Goal: Task Accomplishment & Management: Use online tool/utility

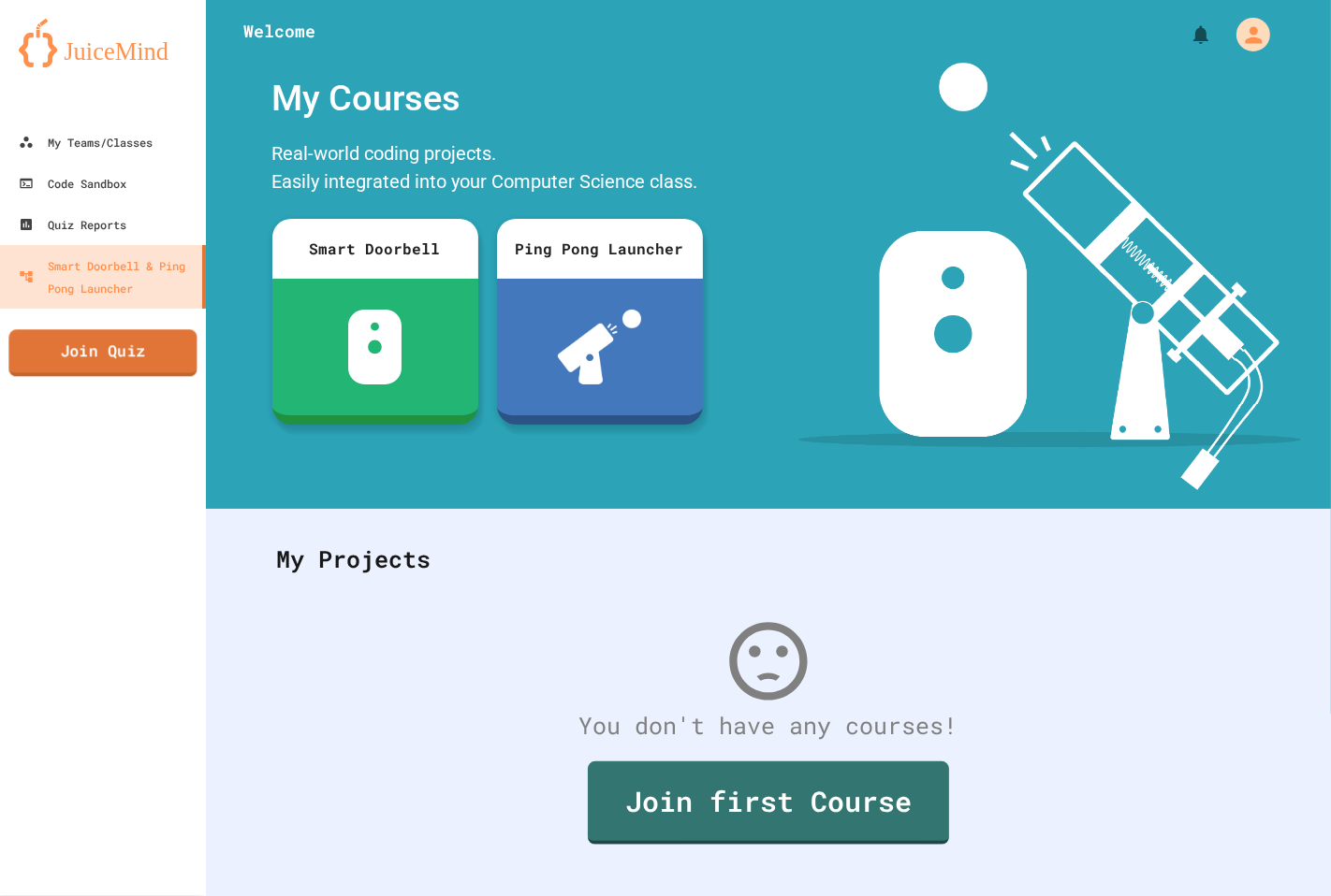
click at [30, 344] on link "Join Quiz" at bounding box center [102, 353] width 188 height 47
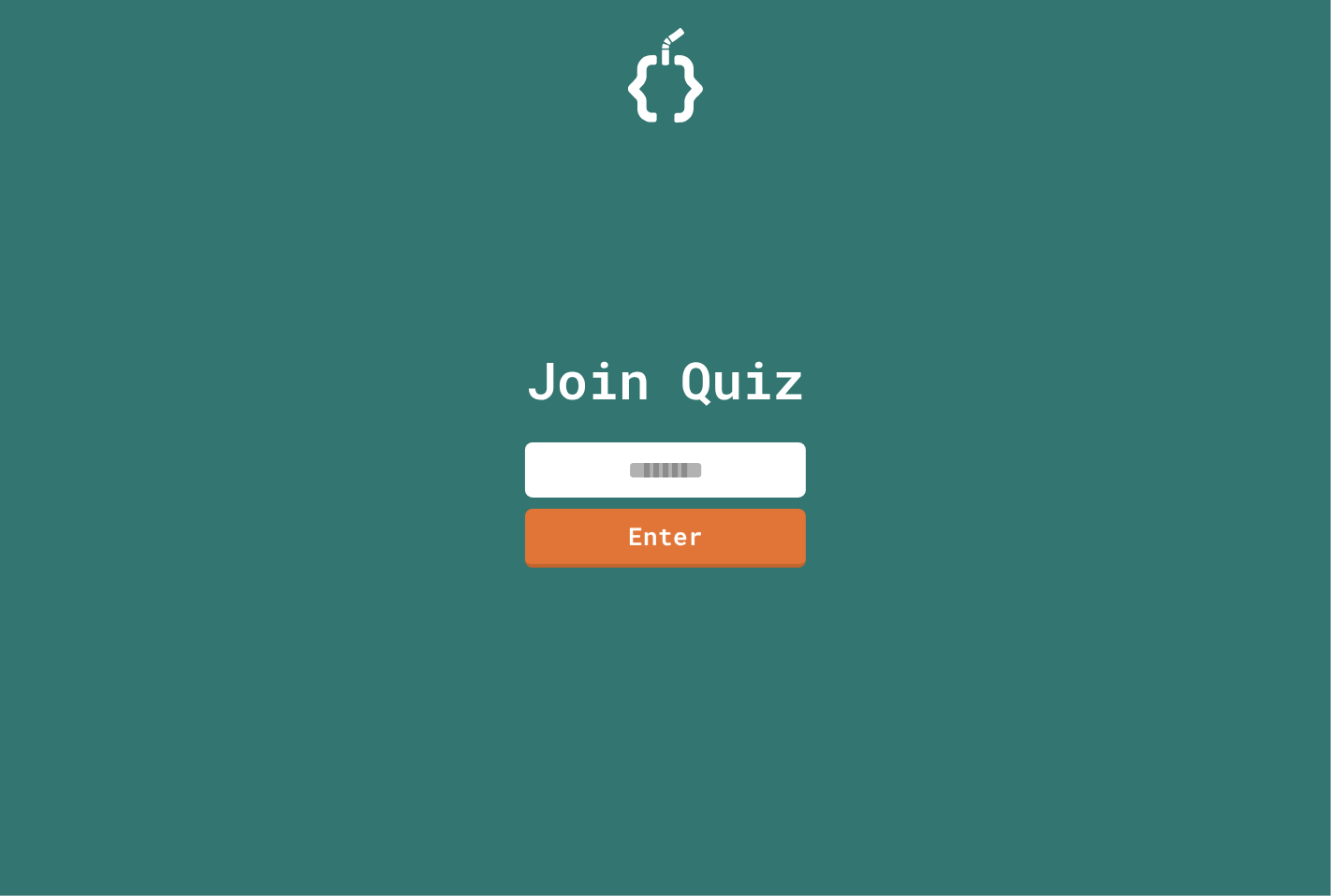
click at [574, 456] on input at bounding box center [666, 470] width 280 height 55
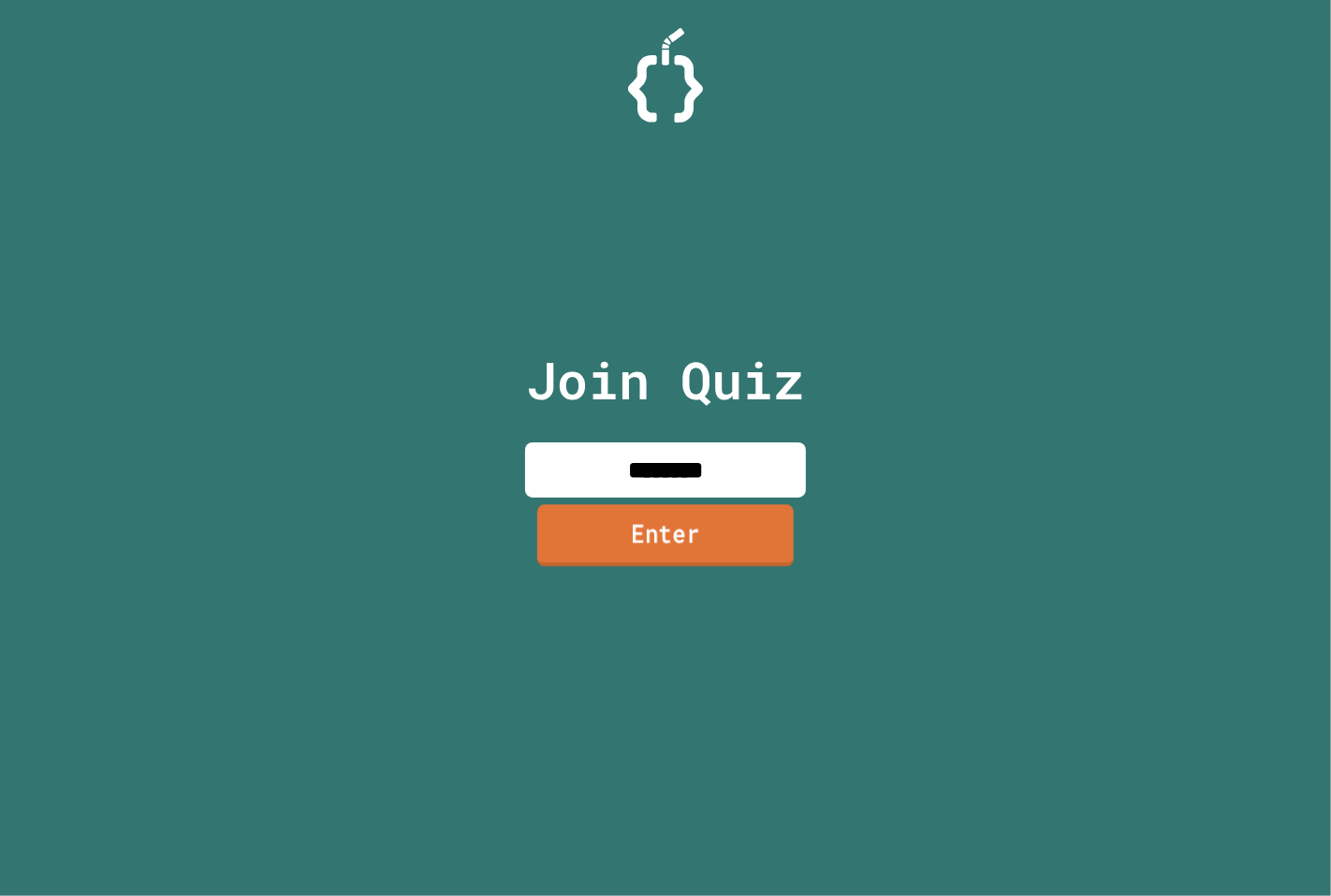
type input "********"
drag, startPoint x: 686, startPoint y: 554, endPoint x: 703, endPoint y: 534, distance: 26.2
click at [703, 534] on link "Enter" at bounding box center [665, 536] width 256 height 62
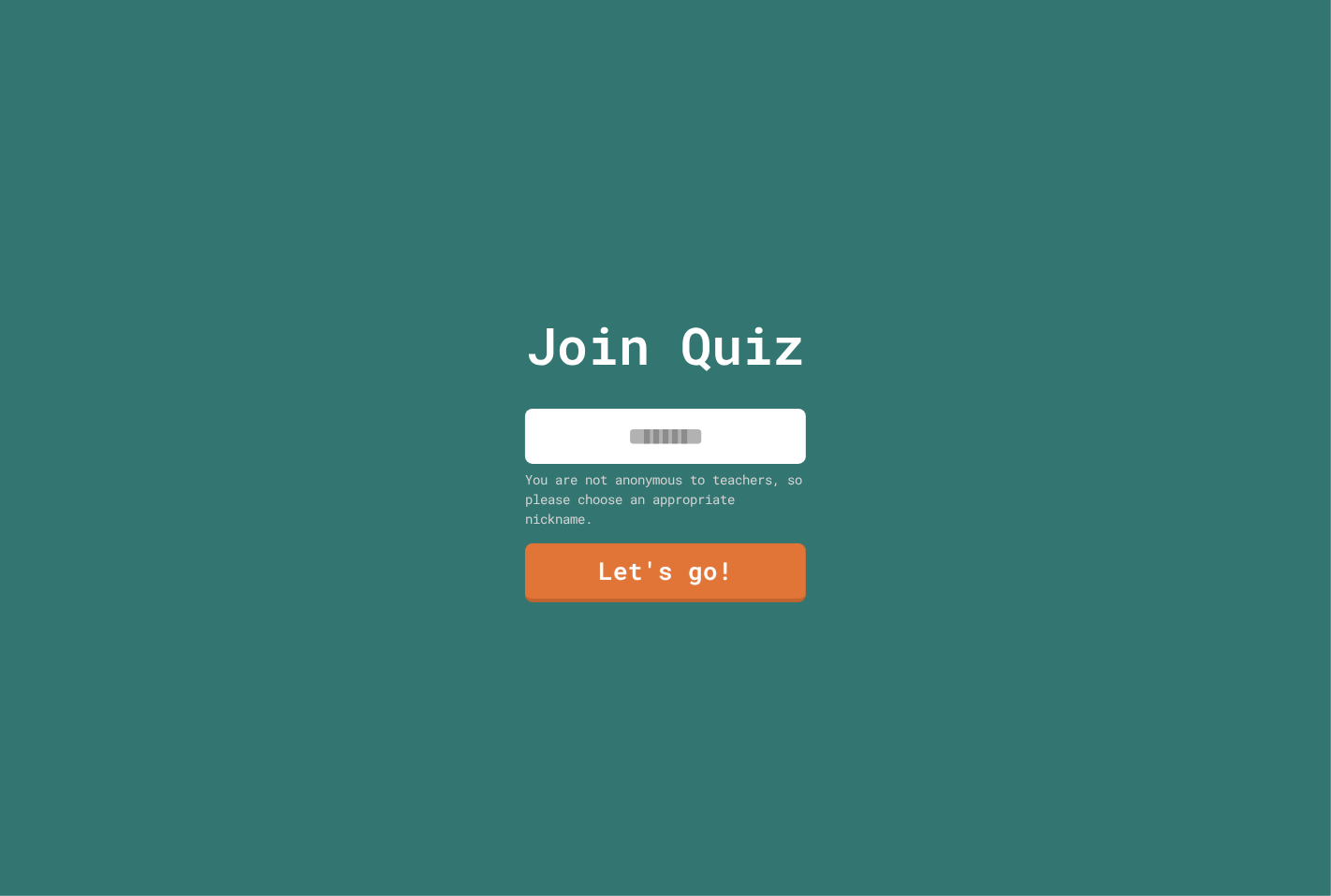
click at [682, 447] on input at bounding box center [666, 437] width 280 height 55
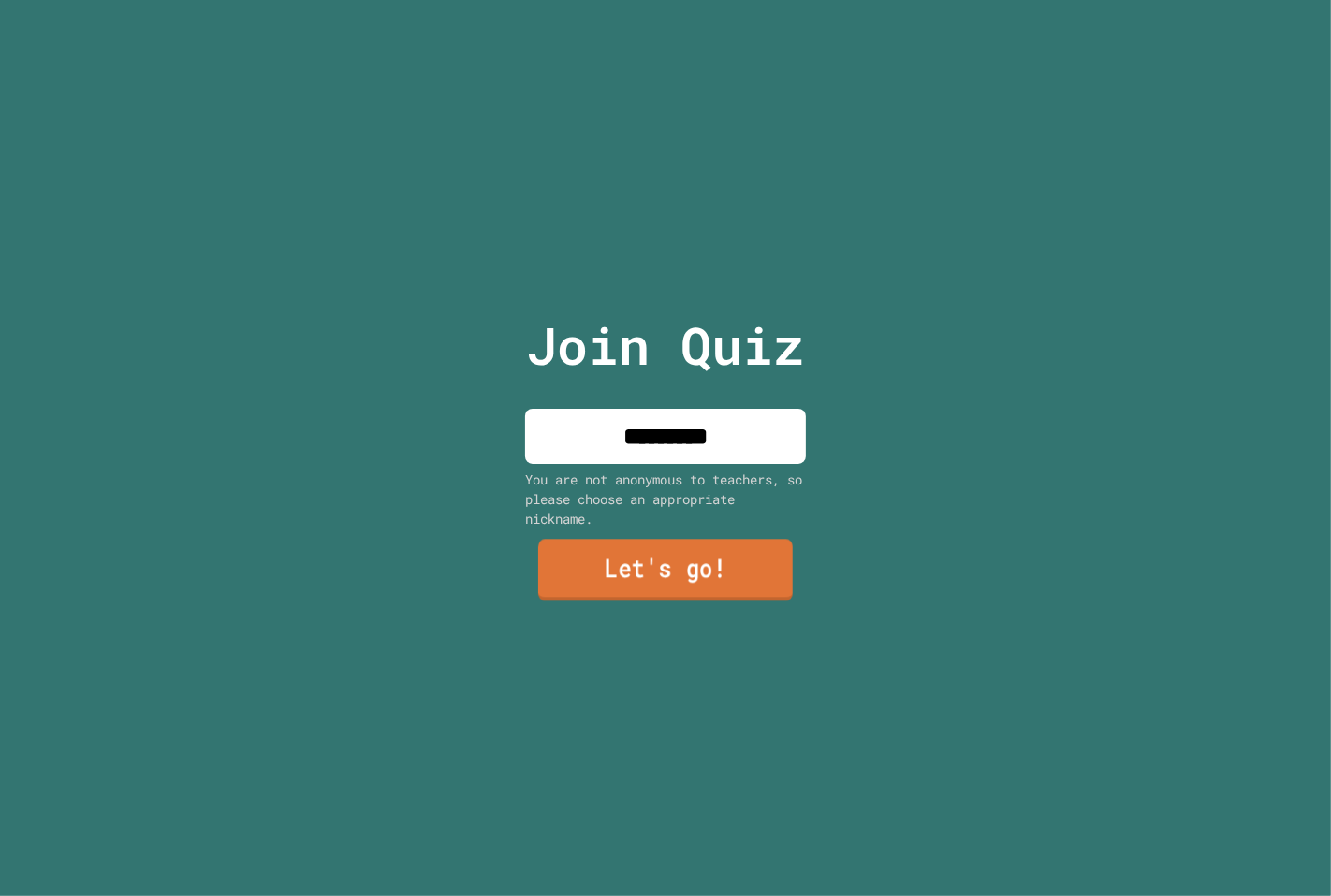
type input "*********"
click at [690, 557] on link "Let's go!" at bounding box center [665, 569] width 255 height 62
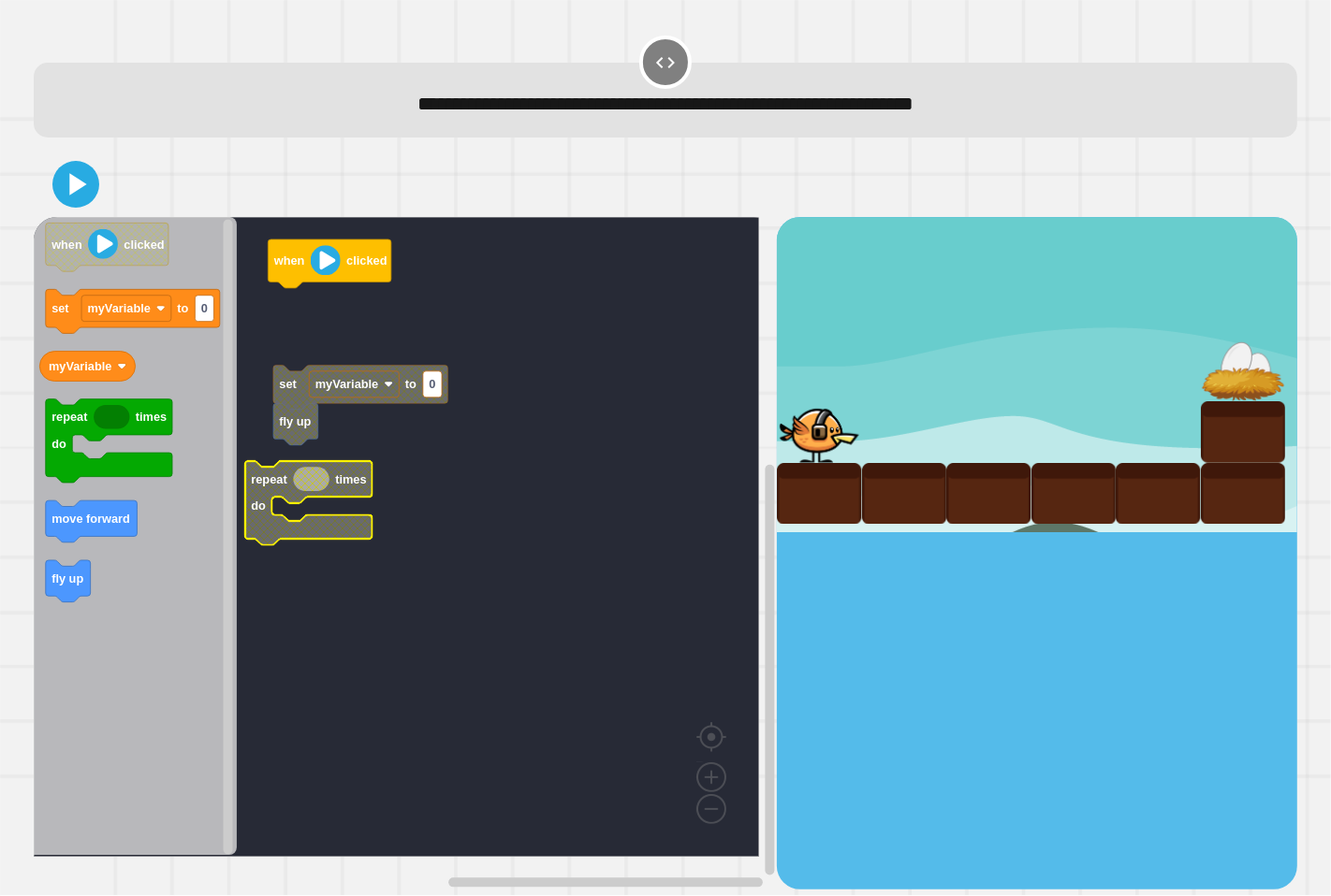
click at [339, 484] on text "times" at bounding box center [350, 479] width 31 height 14
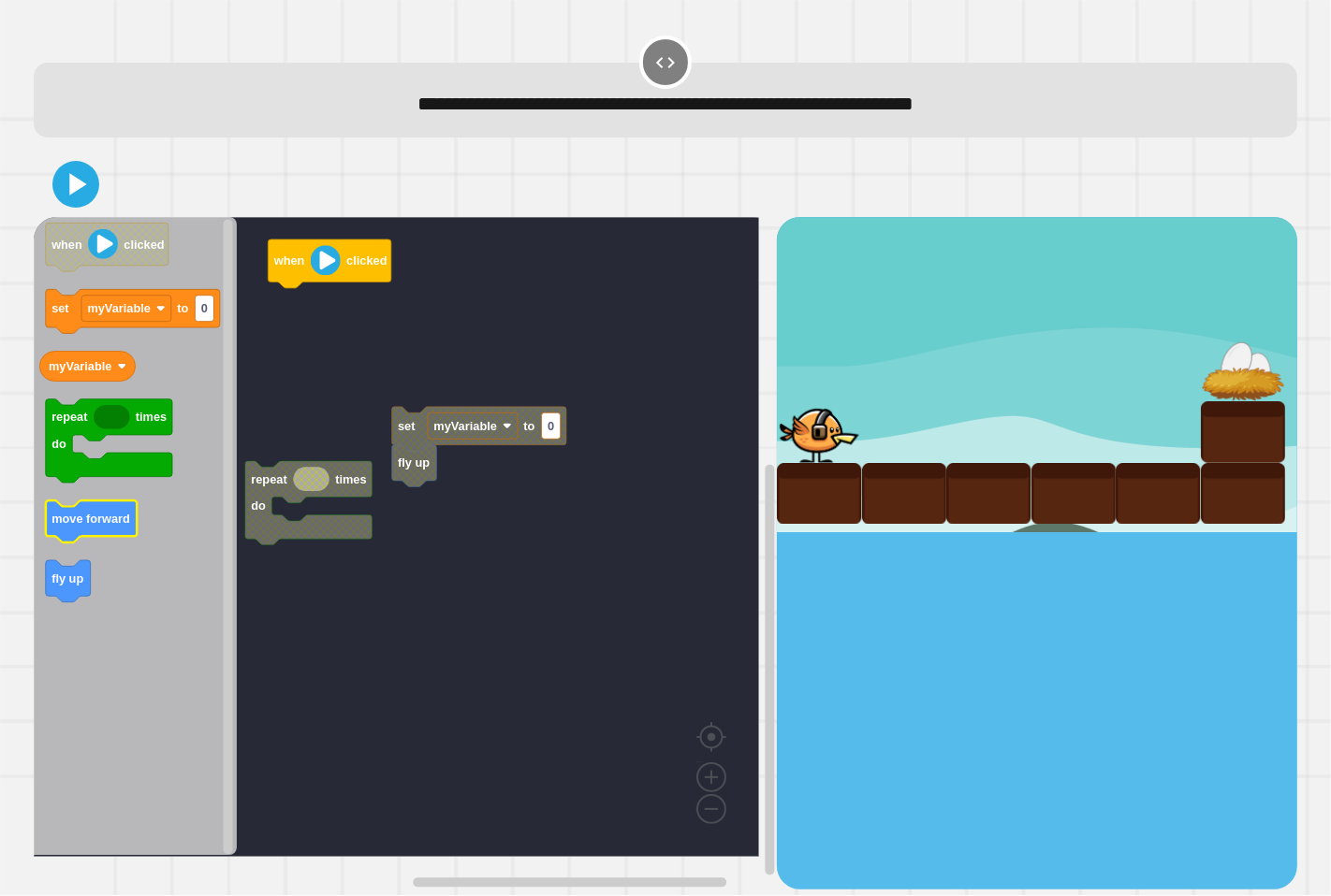
click at [120, 517] on text "move forward" at bounding box center [91, 519] width 78 height 14
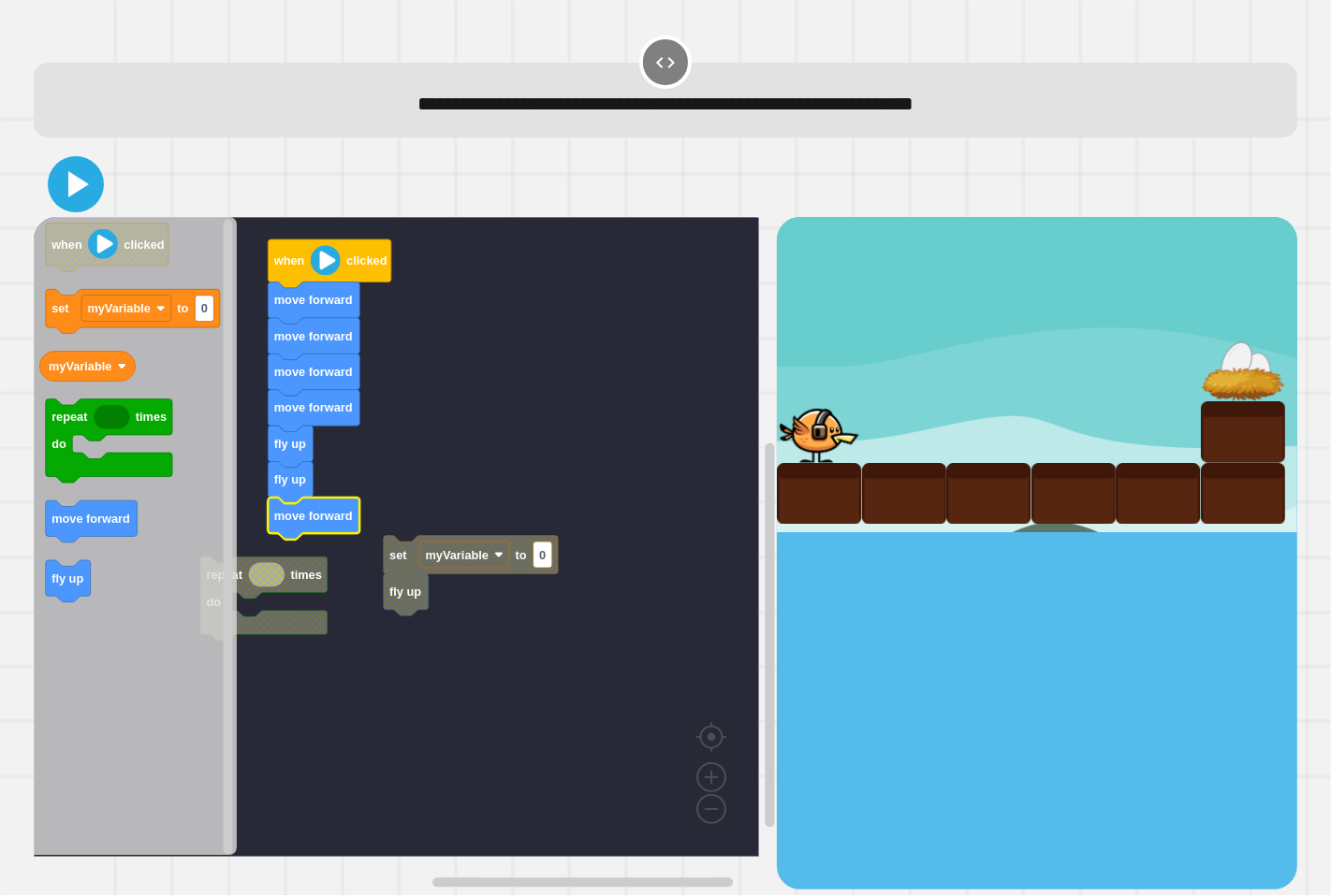
click at [70, 172] on icon at bounding box center [75, 184] width 45 height 45
click at [76, 190] on icon at bounding box center [79, 184] width 21 height 26
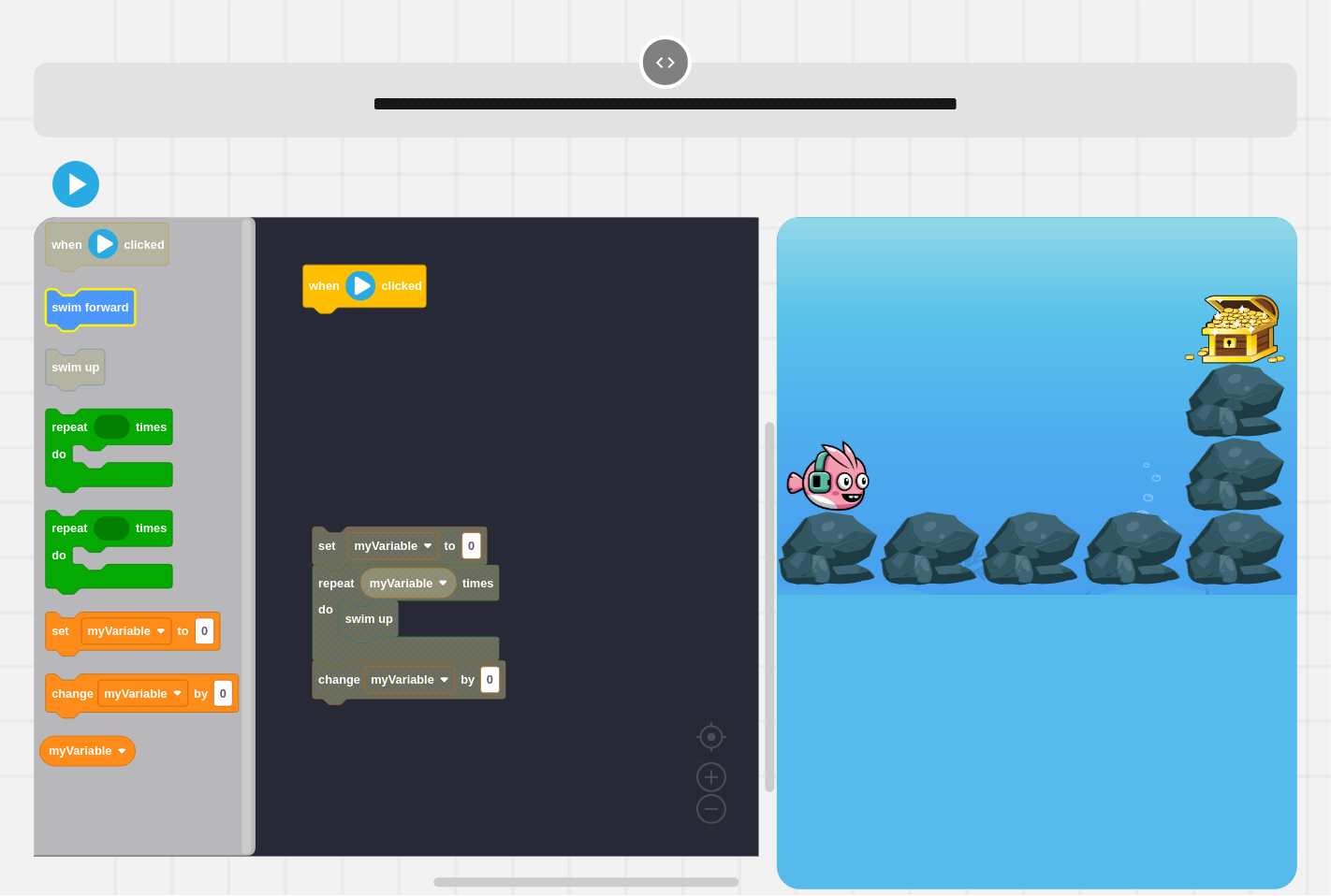
click at [75, 315] on text "swim forward" at bounding box center [90, 307] width 77 height 14
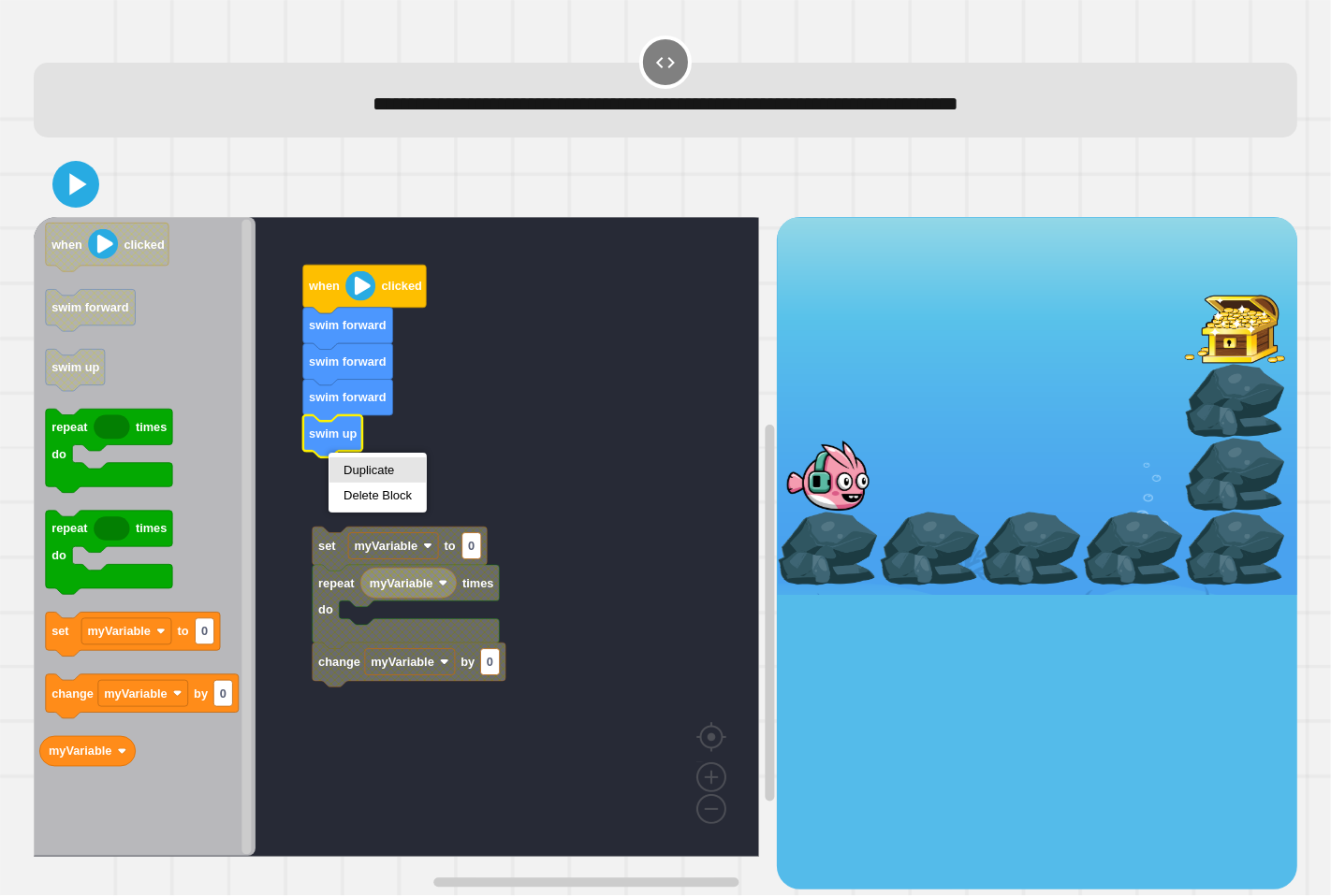
drag, startPoint x: 399, startPoint y: 458, endPoint x: 393, endPoint y: 474, distance: 17.1
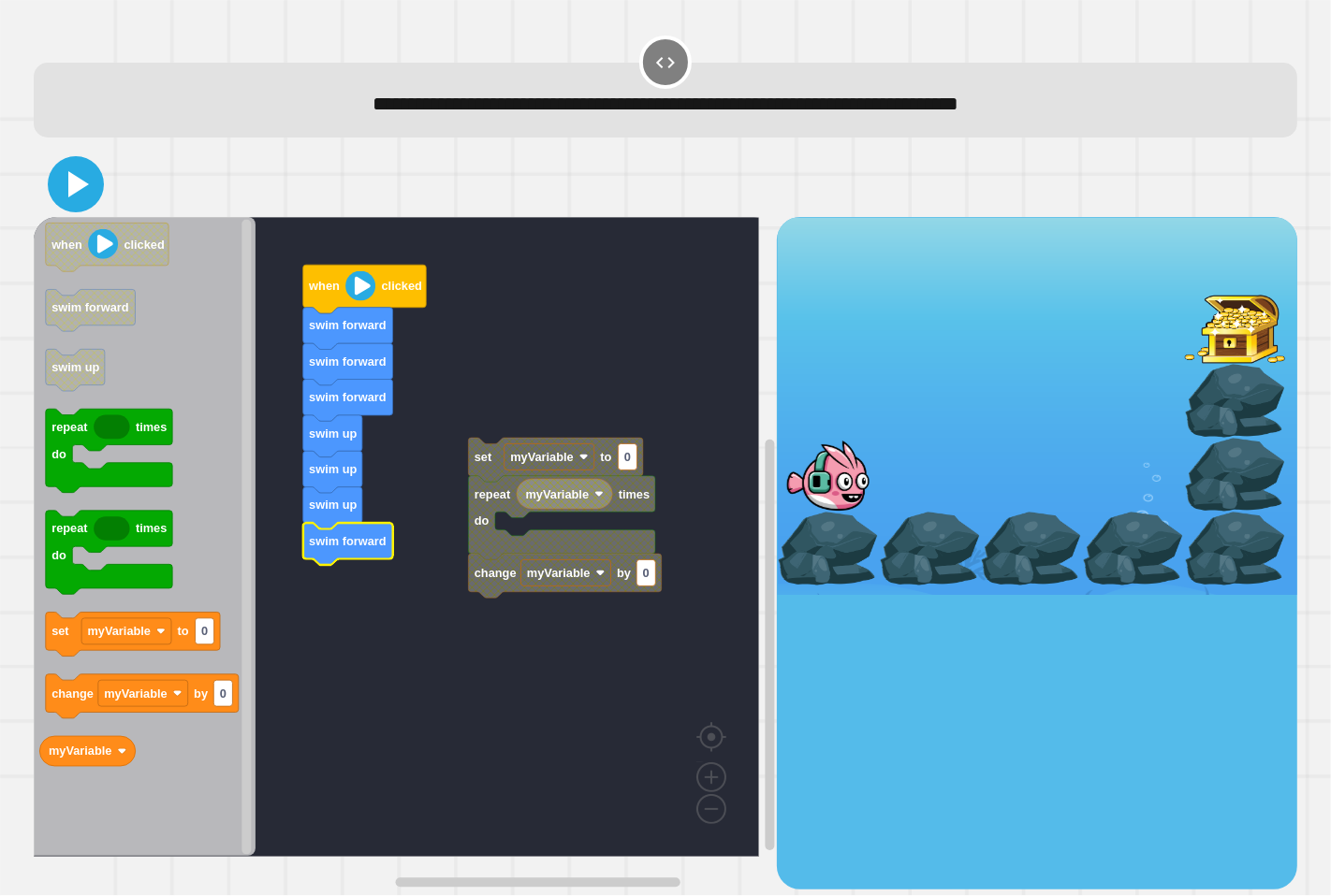
click at [64, 194] on icon at bounding box center [75, 184] width 45 height 45
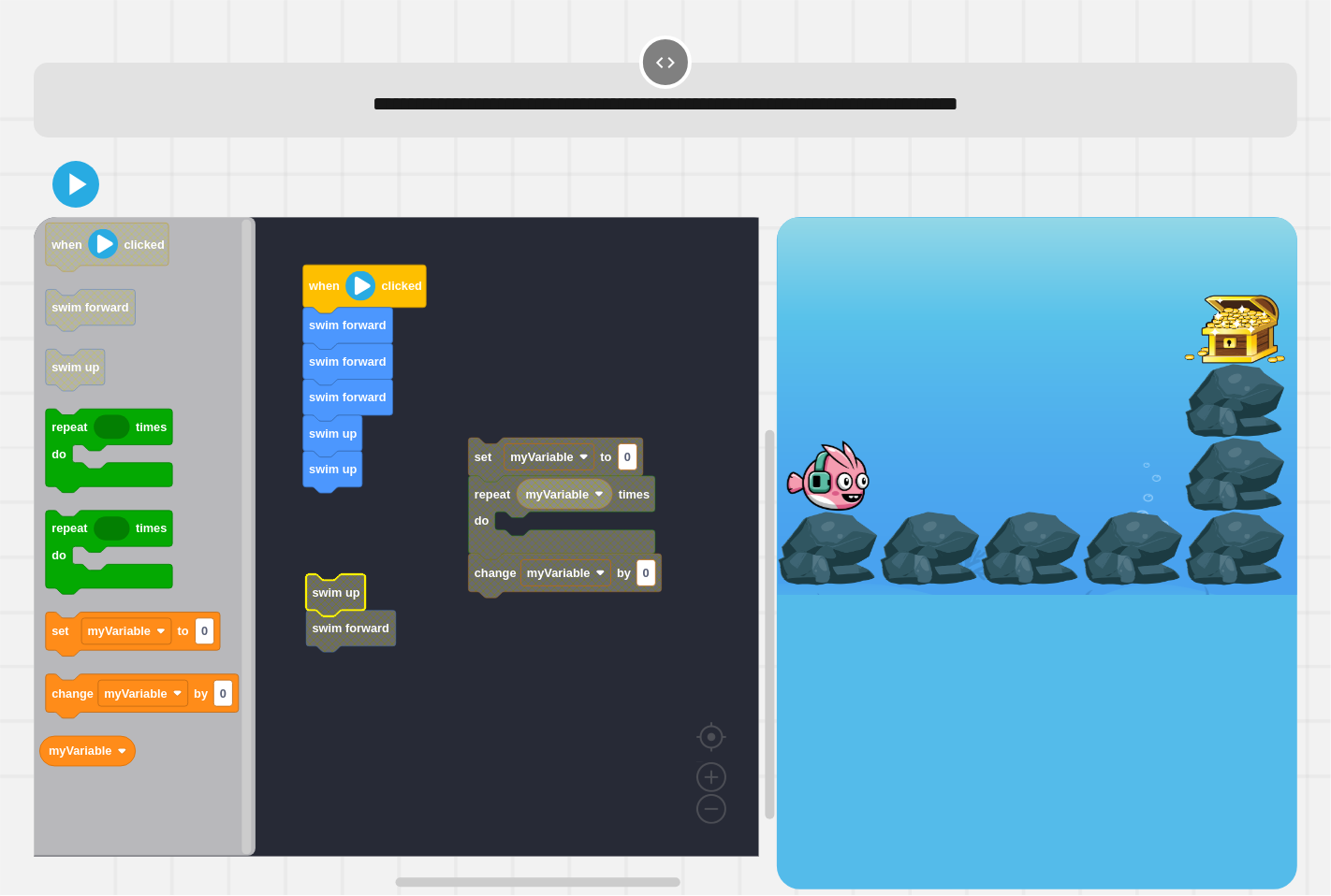
click at [342, 634] on g "myVariable change myVariable by 0 repeat times do set myVariable to 0 when clic…" at bounding box center [409, 537] width 752 height 640
drag, startPoint x: 54, startPoint y: 181, endPoint x: 41, endPoint y: 181, distance: 13.0
click at [51, 181] on button at bounding box center [75, 184] width 56 height 56
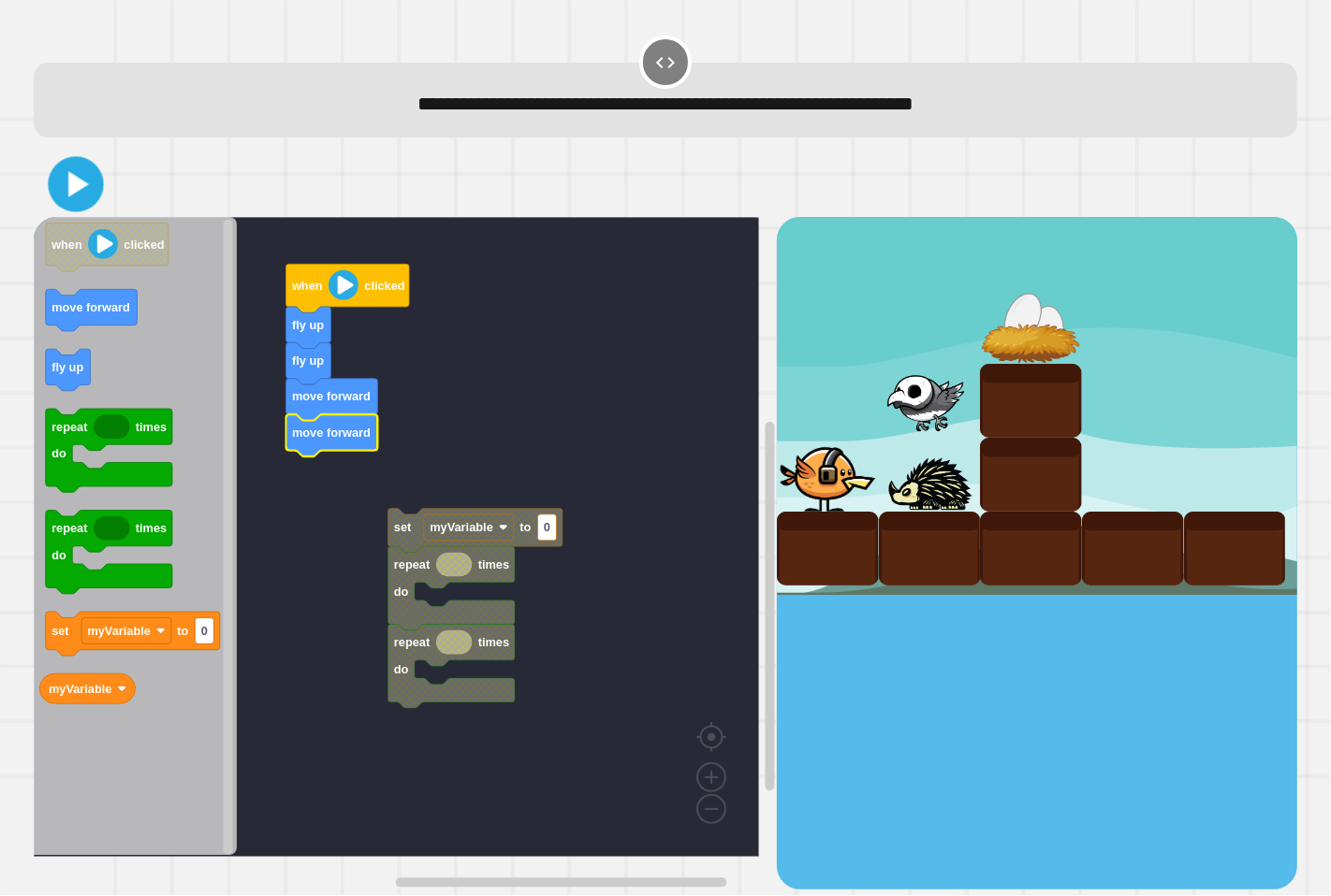
drag, startPoint x: 84, startPoint y: 171, endPoint x: 222, endPoint y: 114, distance: 149.3
click at [245, 108] on div "**********" at bounding box center [666, 103] width 1210 height 30
click at [60, 178] on icon at bounding box center [75, 184] width 45 height 45
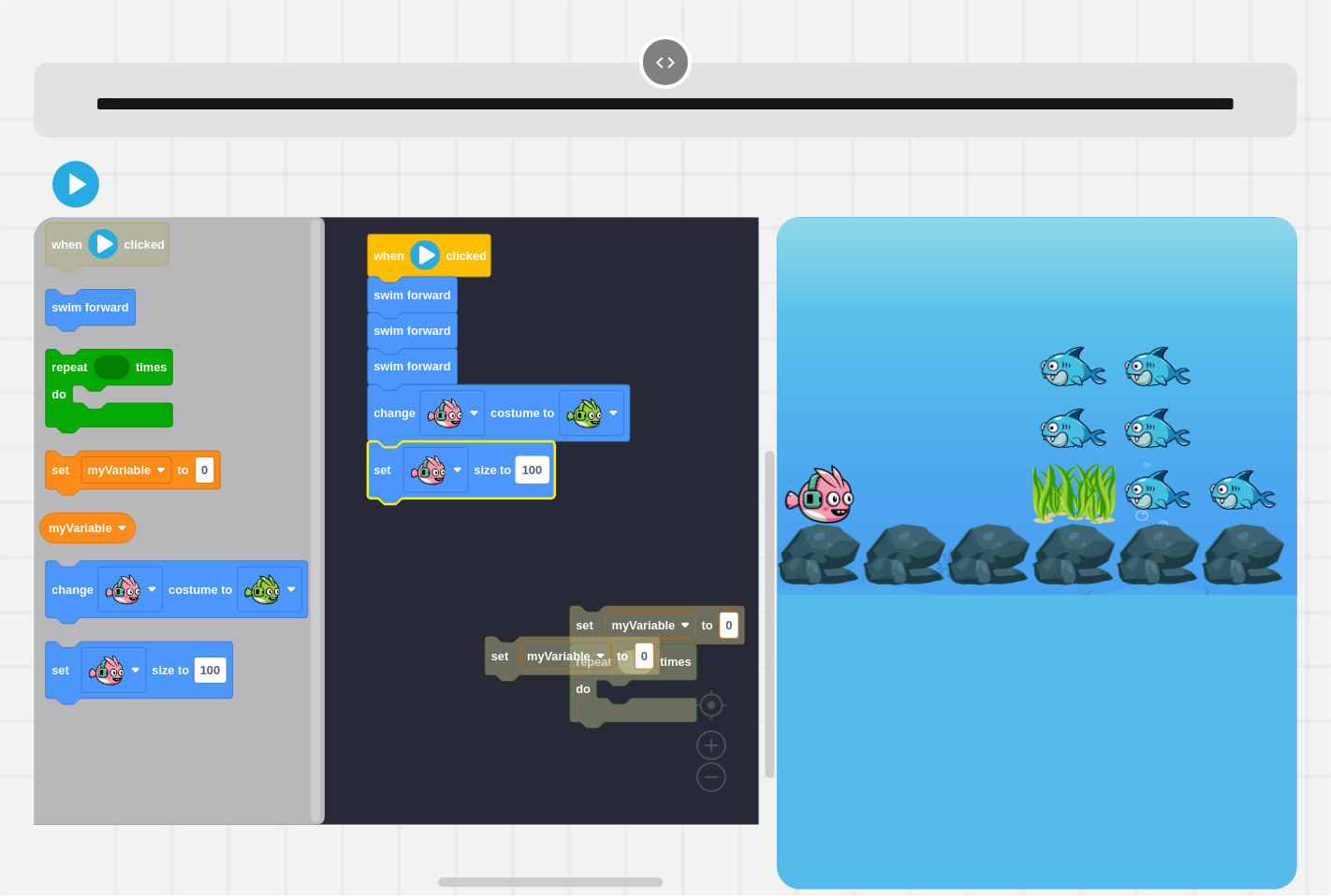
click at [539, 483] on rect "Blockly Workspace" at bounding box center [532, 469] width 32 height 26
type input "***"
click at [69, 207] on icon at bounding box center [75, 184] width 45 height 45
click at [543, 483] on rect "Blockly Workspace" at bounding box center [532, 469] width 32 height 26
type input "***"
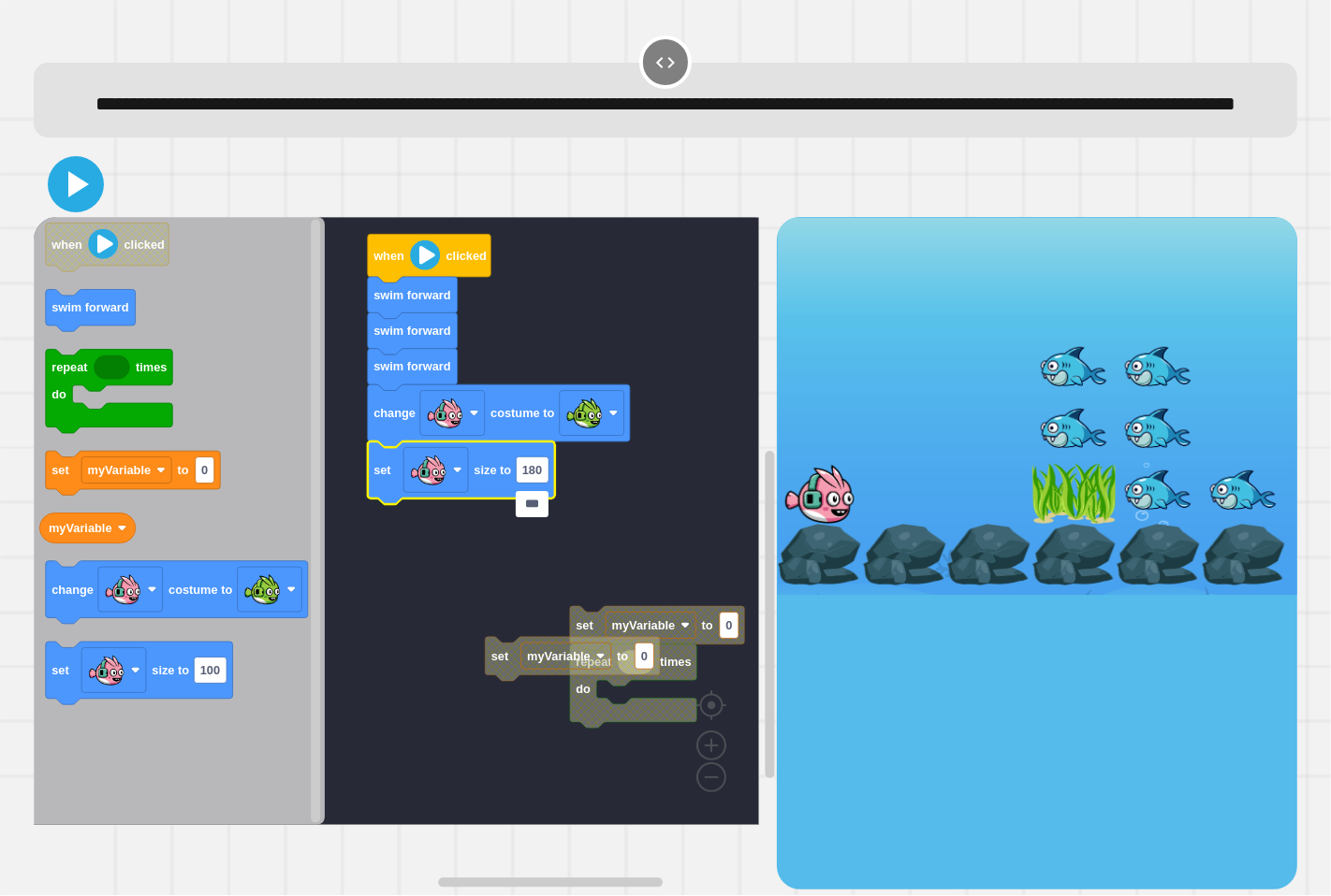
click at [86, 197] on icon at bounding box center [79, 184] width 21 height 26
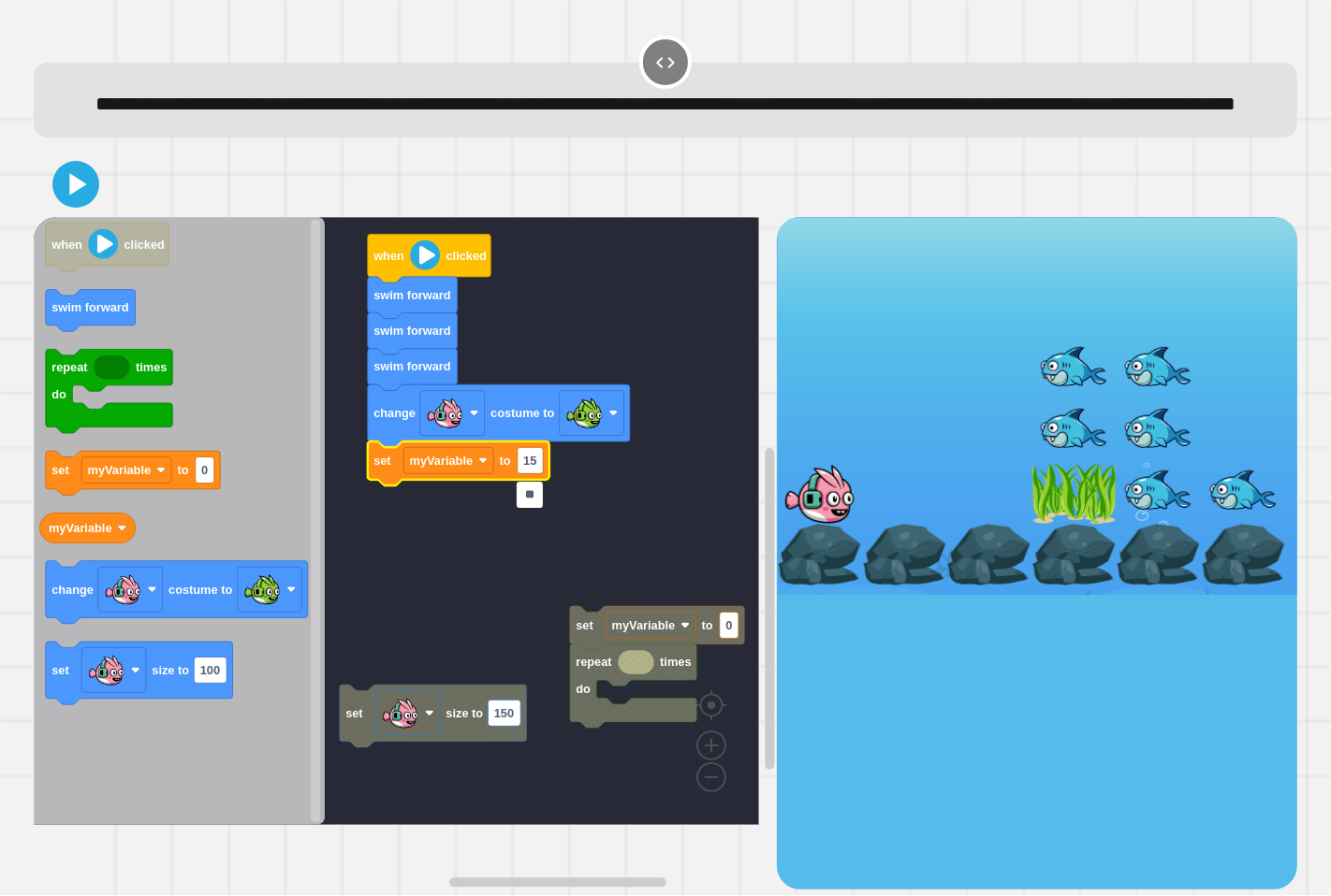
type input "***"
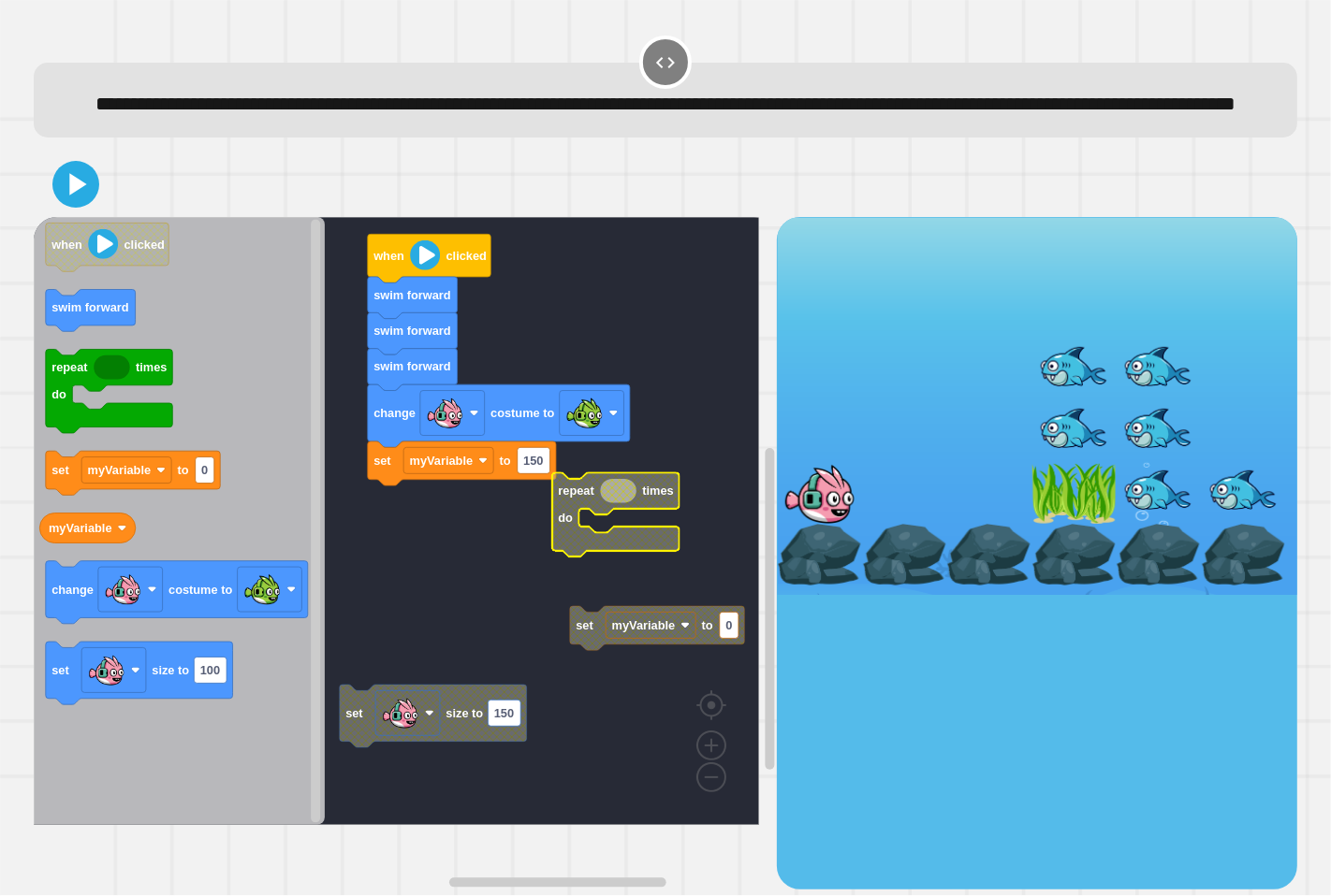
click at [475, 578] on rect "Blockly Workspace" at bounding box center [396, 521] width 726 height 608
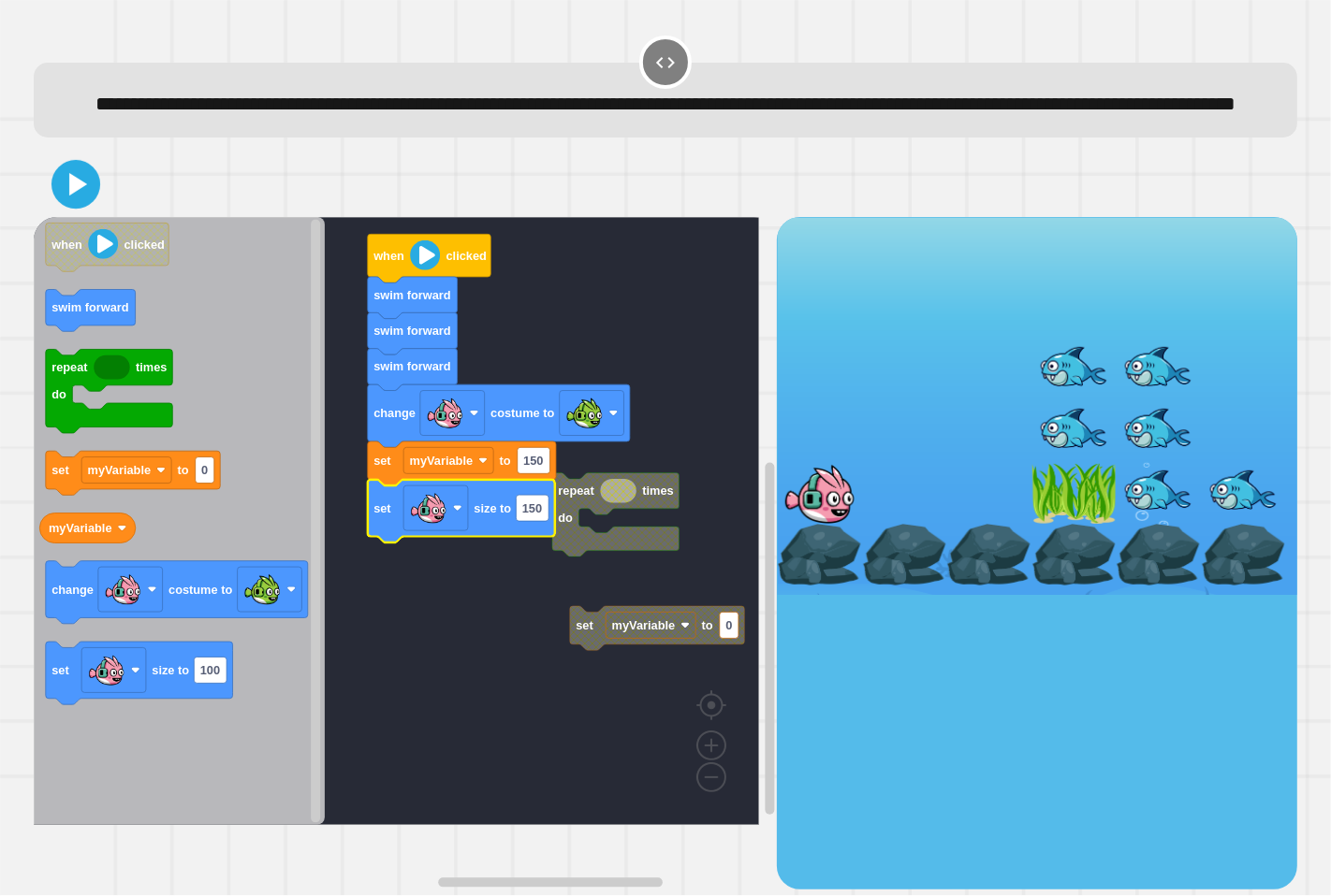
click at [89, 204] on icon at bounding box center [75, 184] width 39 height 39
click at [72, 197] on icon at bounding box center [79, 184] width 21 height 26
click at [67, 207] on icon at bounding box center [75, 184] width 45 height 45
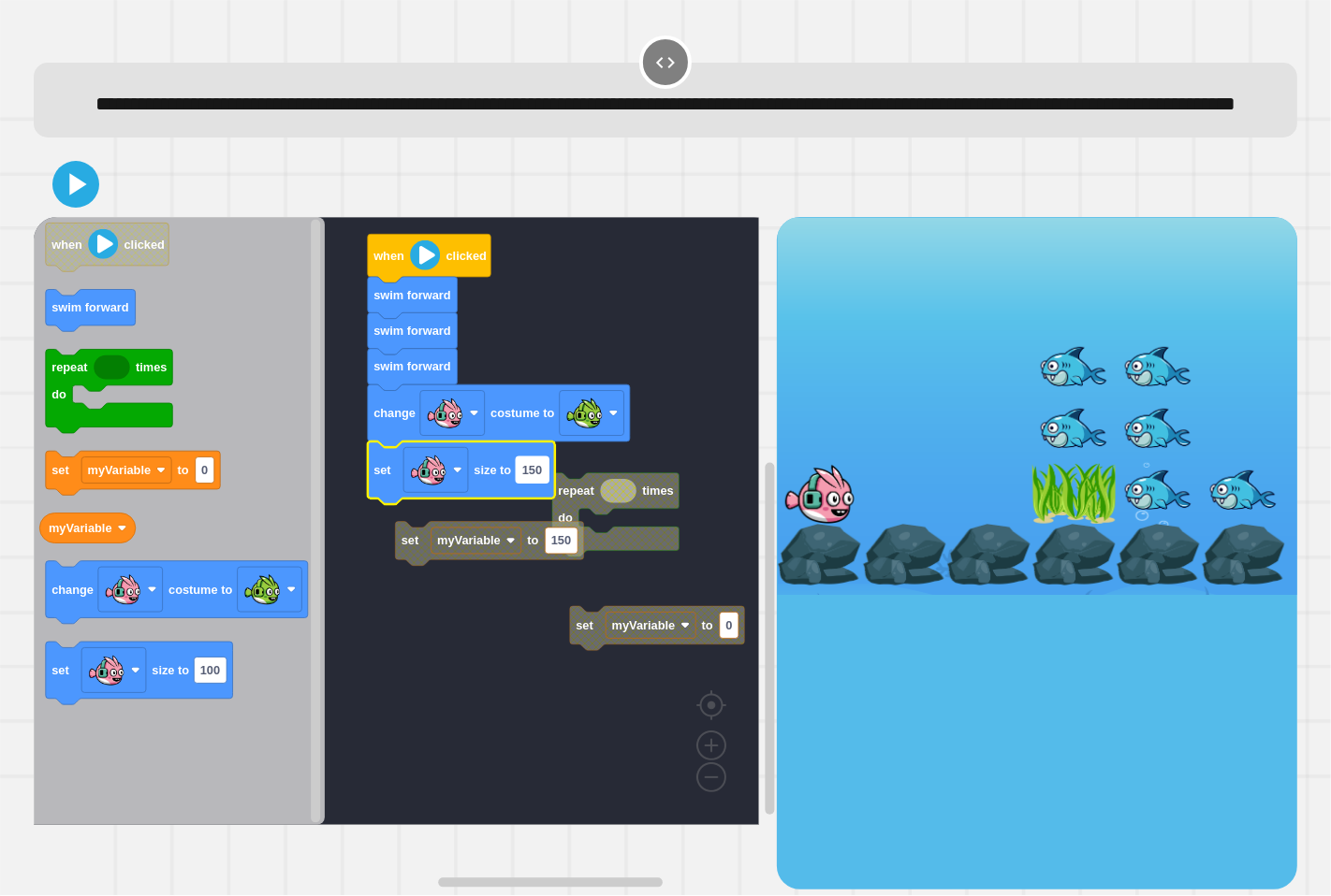
click at [538, 477] on text "150" at bounding box center [531, 469] width 20 height 14
type input "*"
click at [96, 207] on icon at bounding box center [75, 184] width 45 height 45
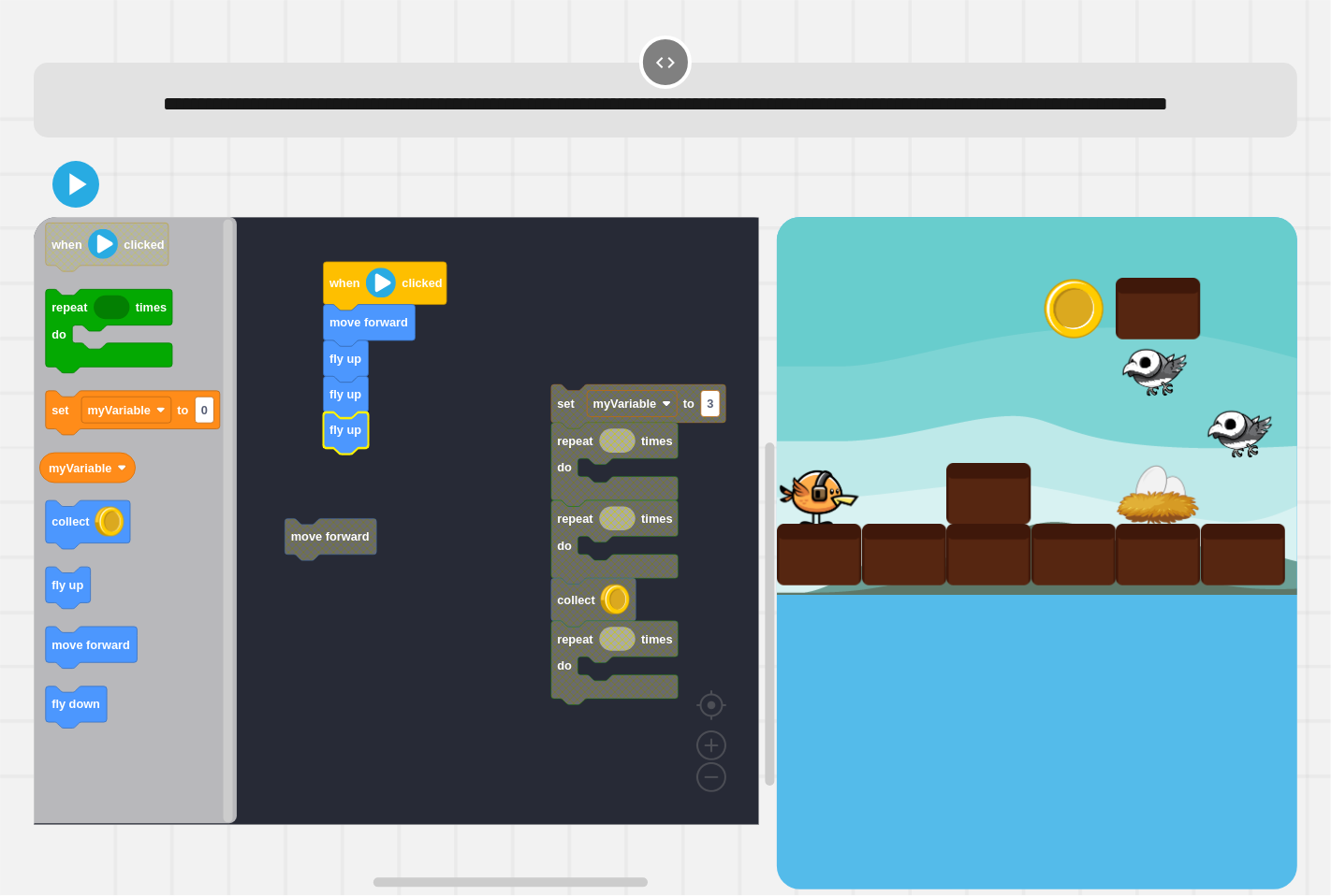
click at [350, 529] on rect "Blockly Workspace" at bounding box center [396, 521] width 726 height 608
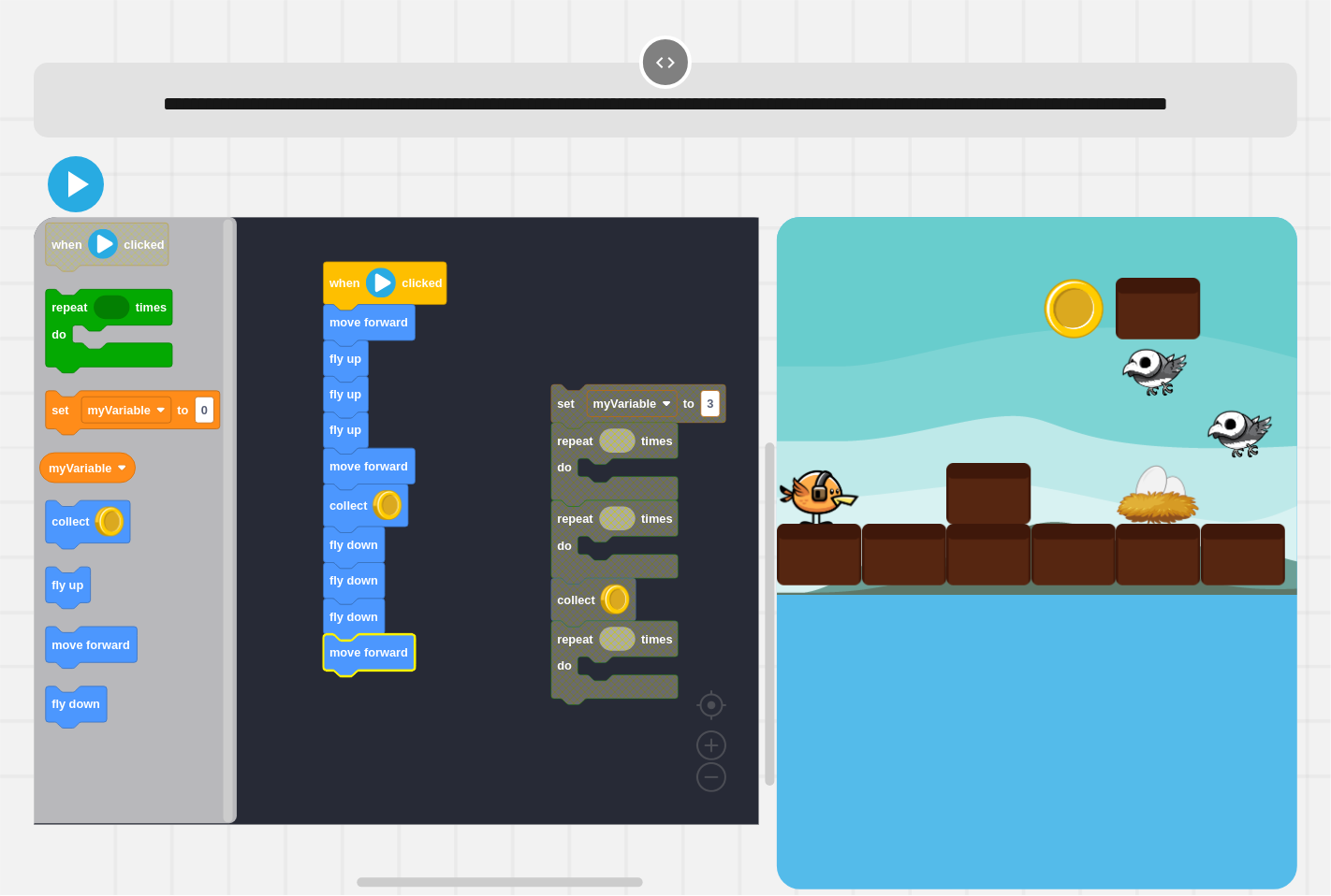
click at [78, 202] on icon at bounding box center [75, 184] width 45 height 45
click at [72, 197] on icon at bounding box center [79, 184] width 21 height 26
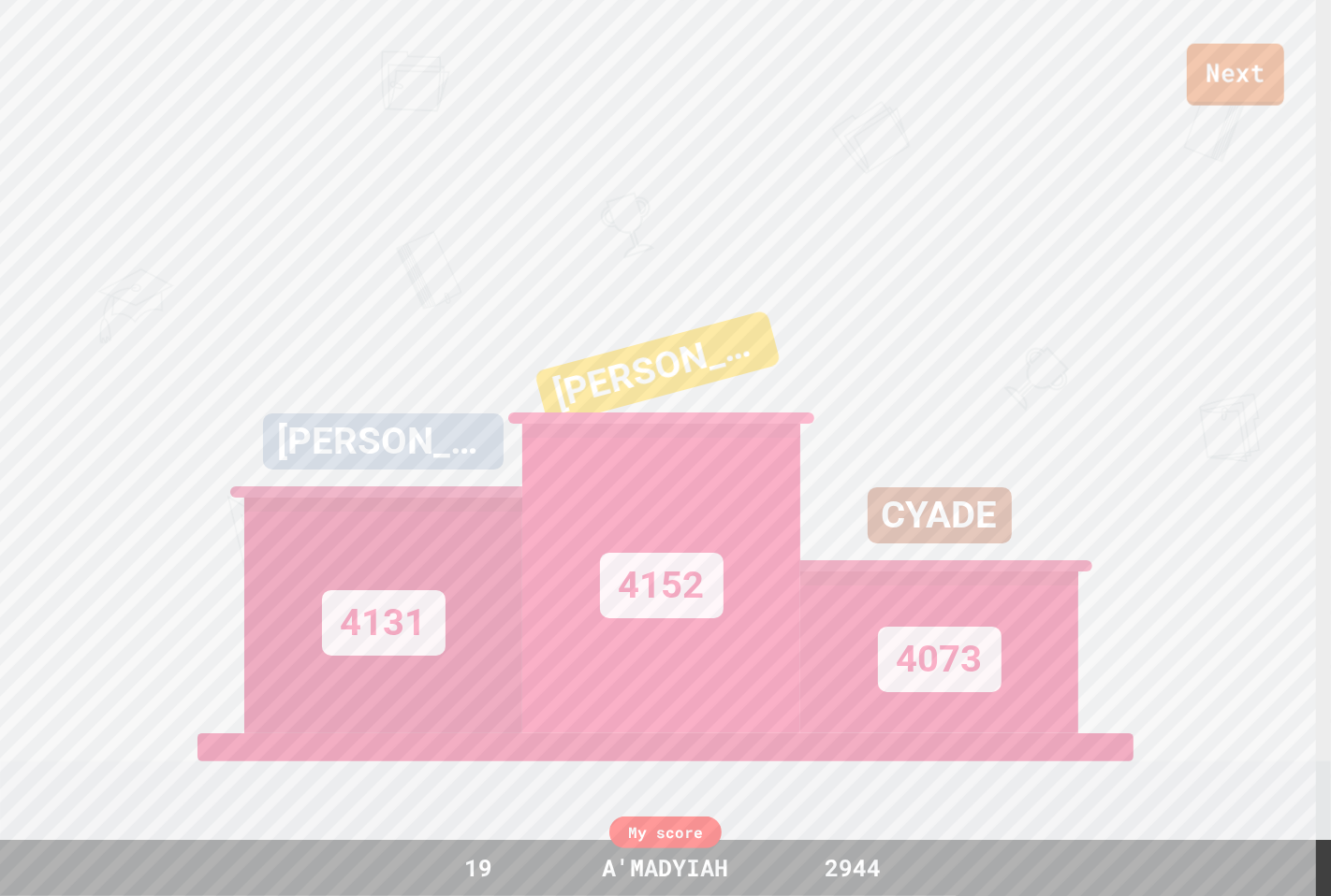
click at [1267, 77] on link "Next" at bounding box center [1236, 74] width 97 height 62
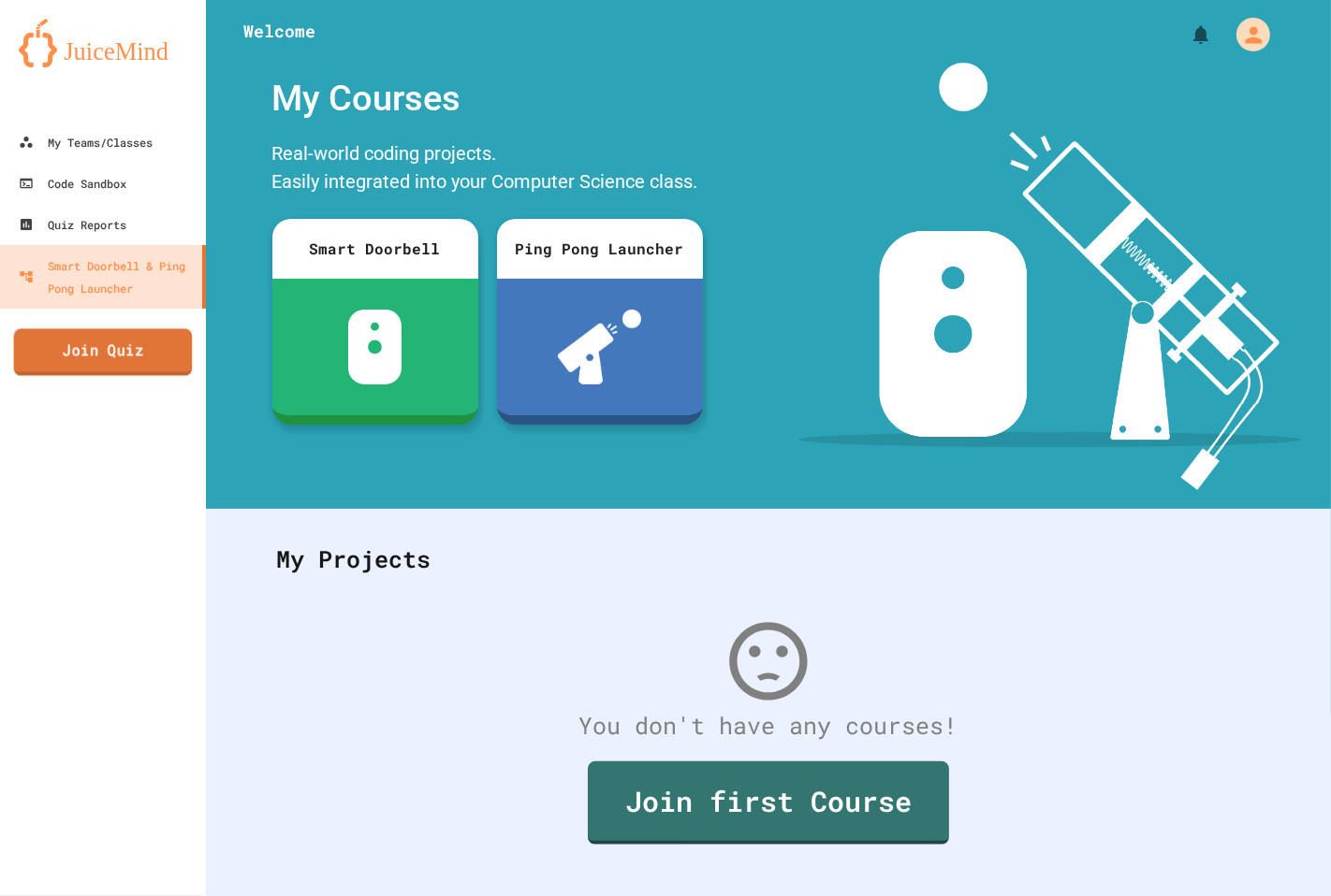
click at [92, 371] on link "Join Quiz" at bounding box center [103, 352] width 178 height 47
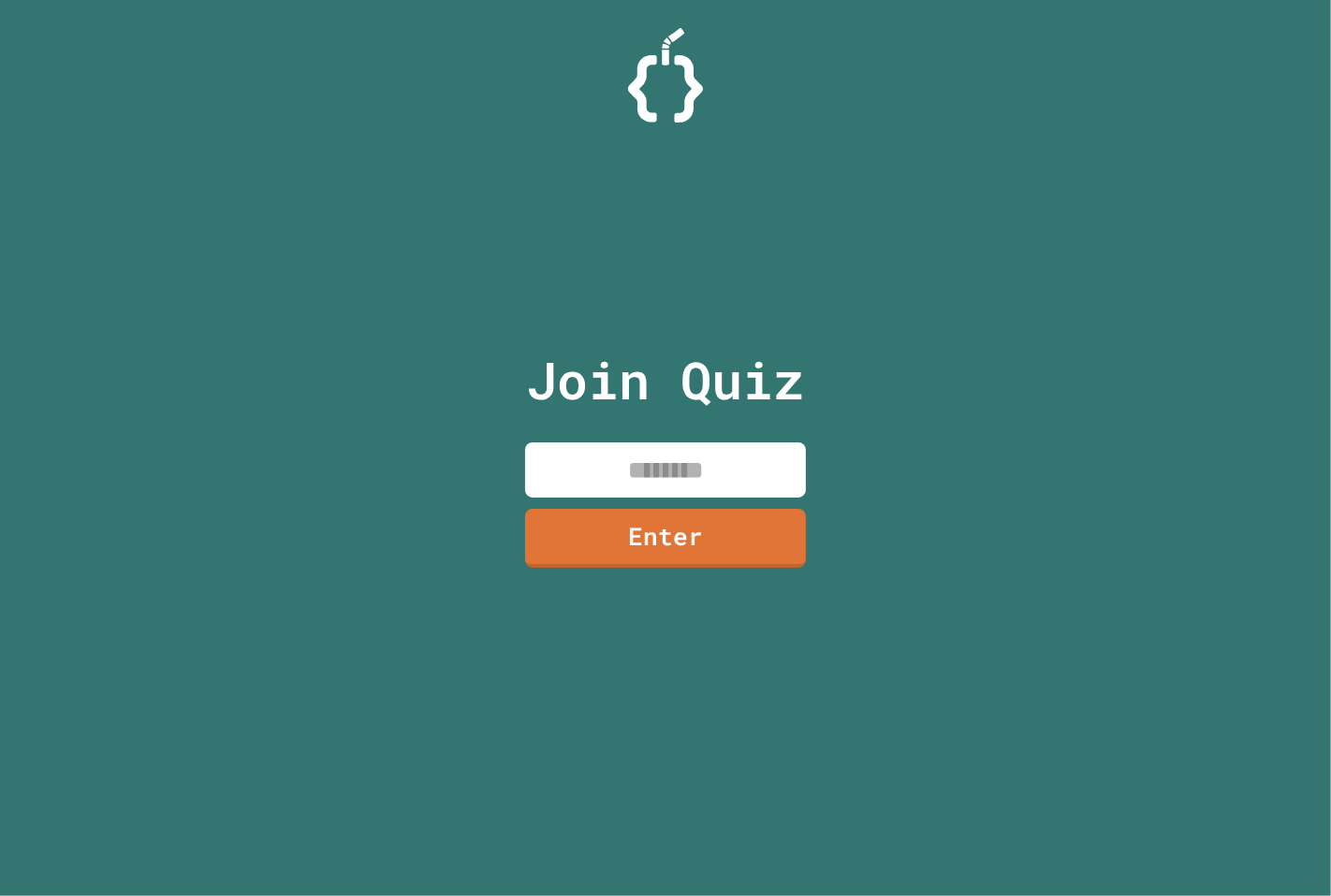
click at [621, 466] on input at bounding box center [666, 470] width 280 height 55
type input "********"
drag, startPoint x: 632, startPoint y: 550, endPoint x: 625, endPoint y: 564, distance: 15.7
click at [625, 564] on link "Enter" at bounding box center [665, 537] width 285 height 62
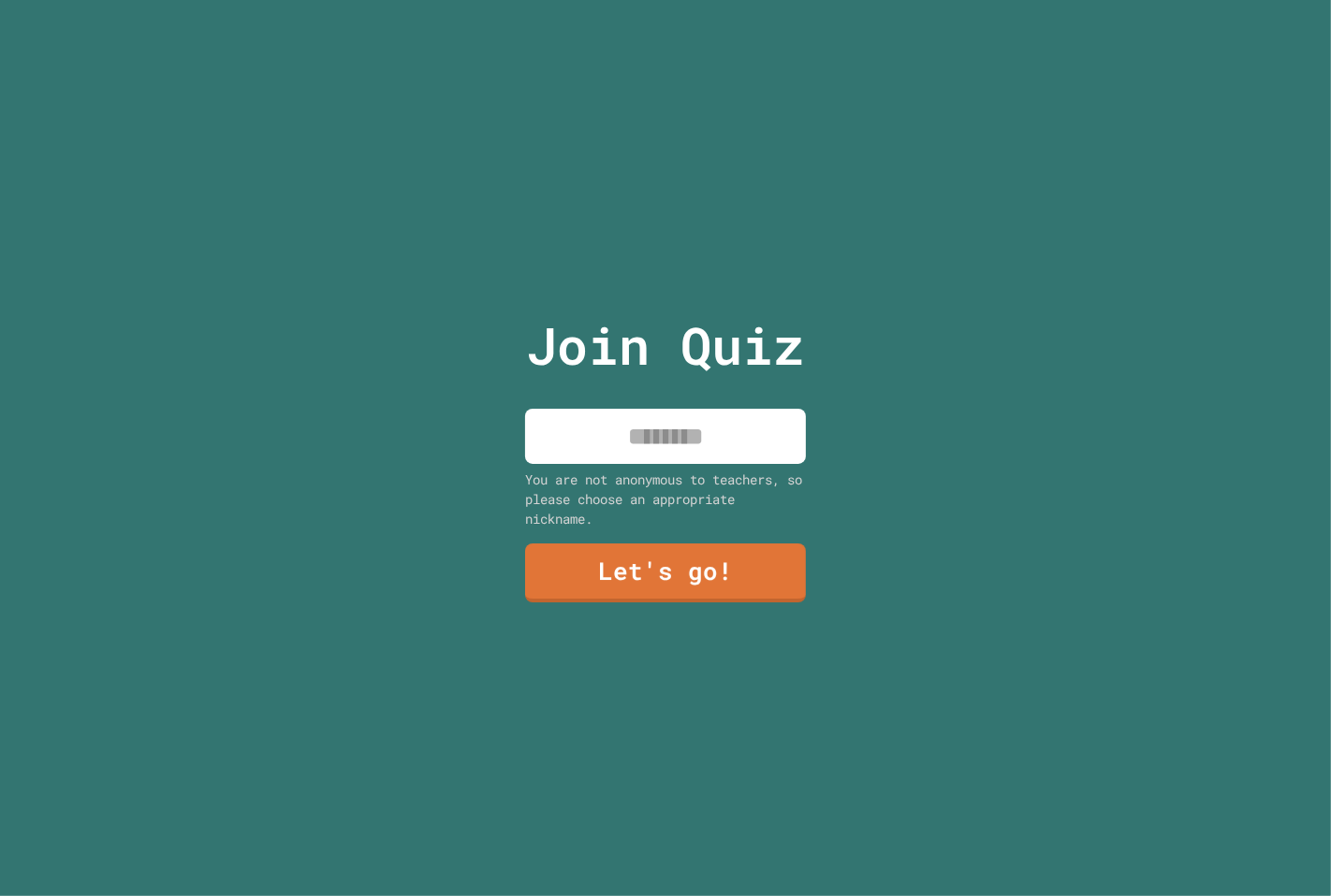
drag, startPoint x: 670, startPoint y: 457, endPoint x: 653, endPoint y: 442, distance: 22.7
click at [653, 442] on div "Join Quiz You are not anonymous to teachers, so please choose an appropriate ni…" at bounding box center [666, 448] width 316 height 896
click at [645, 396] on div "Join Quiz You are not anonymous to teachers, so please choose an appropriate ni…" at bounding box center [666, 448] width 316 height 896
click at [712, 419] on input at bounding box center [666, 437] width 280 height 55
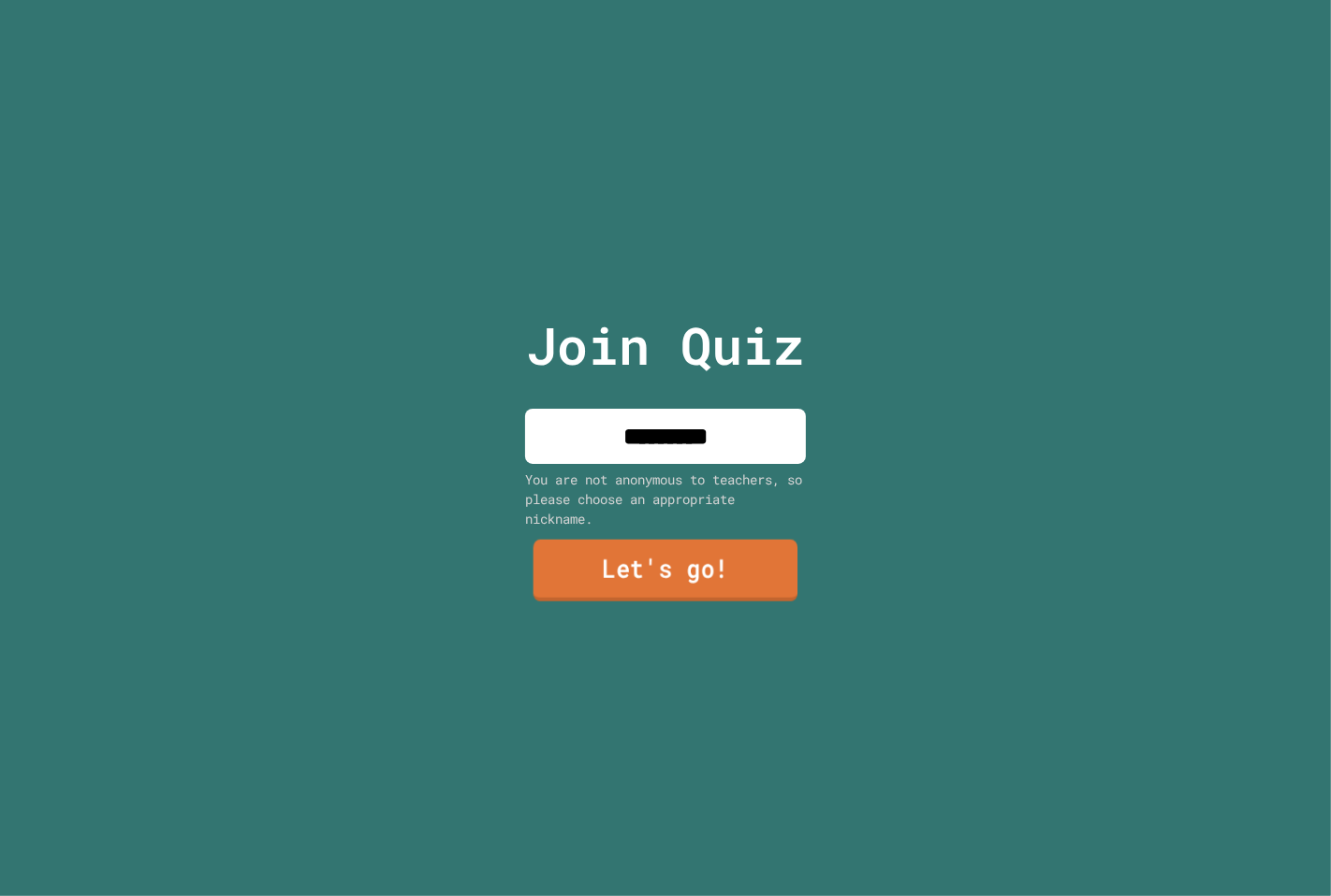
type input "*********"
click at [679, 569] on link "Let's go!" at bounding box center [666, 571] width 284 height 62
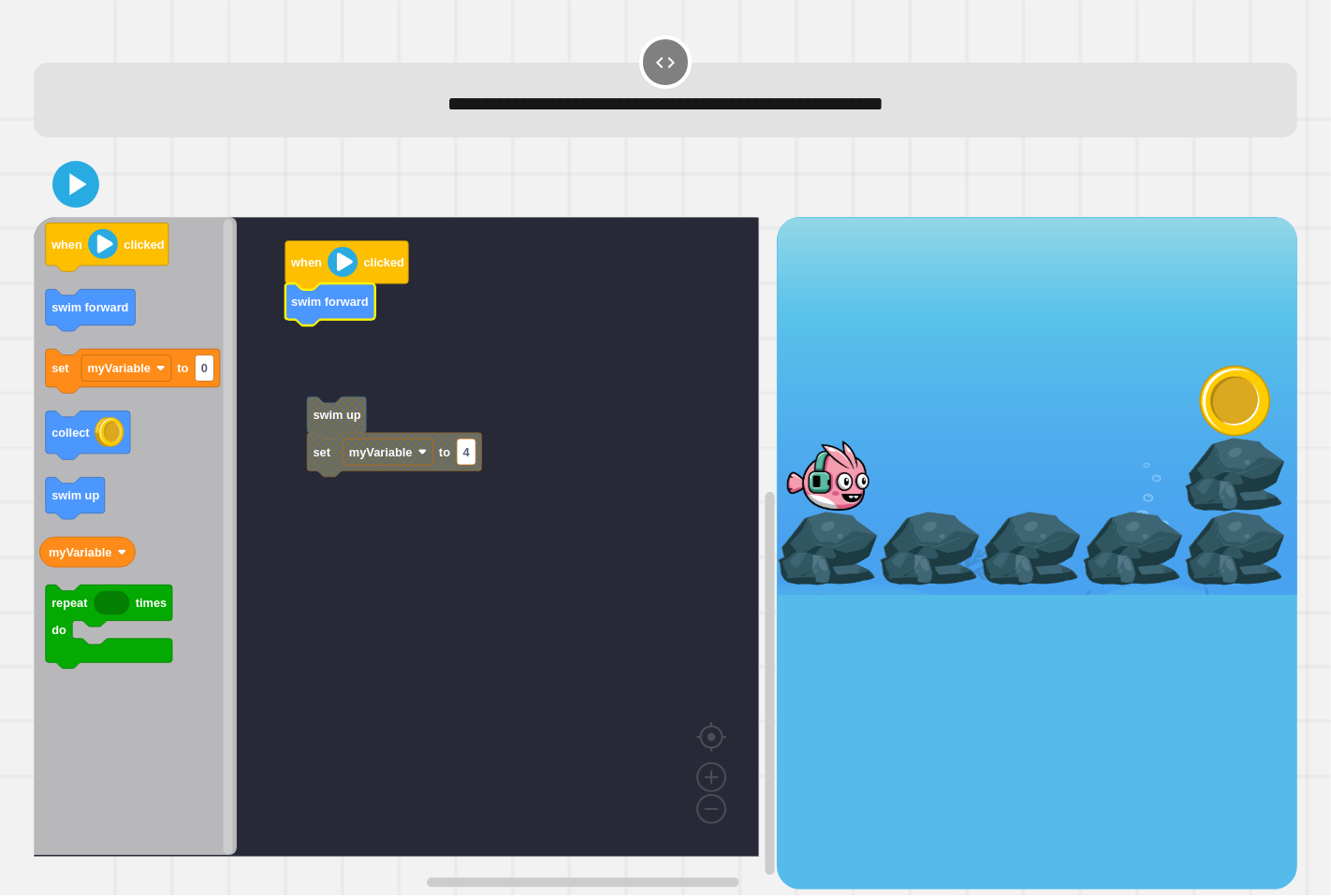
click at [263, 350] on div "set myVariable to 4 swim up when clicked swim forward when clicked swim forward…" at bounding box center [405, 554] width 744 height 673
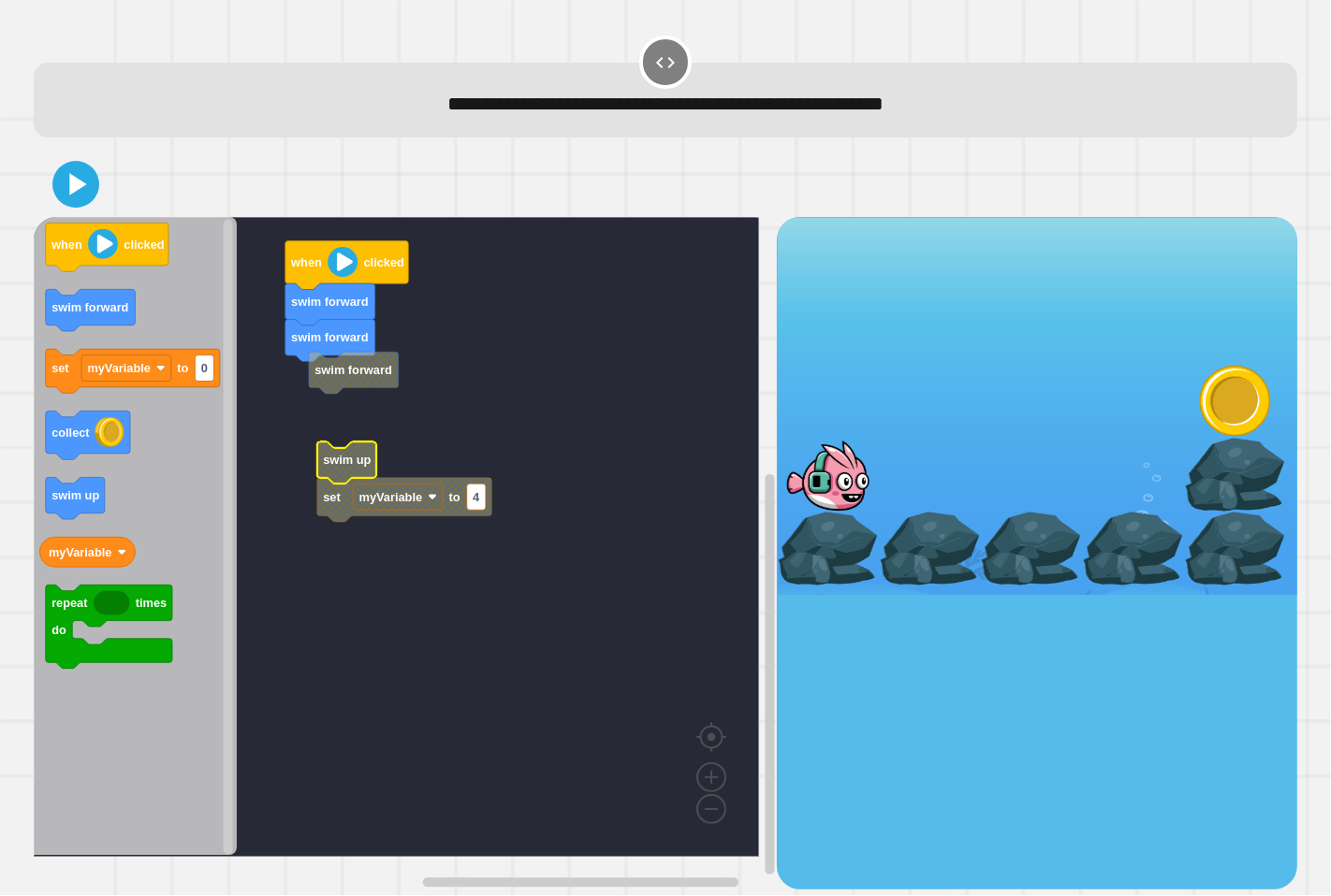
click at [293, 393] on rect "Blockly Workspace" at bounding box center [396, 537] width 726 height 640
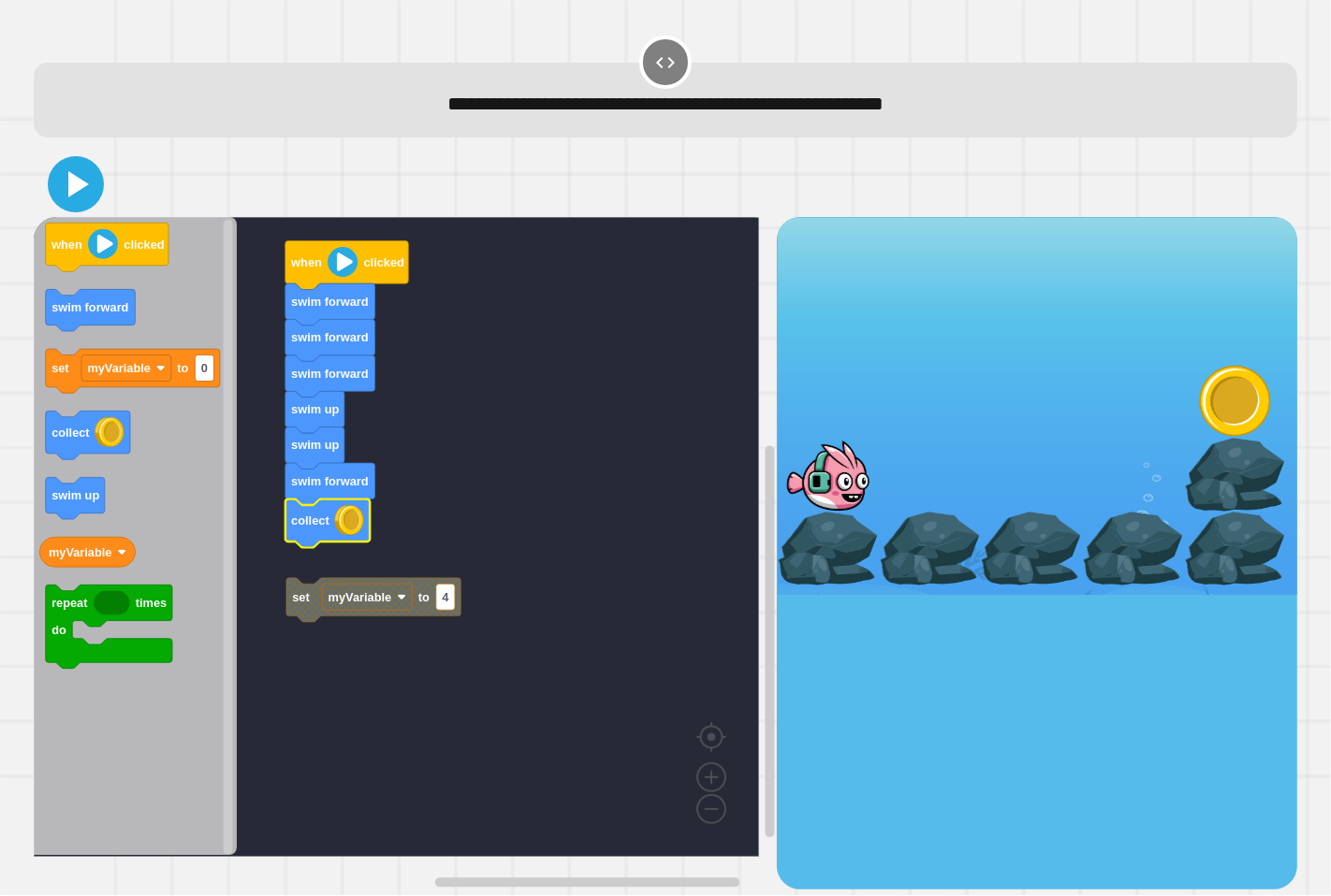
drag, startPoint x: 77, startPoint y: 176, endPoint x: 109, endPoint y: 179, distance: 32.1
click at [78, 178] on icon at bounding box center [75, 184] width 45 height 45
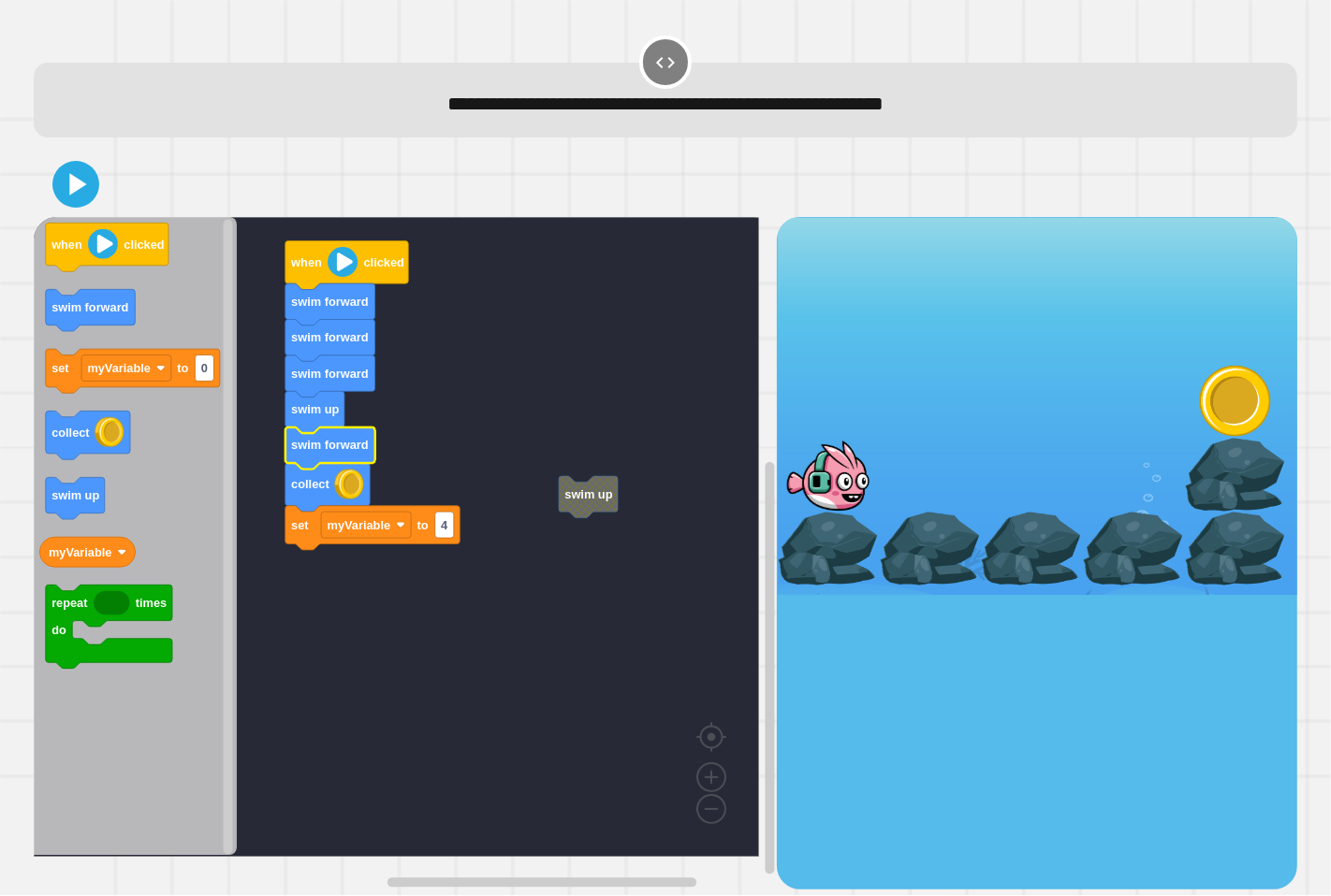
click at [403, 597] on rect "Blockly Workspace" at bounding box center [396, 537] width 726 height 640
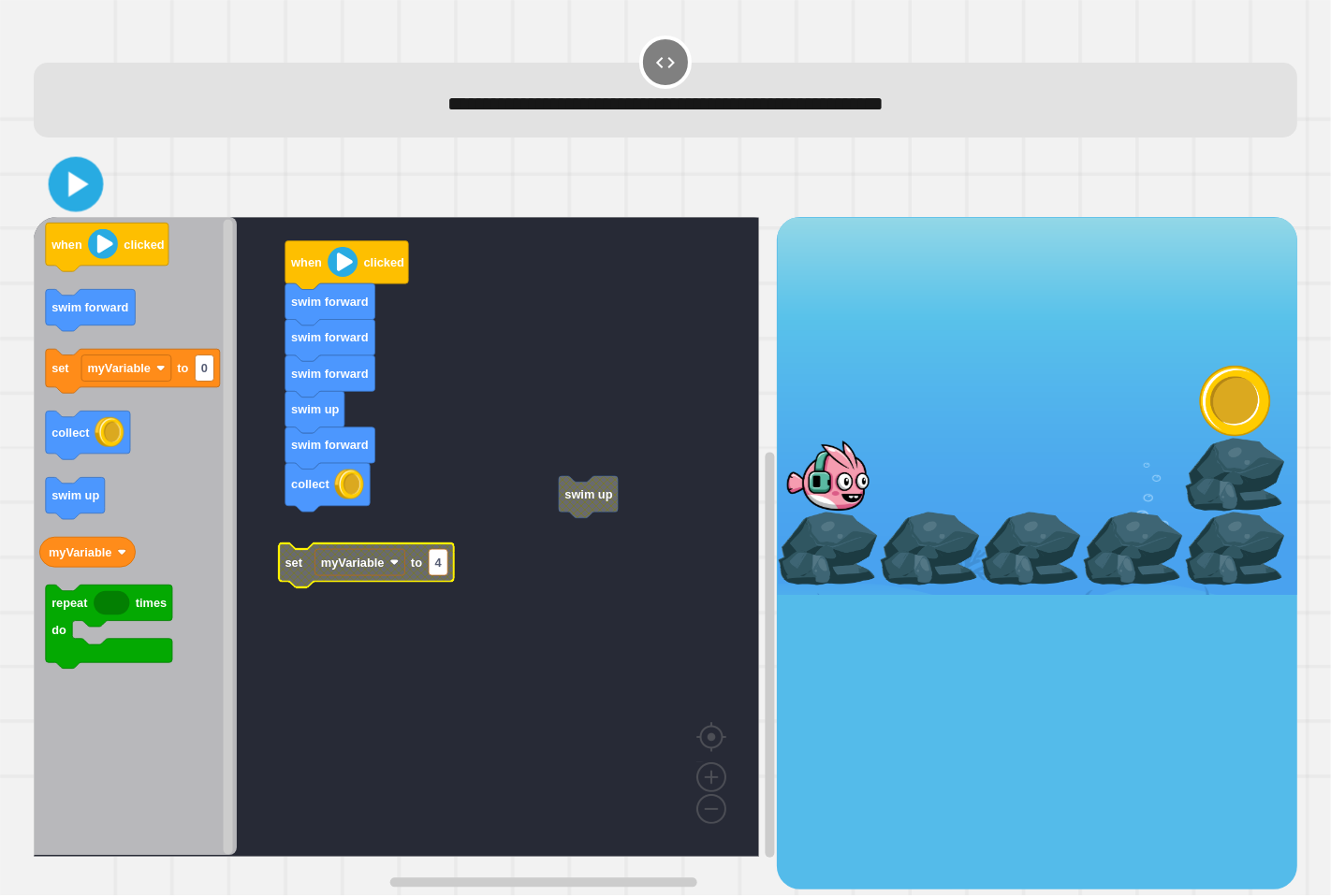
click at [69, 166] on icon at bounding box center [75, 184] width 44 height 44
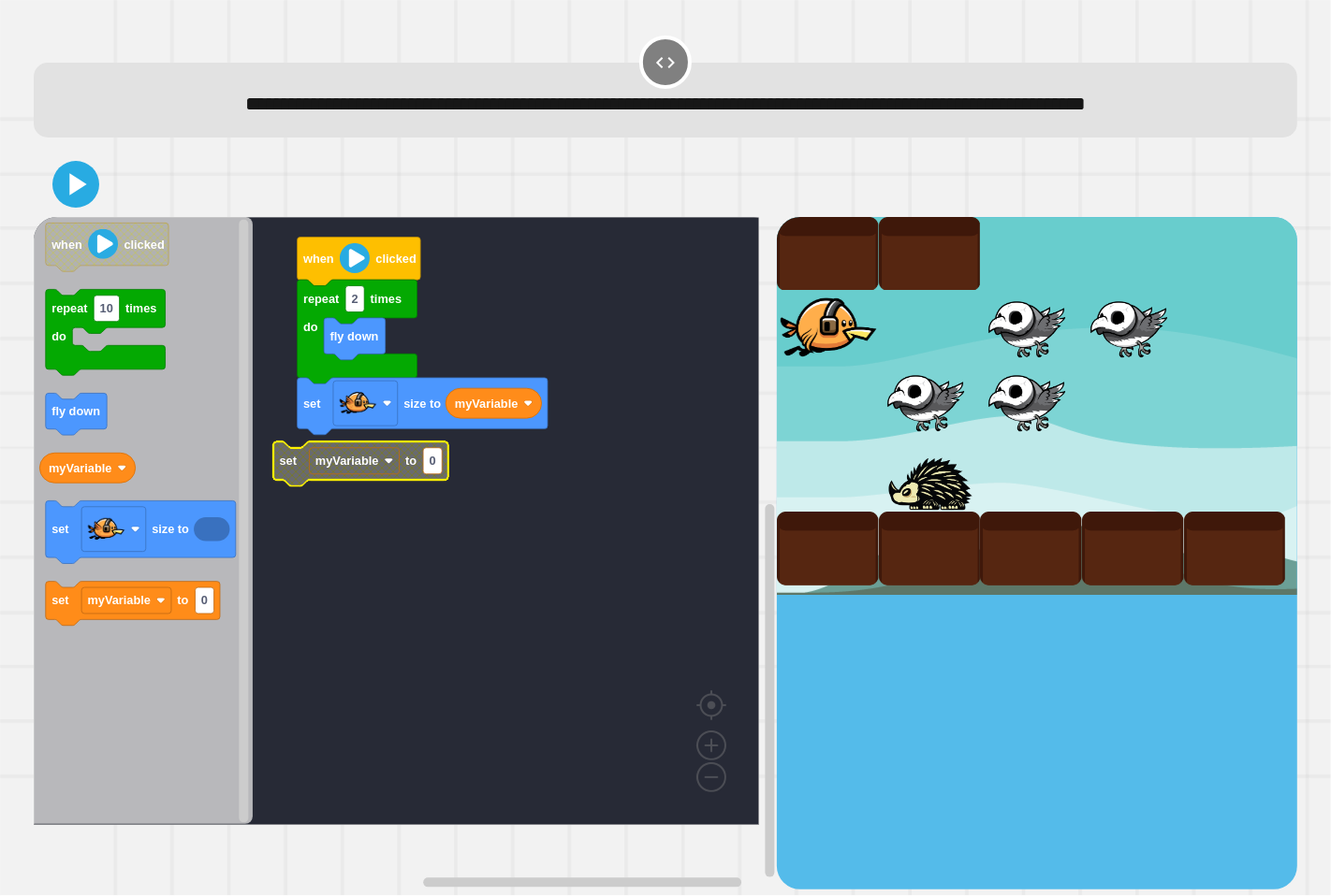
click at [426, 474] on rect "Blockly Workspace" at bounding box center [433, 459] width 19 height 26
type input "***"
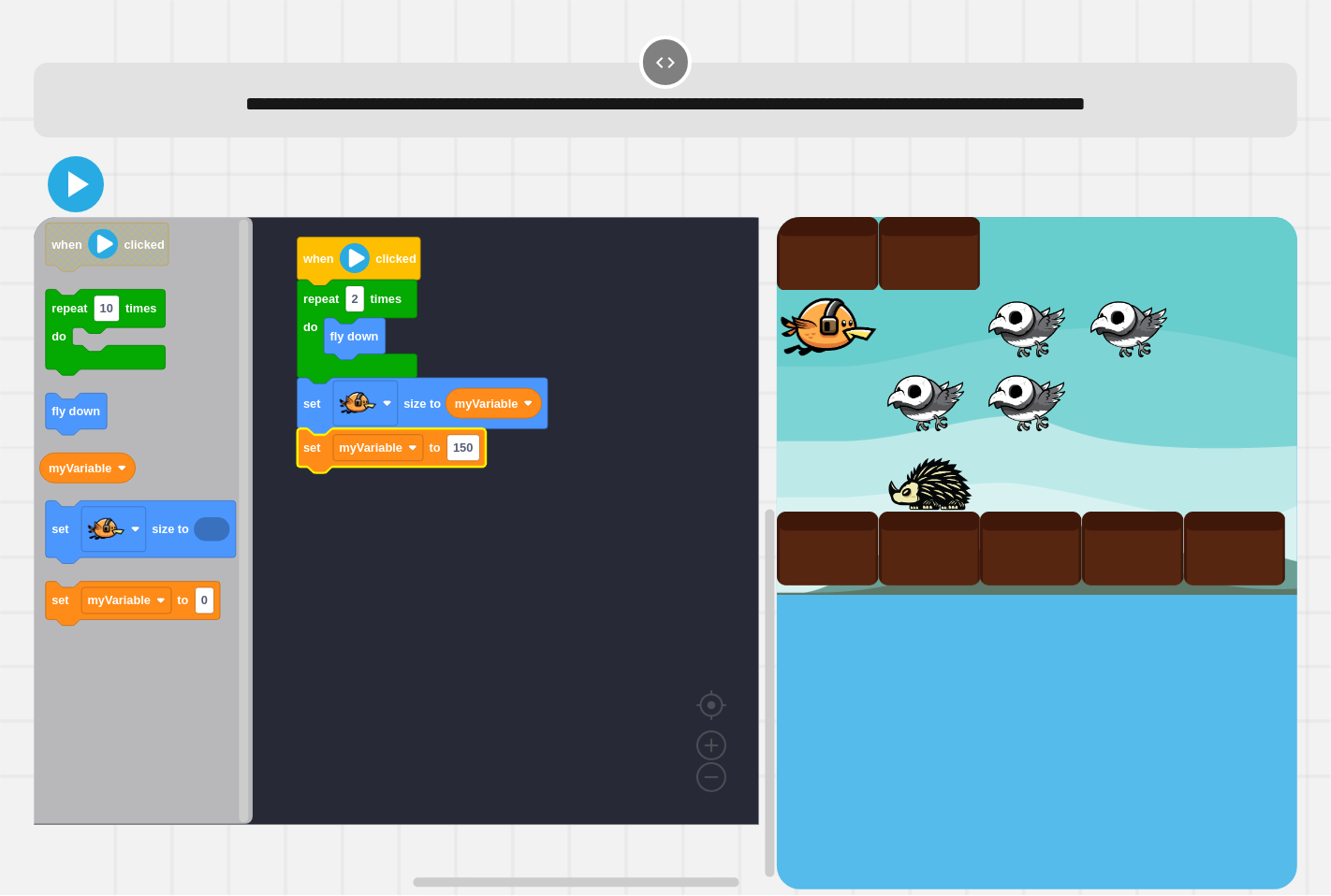
click at [78, 197] on icon at bounding box center [79, 184] width 21 height 26
type input "*"
click at [89, 207] on icon at bounding box center [75, 184] width 45 height 45
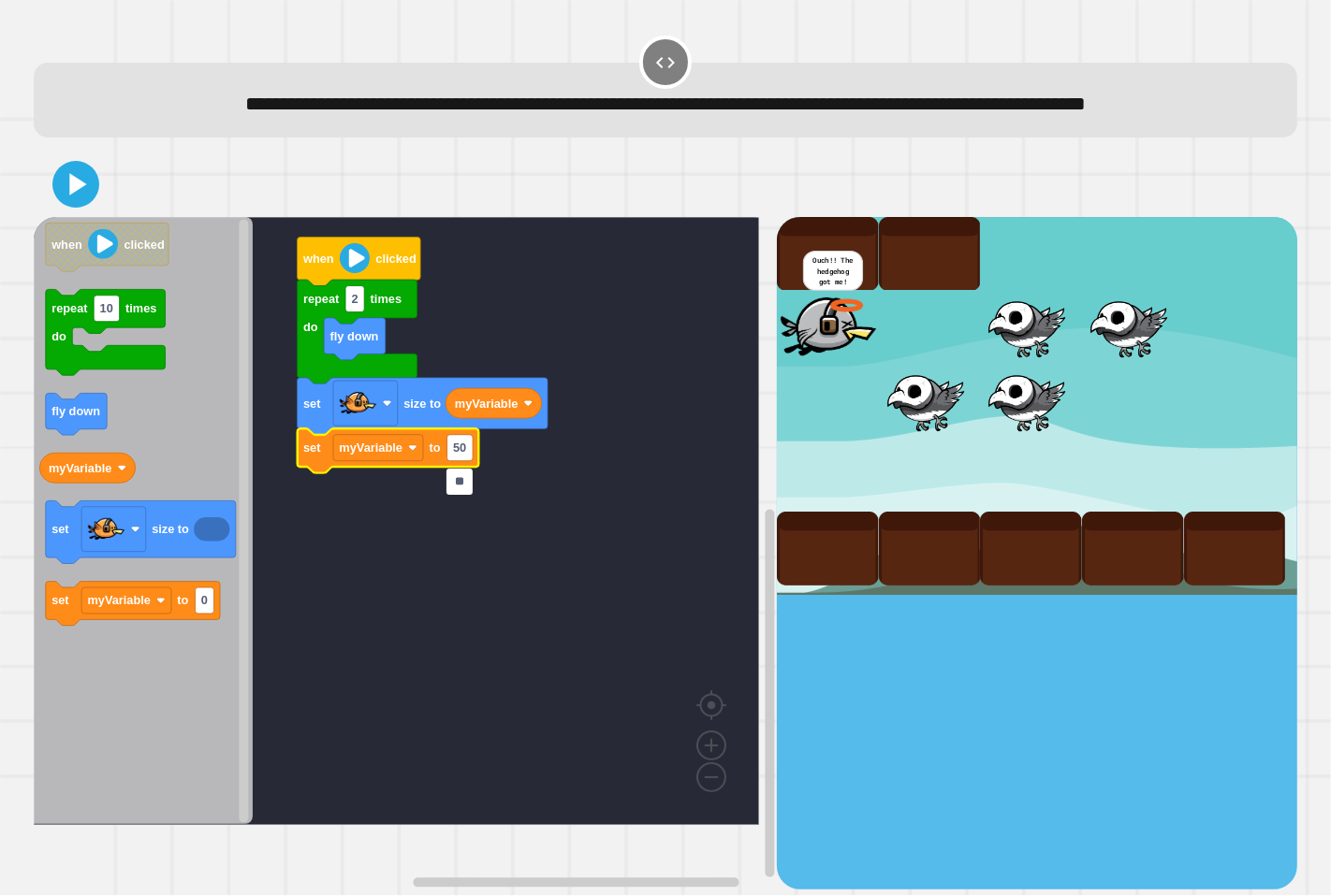
drag, startPoint x: 466, startPoint y: 486, endPoint x: 487, endPoint y: 440, distance: 50.6
click at [480, 471] on body "**********" at bounding box center [666, 448] width 1331 height 896
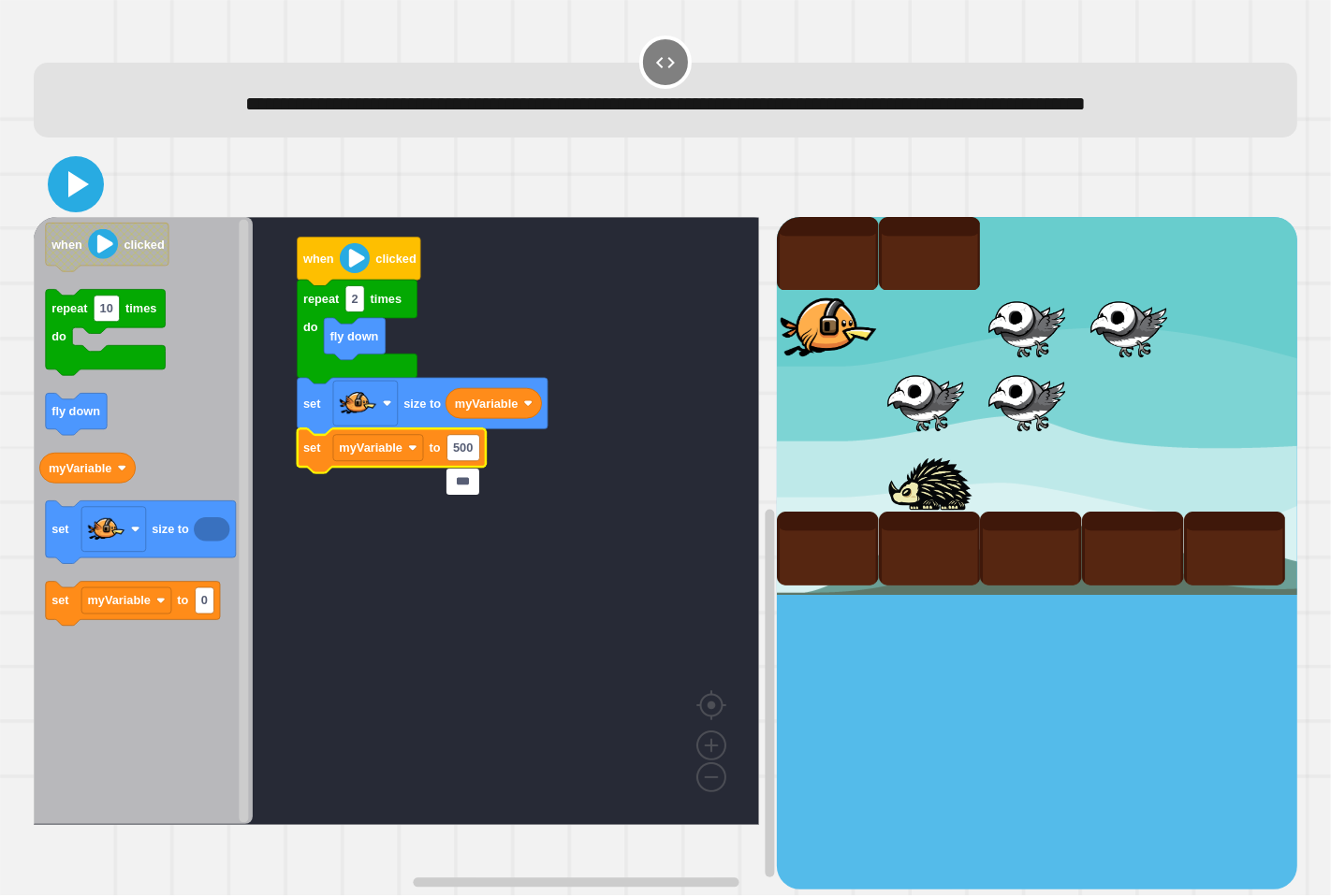
type input "***"
click at [89, 207] on icon at bounding box center [75, 184] width 45 height 45
click at [75, 207] on icon at bounding box center [75, 184] width 45 height 45
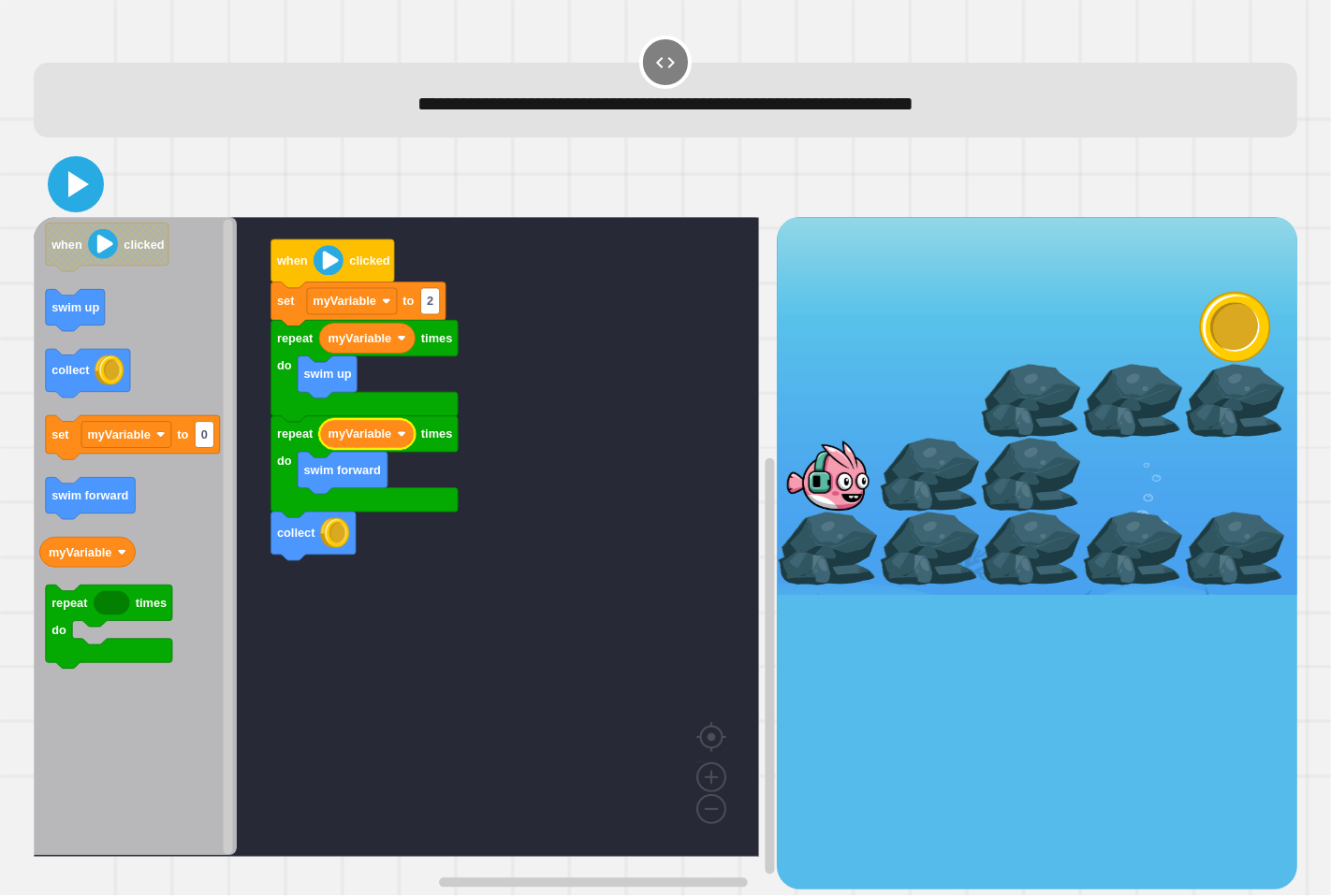
click at [68, 178] on icon at bounding box center [75, 184] width 45 height 45
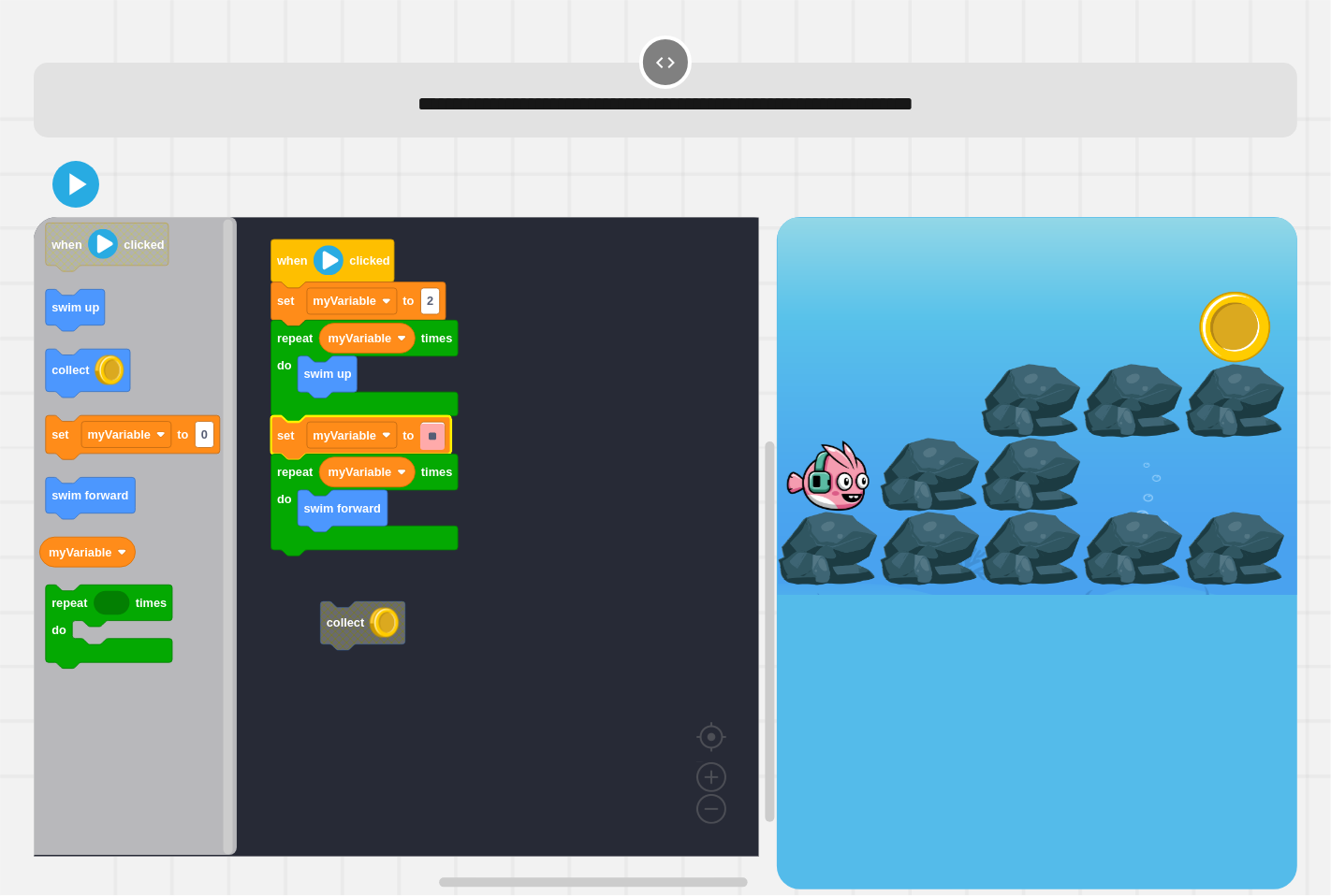
type input "*"
click at [72, 162] on div at bounding box center [666, 184] width 1264 height 66
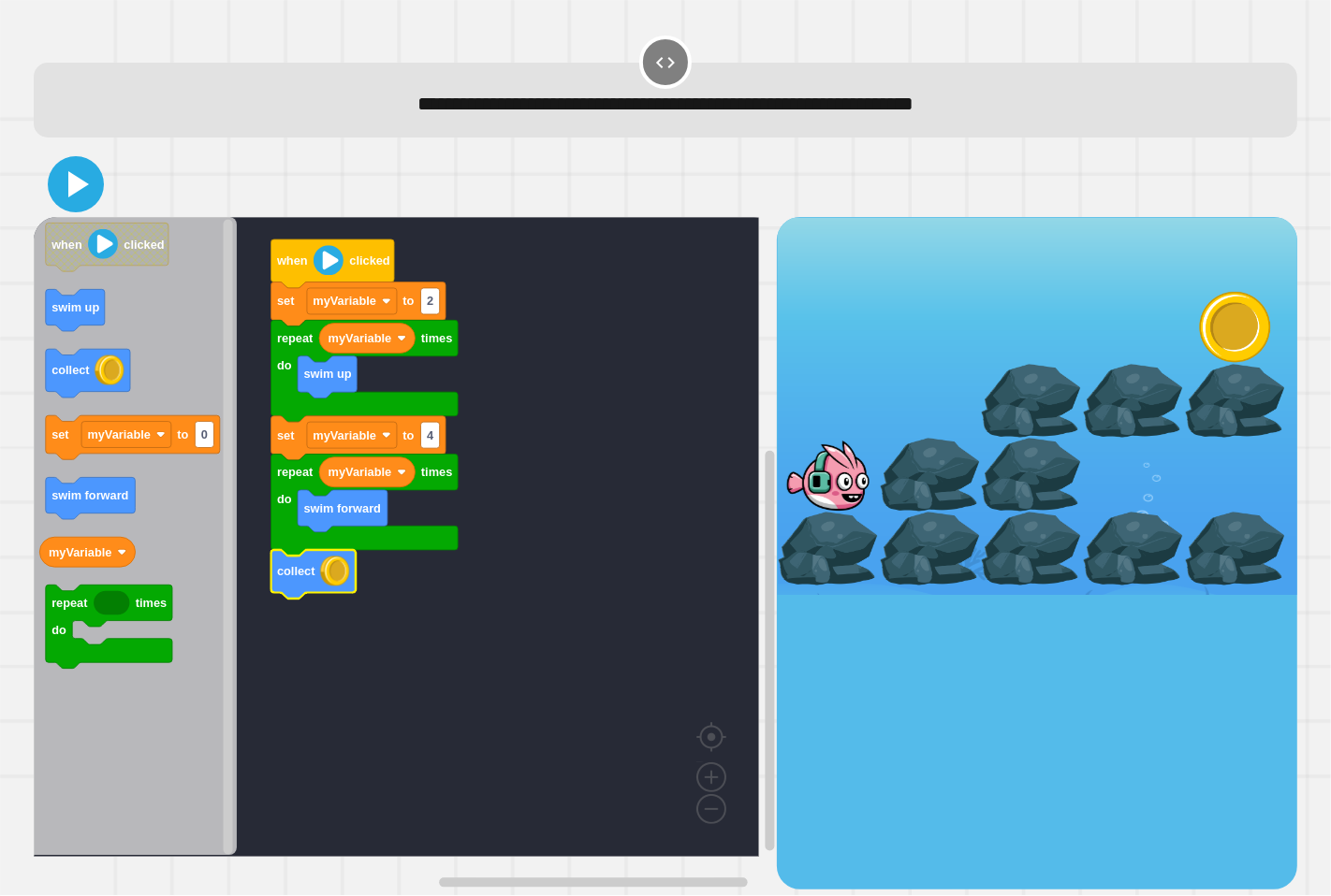
click at [72, 180] on icon at bounding box center [79, 184] width 21 height 26
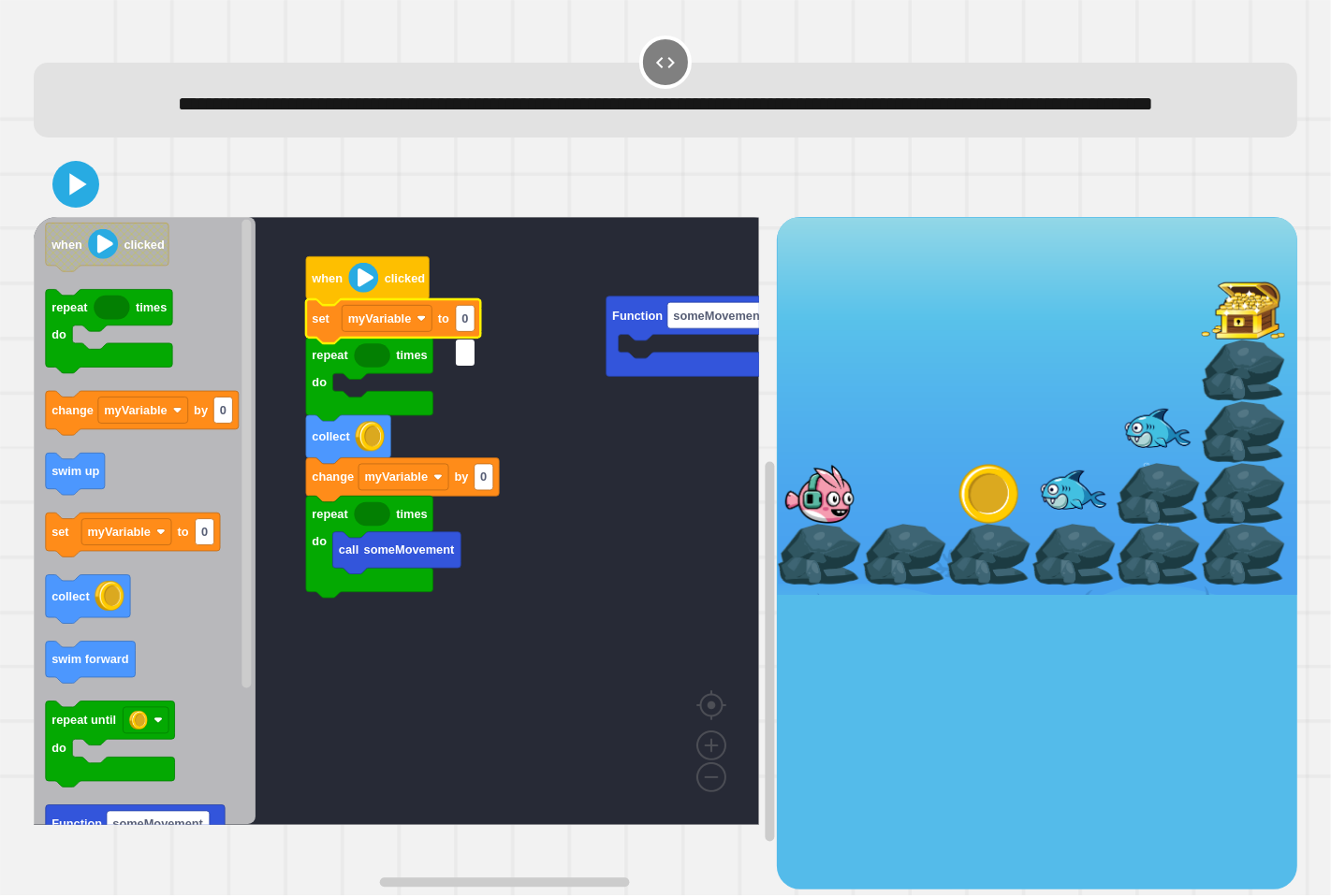
type input "*"
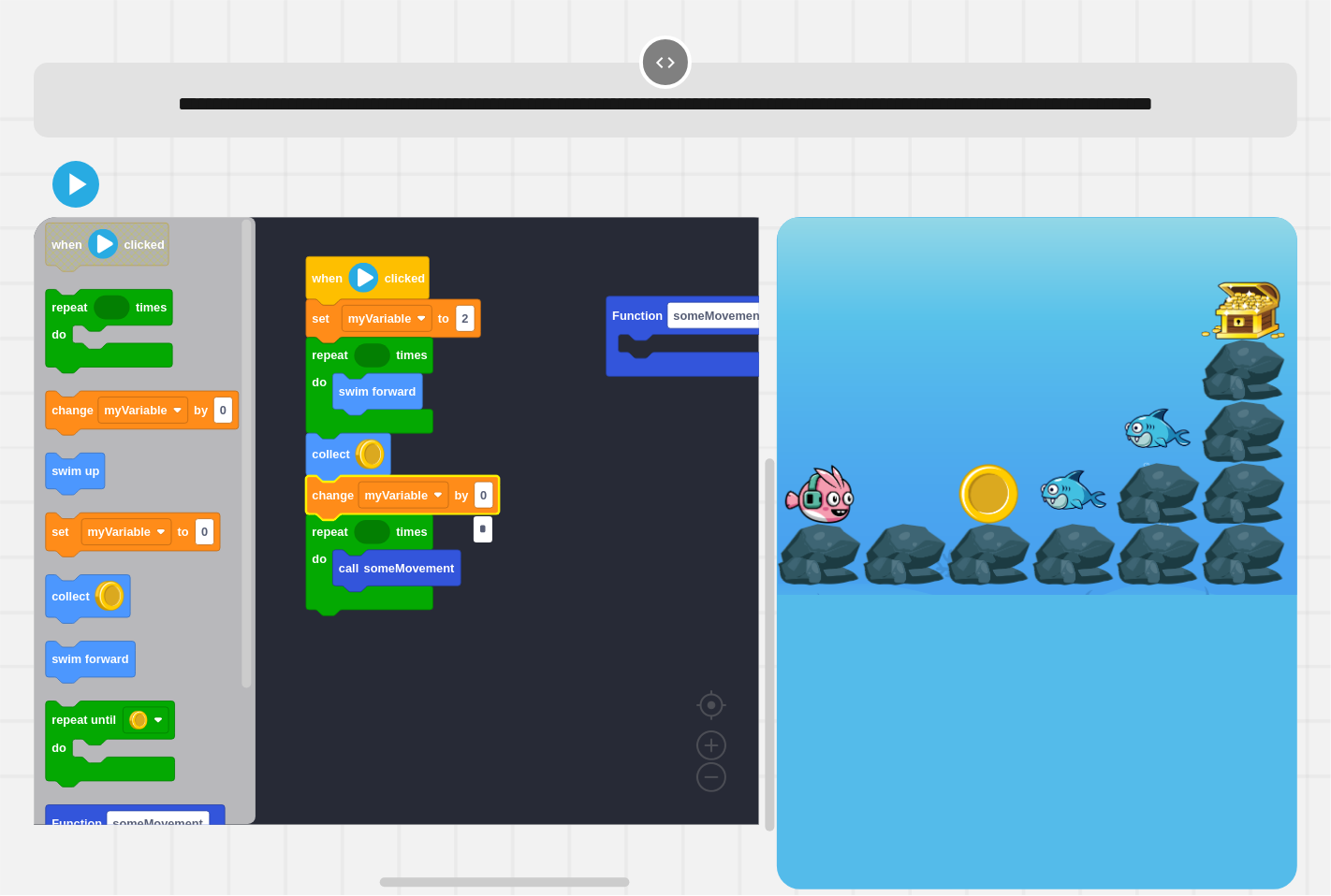
type input "*"
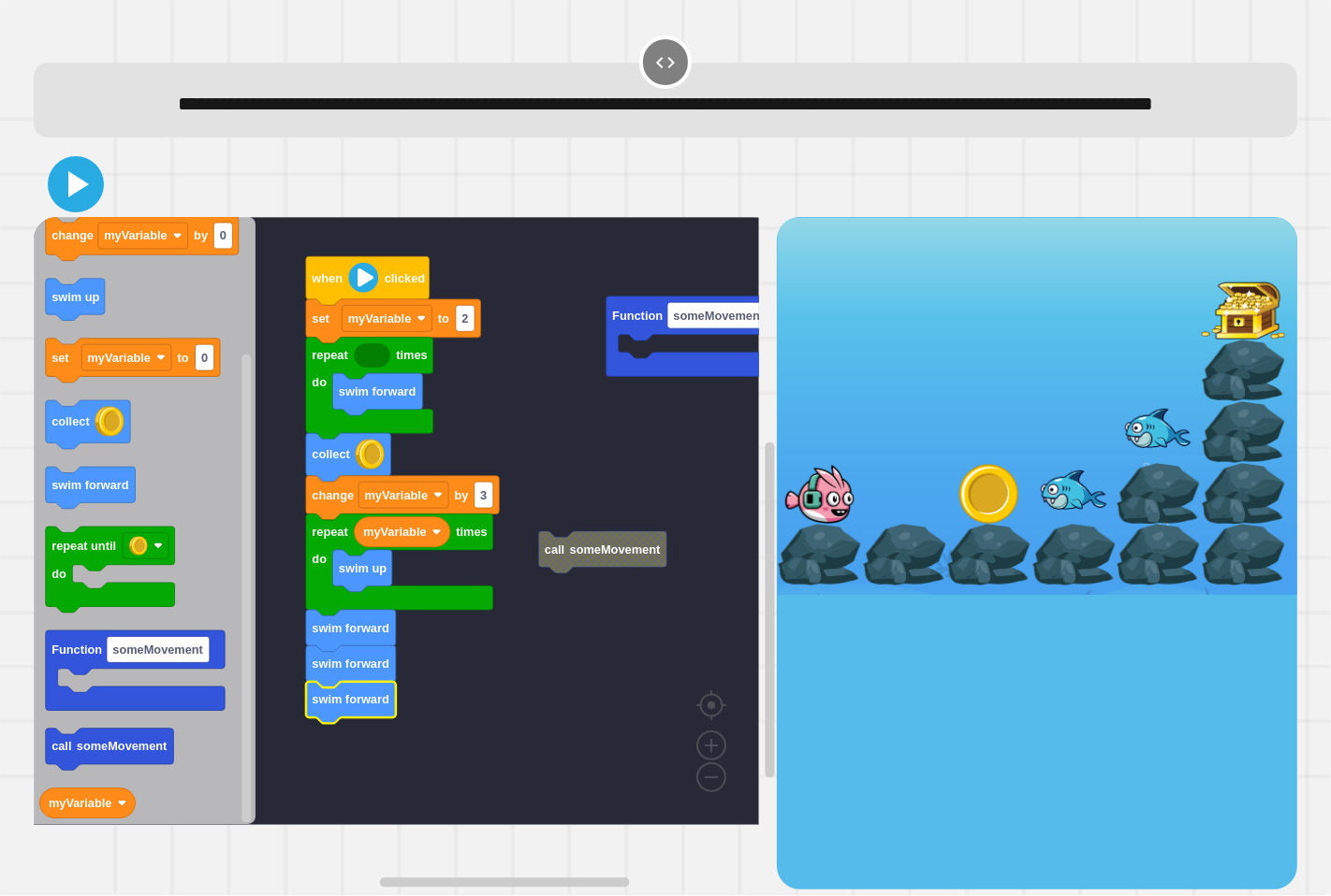
click at [66, 207] on icon at bounding box center [75, 184] width 45 height 45
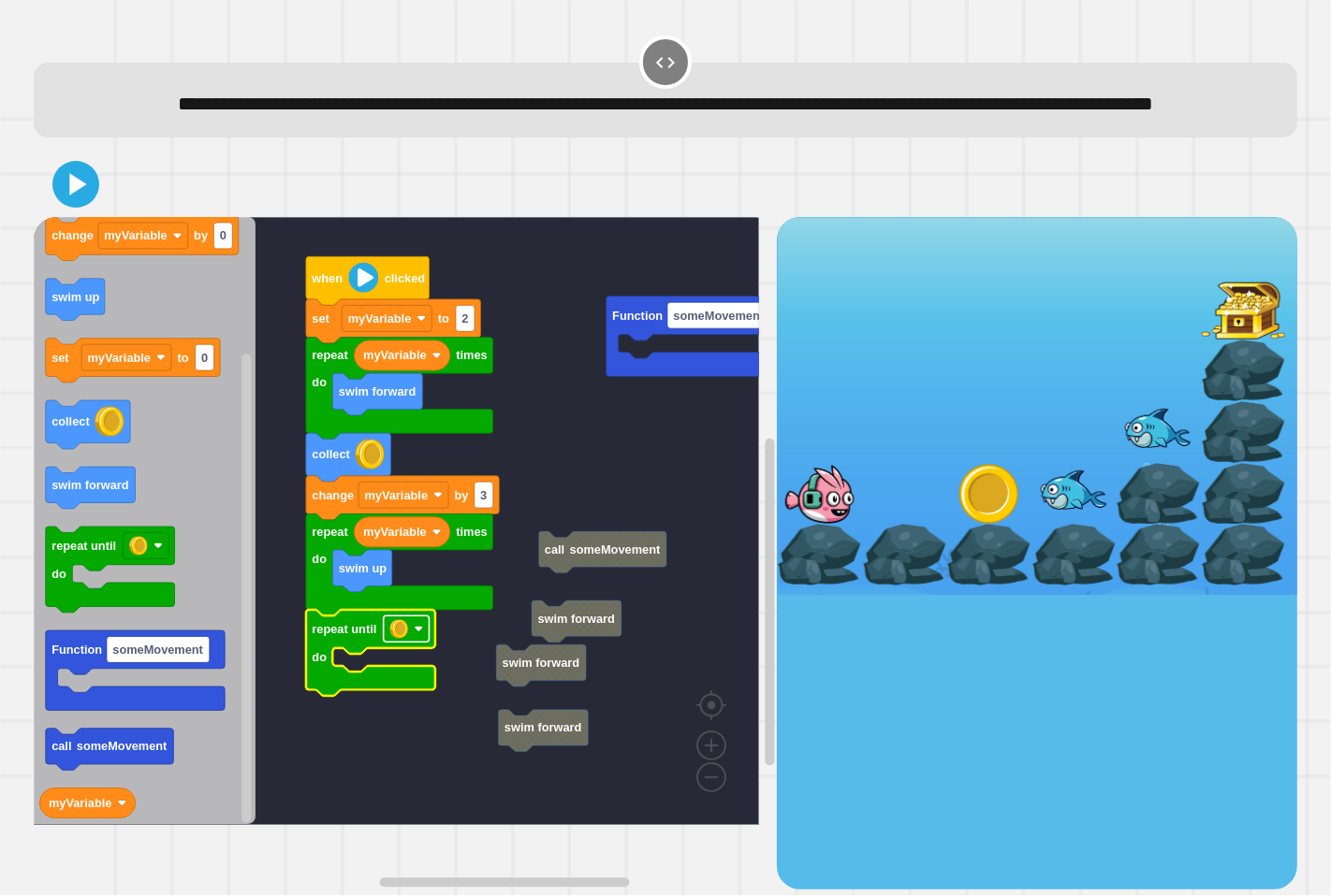
click at [405, 638] on image "Blockly Workspace" at bounding box center [399, 629] width 19 height 19
click at [395, 638] on image "Blockly Workspace" at bounding box center [399, 629] width 19 height 19
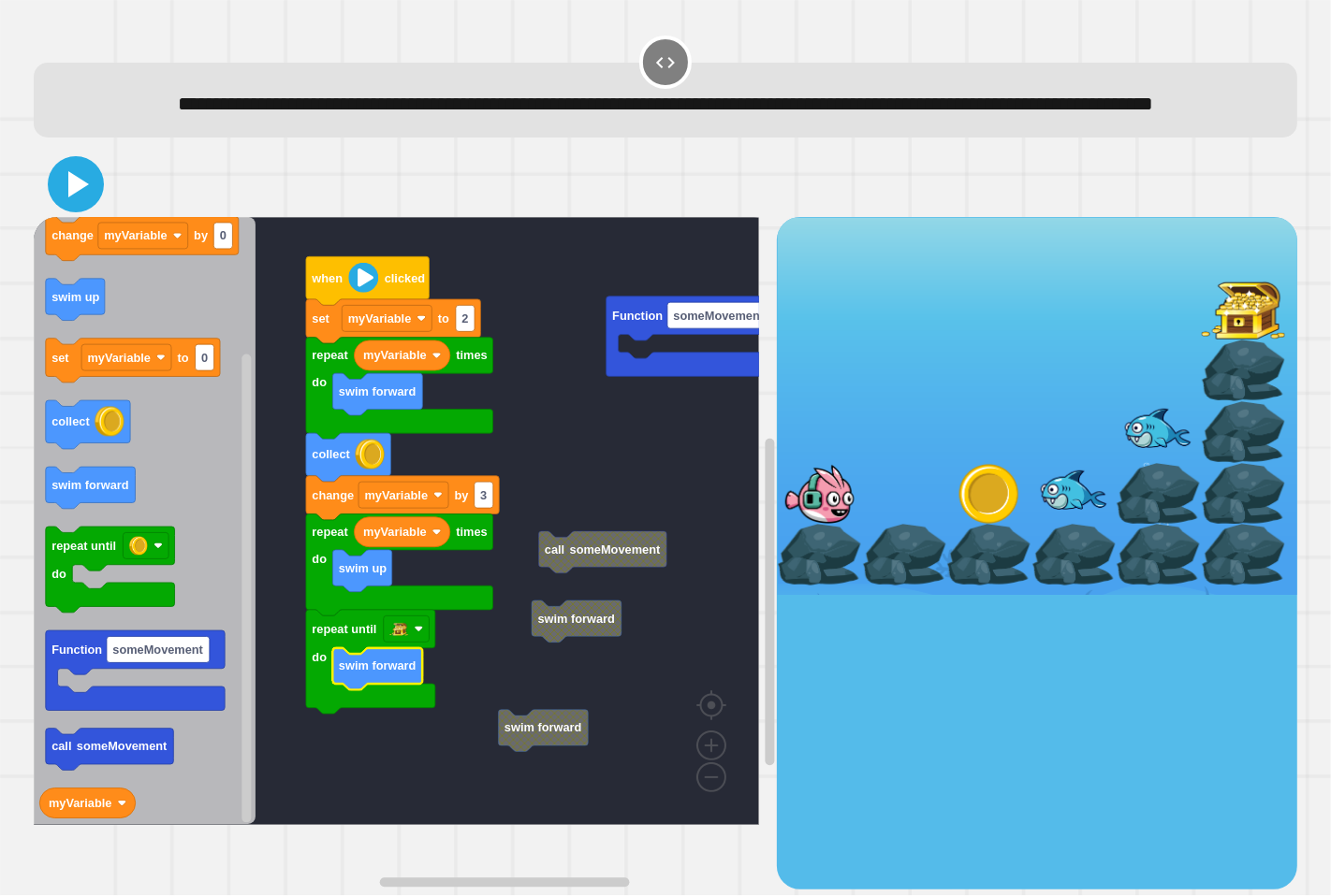
click at [81, 207] on icon at bounding box center [75, 184] width 45 height 45
click at [481, 508] on rect "Blockly Workspace" at bounding box center [483, 495] width 19 height 26
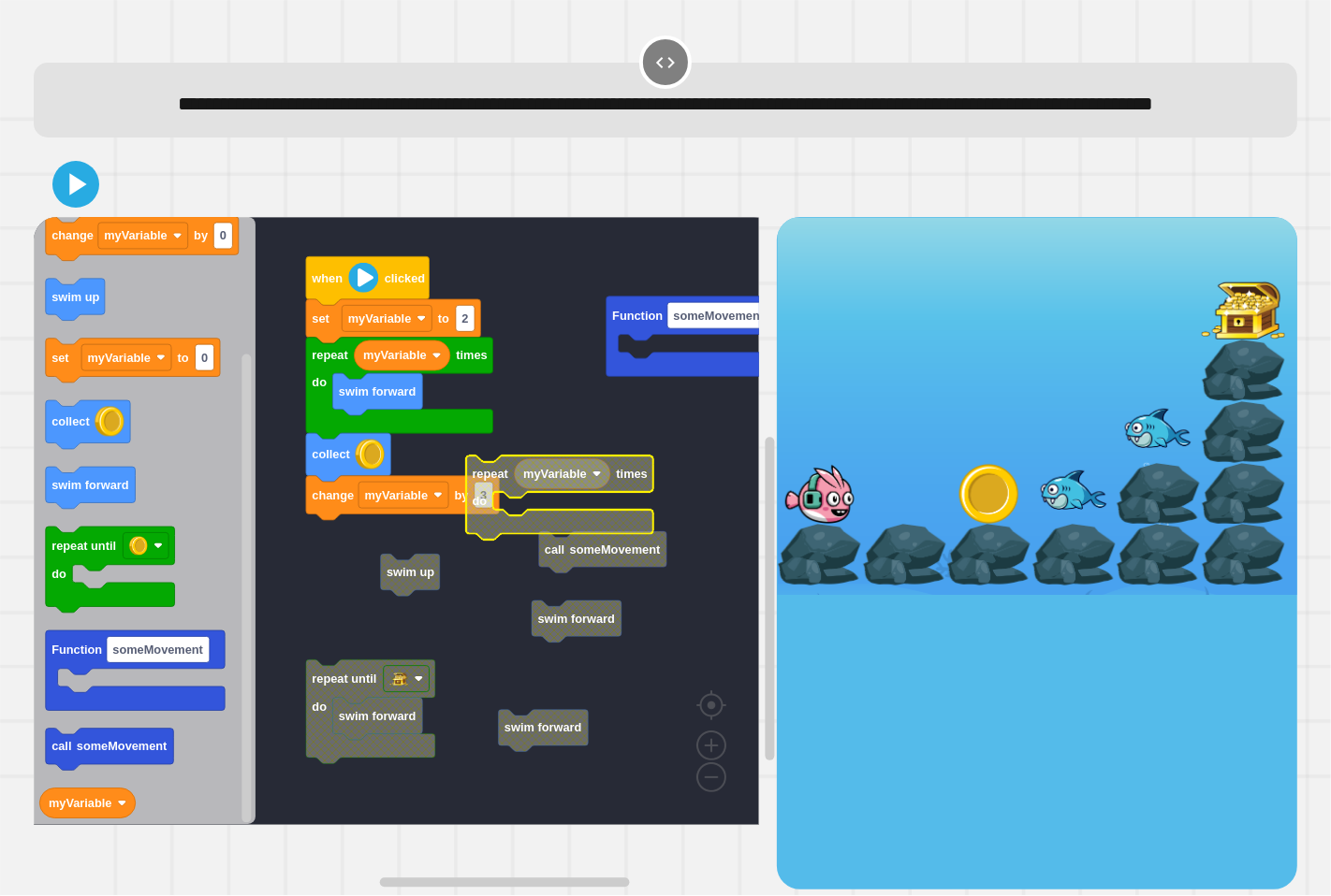
click at [573, 536] on rect "Blockly Workspace" at bounding box center [396, 521] width 726 height 608
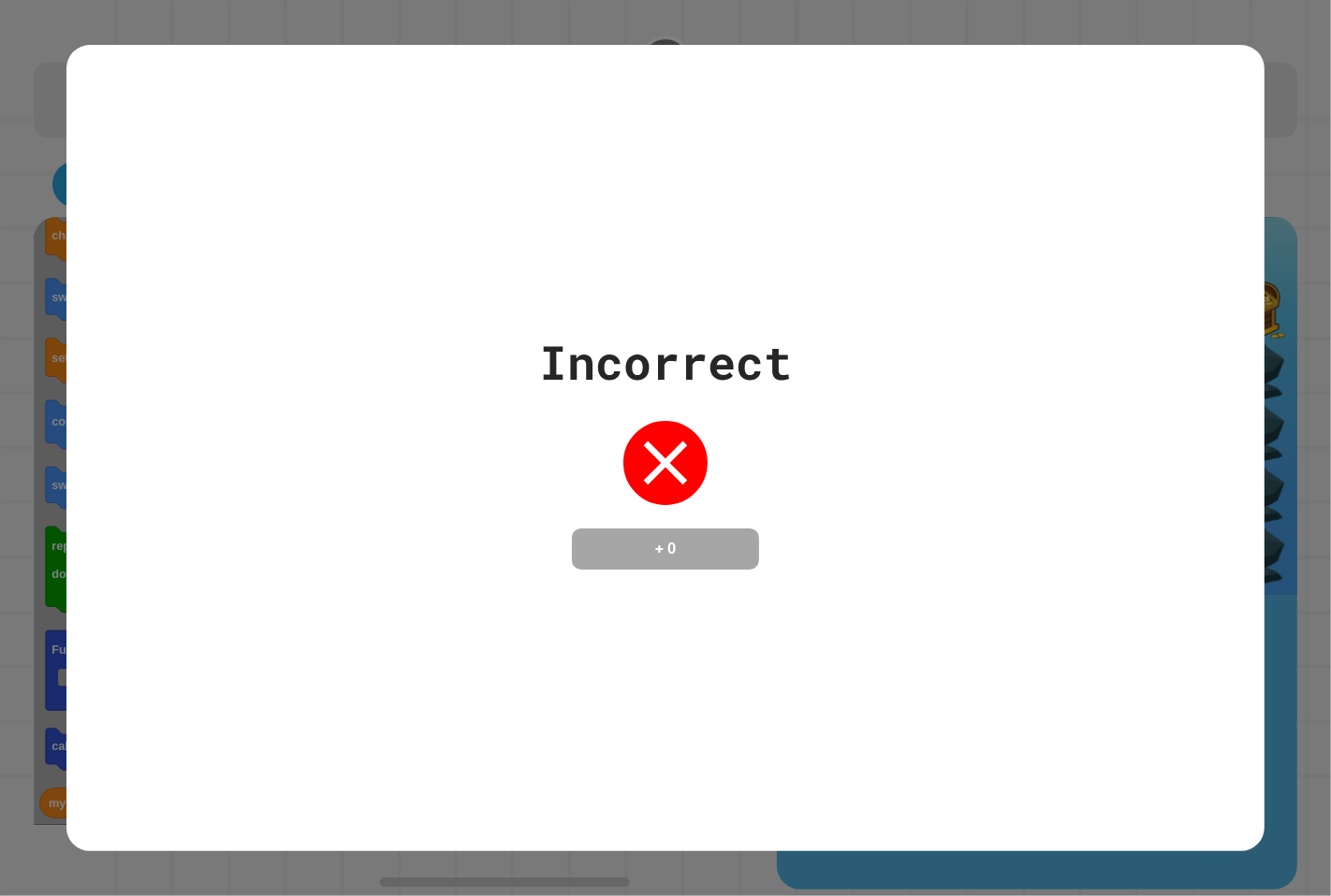
click at [59, 219] on div "Incorrect + 0" at bounding box center [666, 448] width 1331 height 896
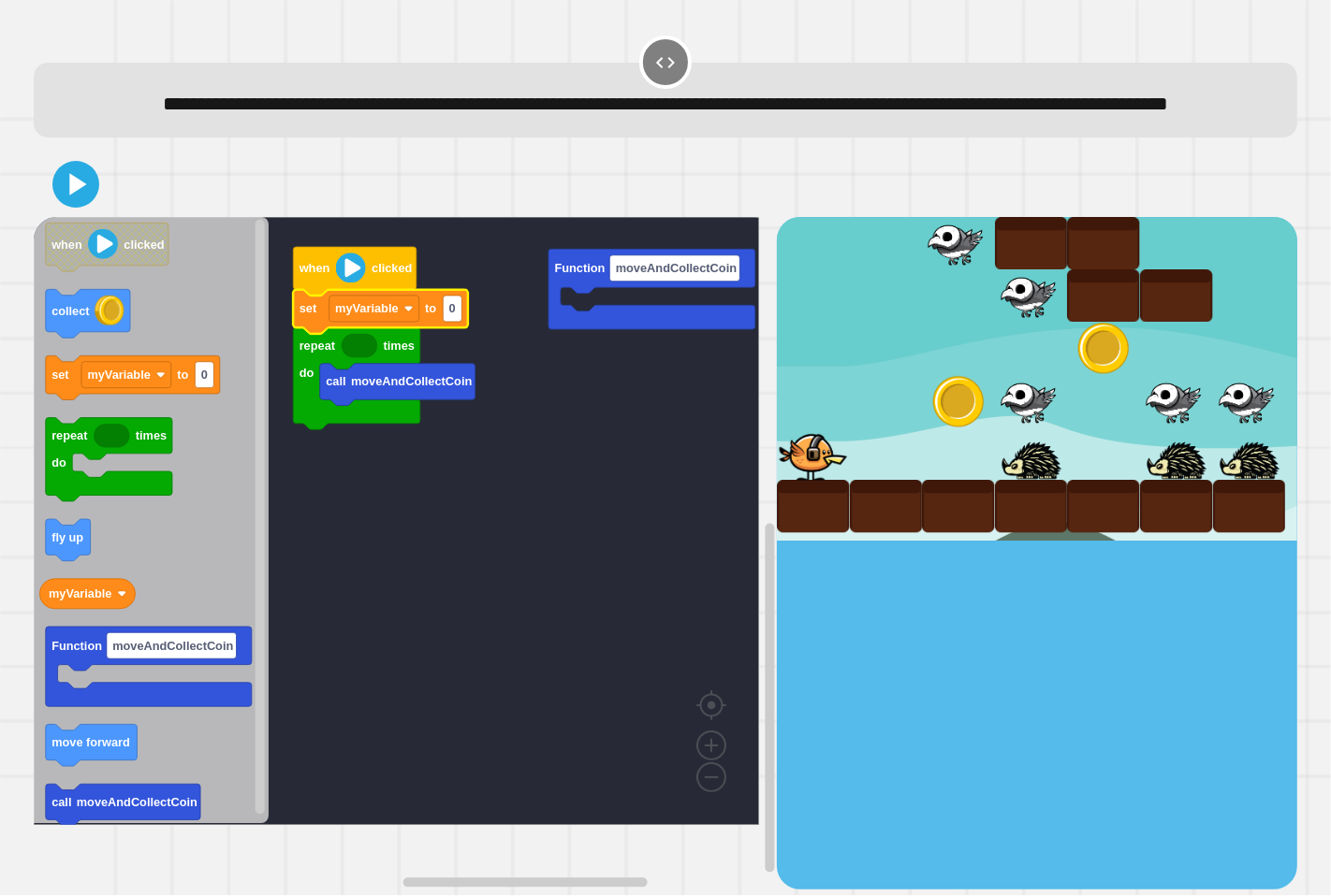
click at [462, 333] on icon "Blockly Workspace" at bounding box center [380, 311] width 175 height 44
click at [454, 316] on text "0" at bounding box center [451, 308] width 7 height 14
type input "*"
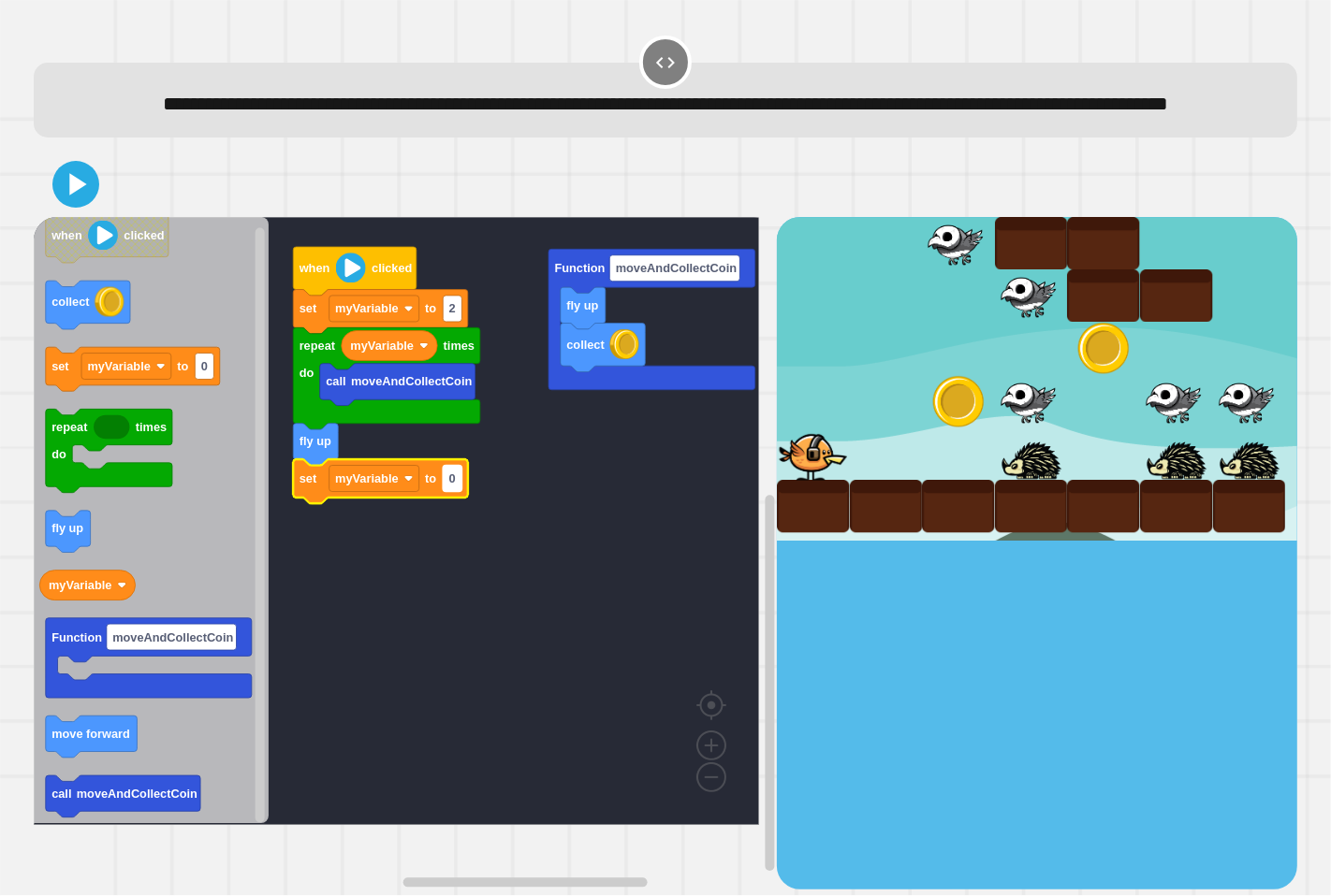
click at [455, 491] on rect "Blockly Workspace" at bounding box center [452, 478] width 19 height 26
type input "*"
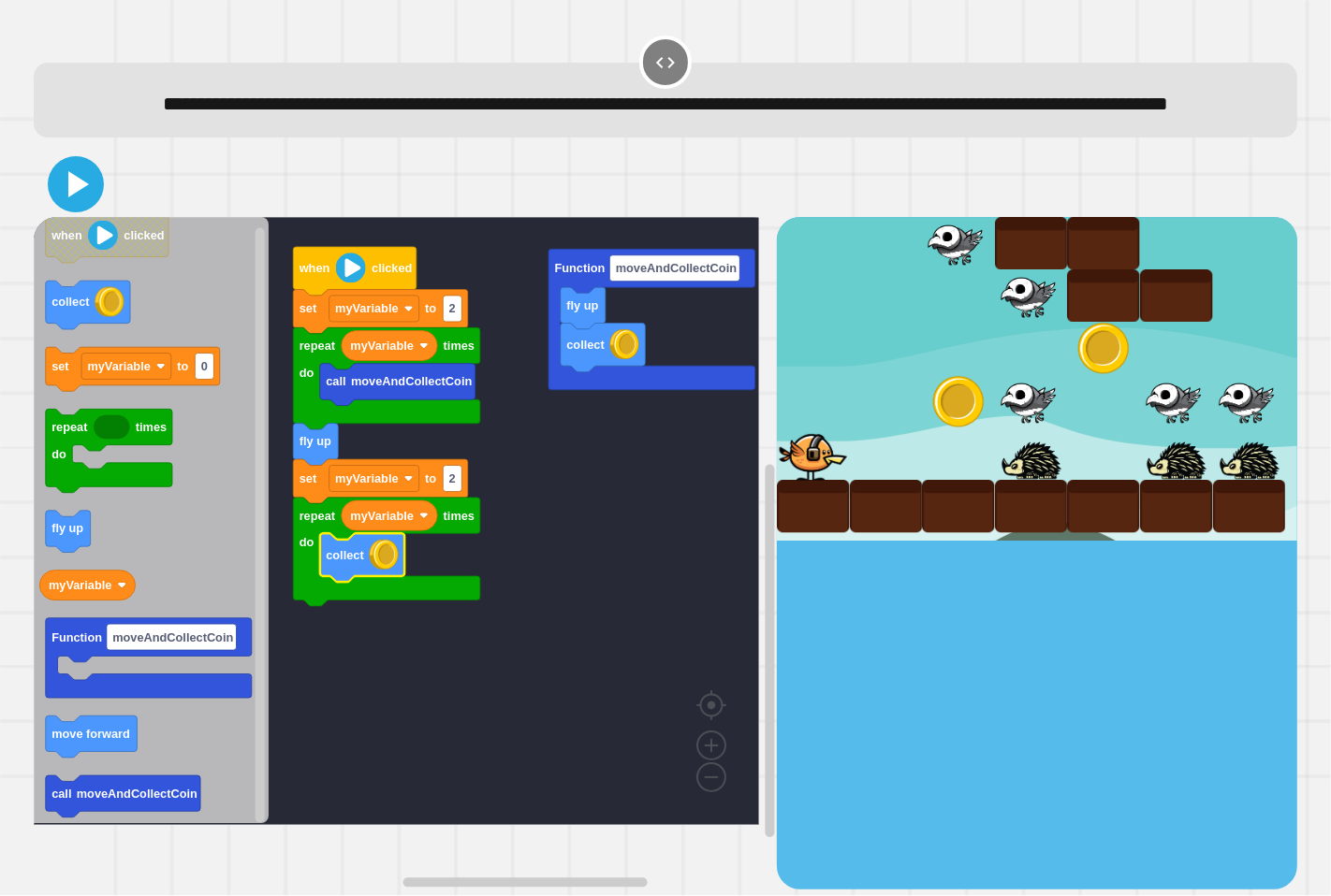
click at [73, 207] on icon at bounding box center [75, 184] width 45 height 45
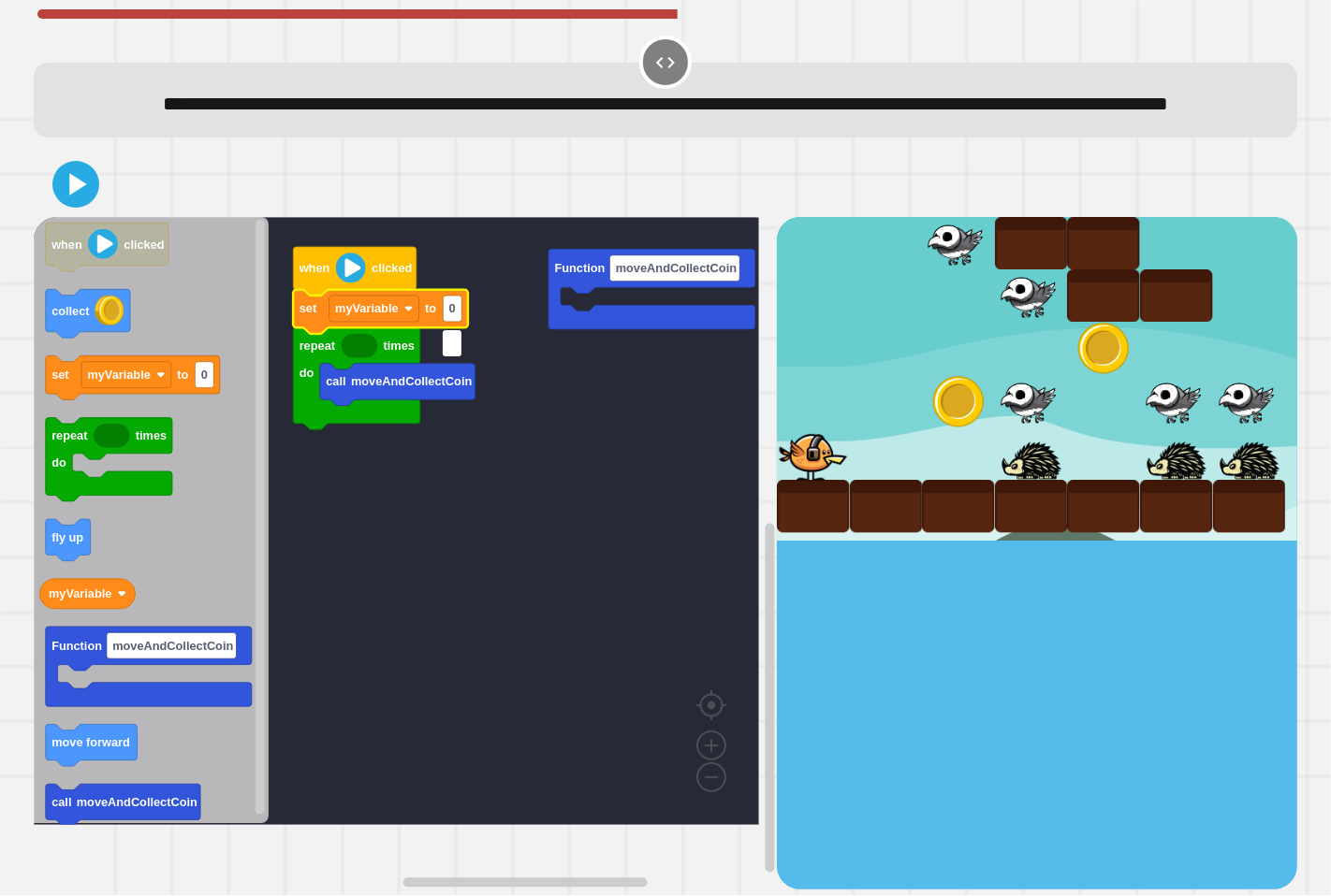
type input "*"
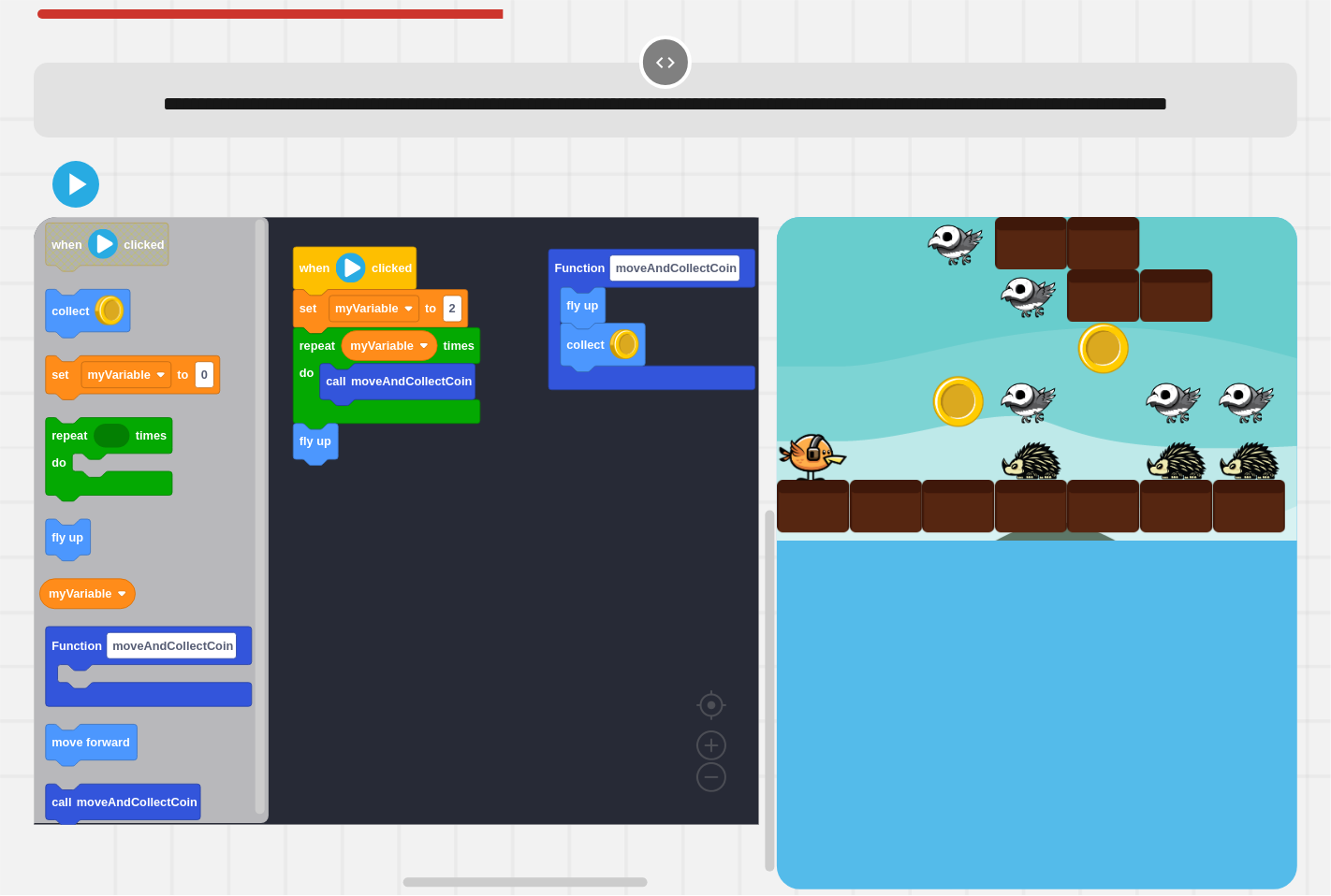
click at [239, 601] on icon "when clicked collect set myVariable to 0 repeat times do fly up myVariable Func…" at bounding box center [151, 521] width 235 height 608
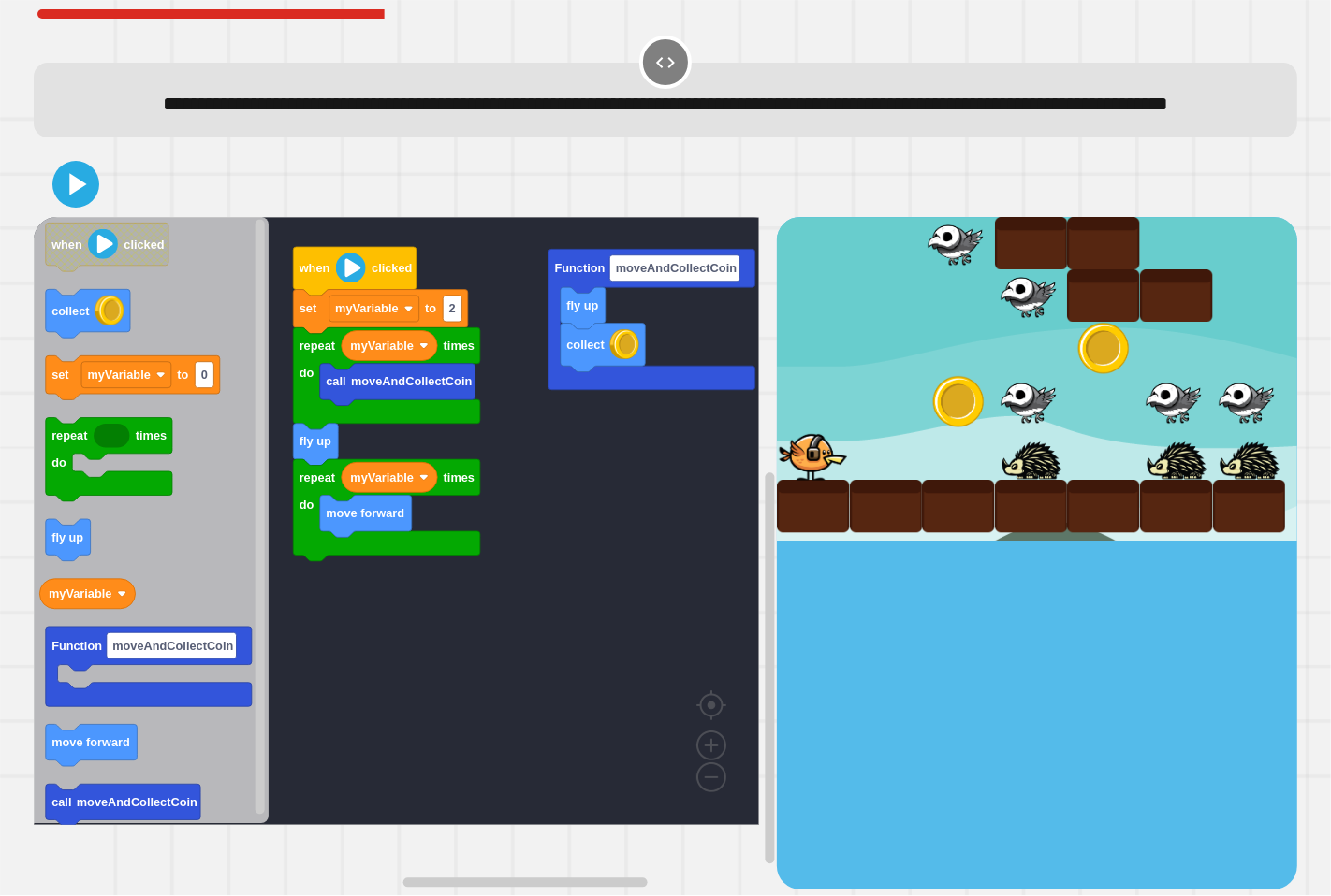
click at [254, 592] on div "Function moveAndCollectCoin fly up collect when clicked call moveAndCollectCoin…" at bounding box center [405, 554] width 744 height 673
click at [89, 207] on icon at bounding box center [75, 184] width 45 height 45
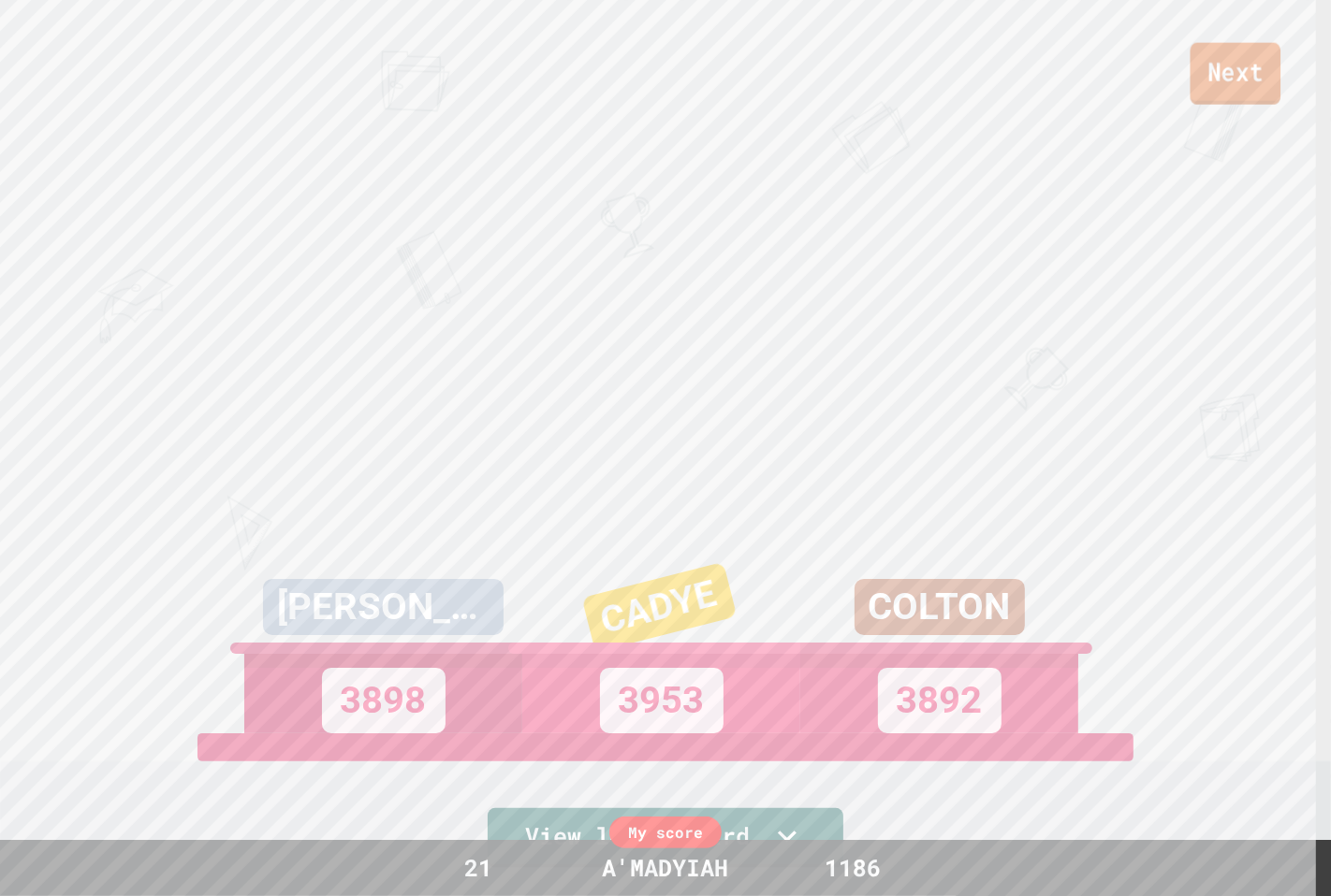
click at [1239, 77] on link "Next" at bounding box center [1236, 73] width 91 height 62
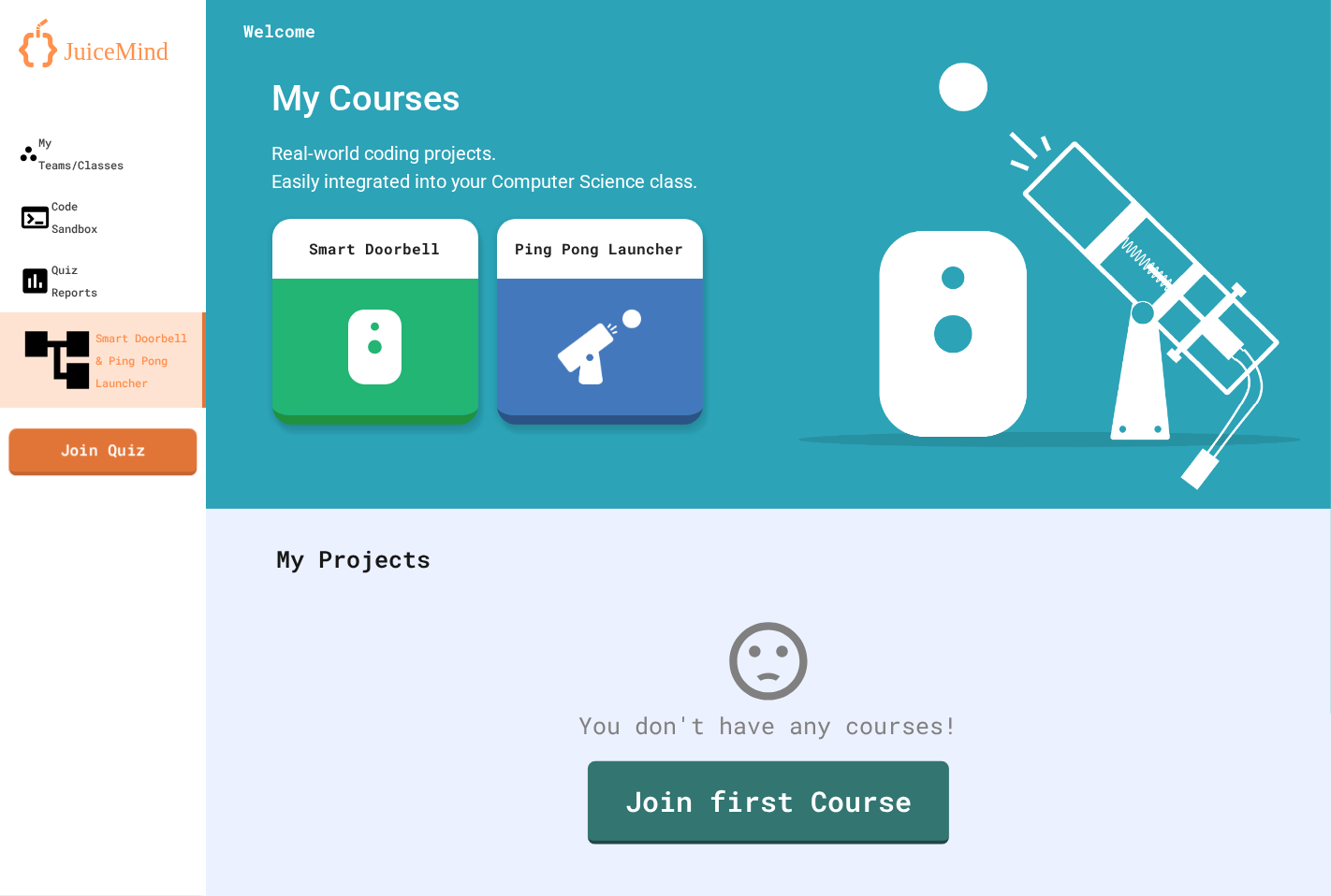
click at [154, 429] on link "Join Quiz" at bounding box center [102, 452] width 188 height 47
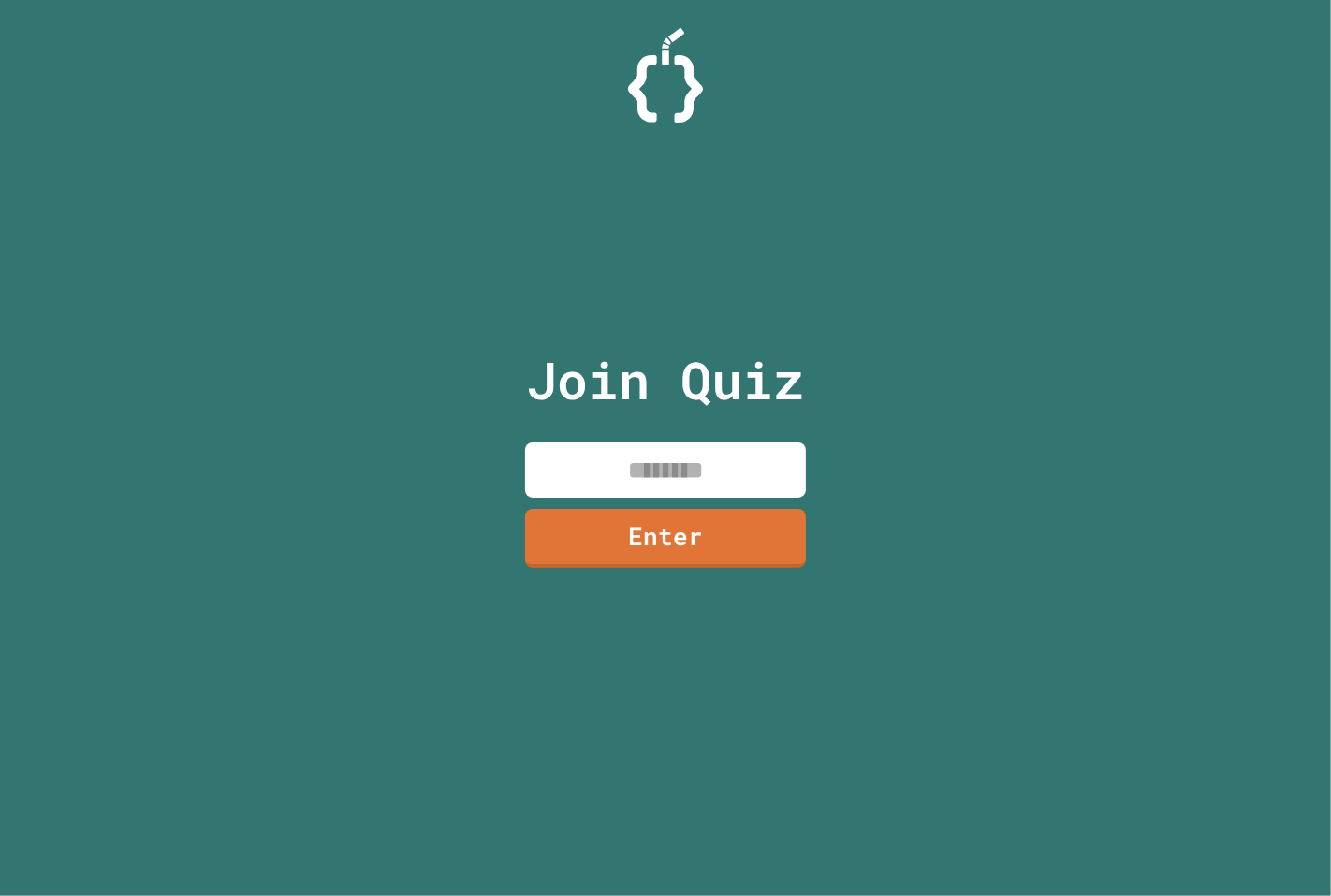
drag, startPoint x: 622, startPoint y: 492, endPoint x: 632, endPoint y: 396, distance: 96.5
click at [632, 481] on input at bounding box center [666, 470] width 280 height 55
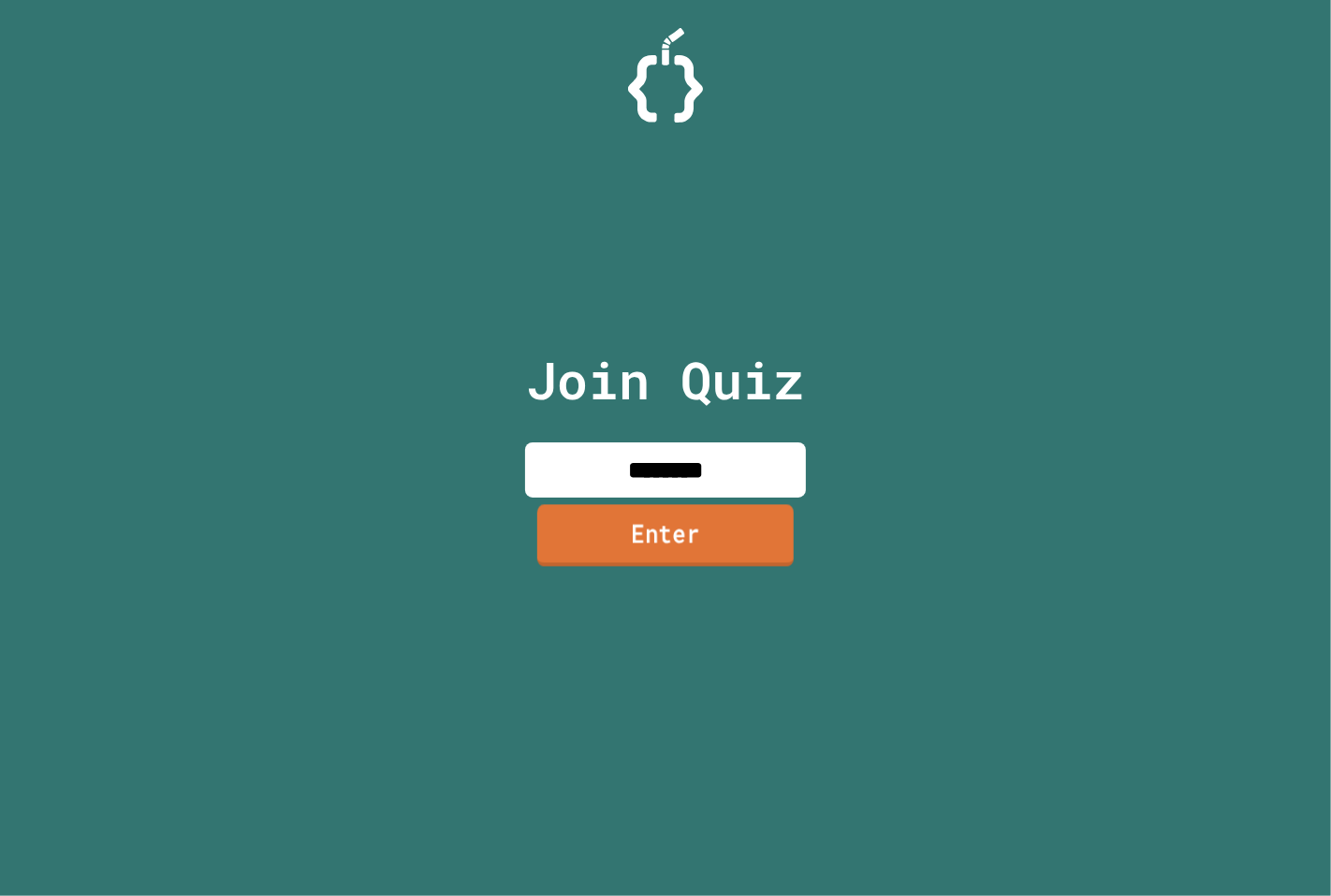
type input "********"
click at [766, 519] on link "Enter" at bounding box center [665, 536] width 256 height 62
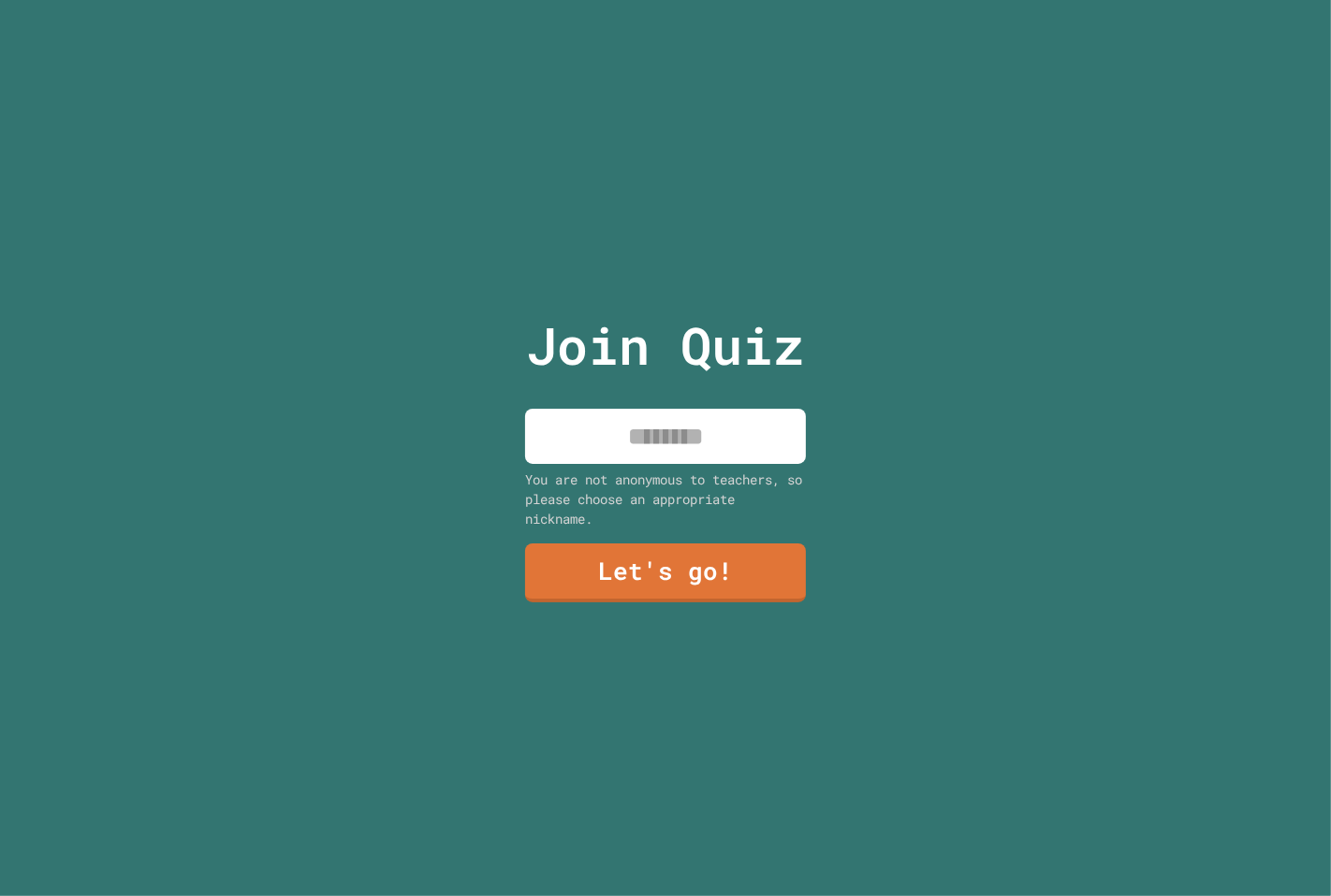
drag, startPoint x: 712, startPoint y: 405, endPoint x: 703, endPoint y: 416, distance: 14.2
click at [703, 416] on input at bounding box center [666, 437] width 280 height 55
type input "*********"
click at [719, 571] on link "Let's go!" at bounding box center [666, 570] width 280 height 62
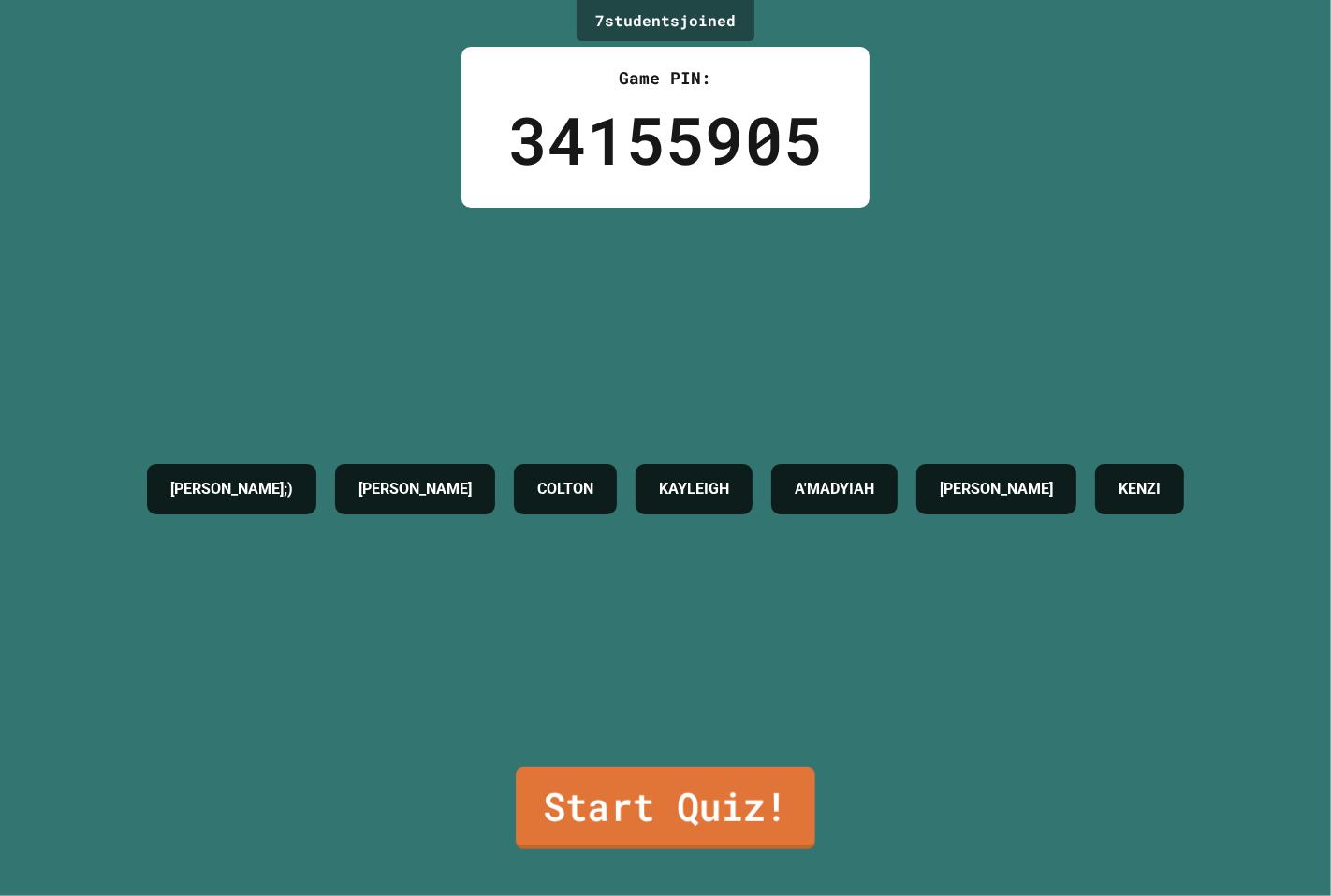
click at [709, 783] on link "Start Quiz!" at bounding box center [666, 808] width 299 height 82
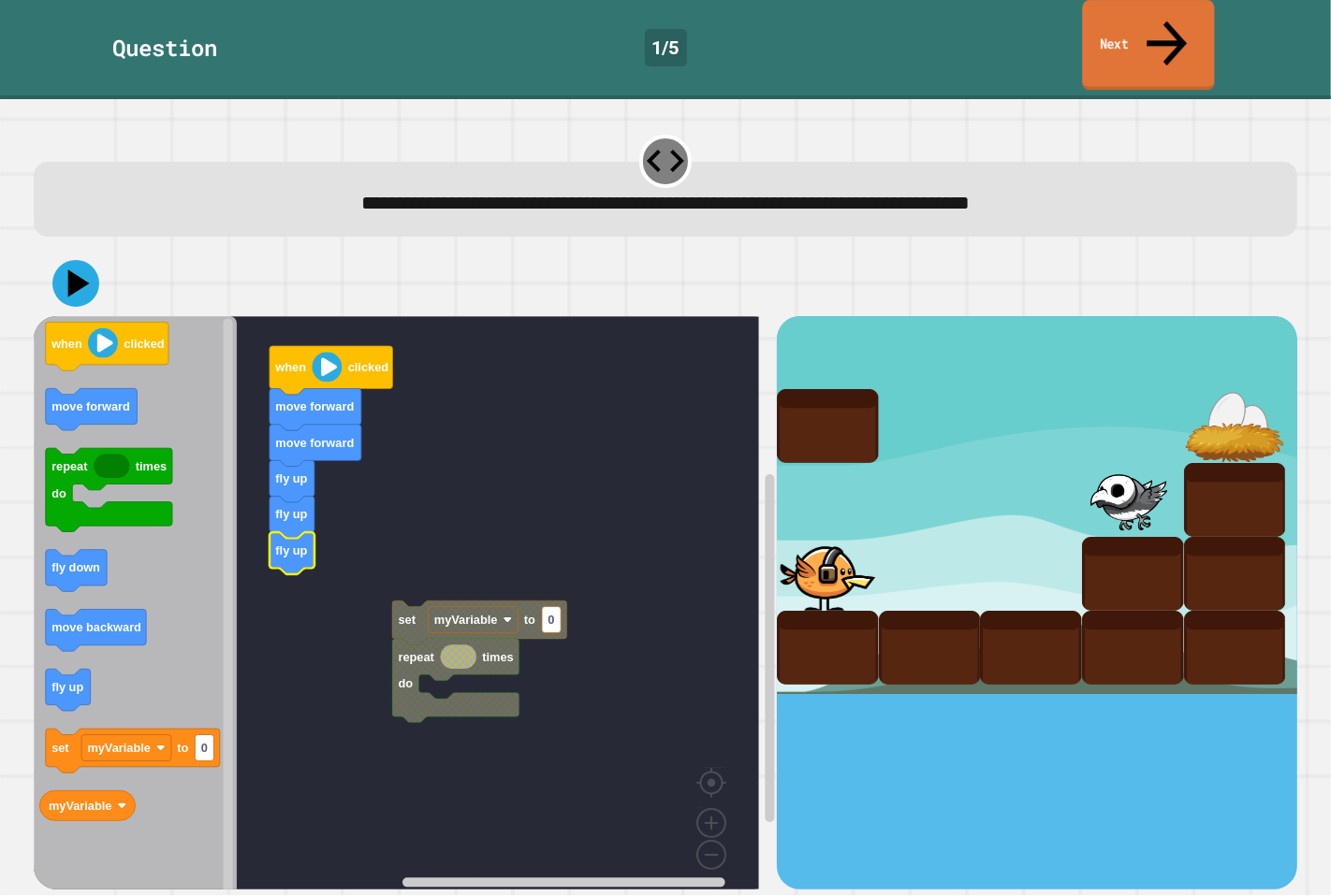
click at [1186, 7] on link "Next" at bounding box center [1148, 45] width 132 height 91
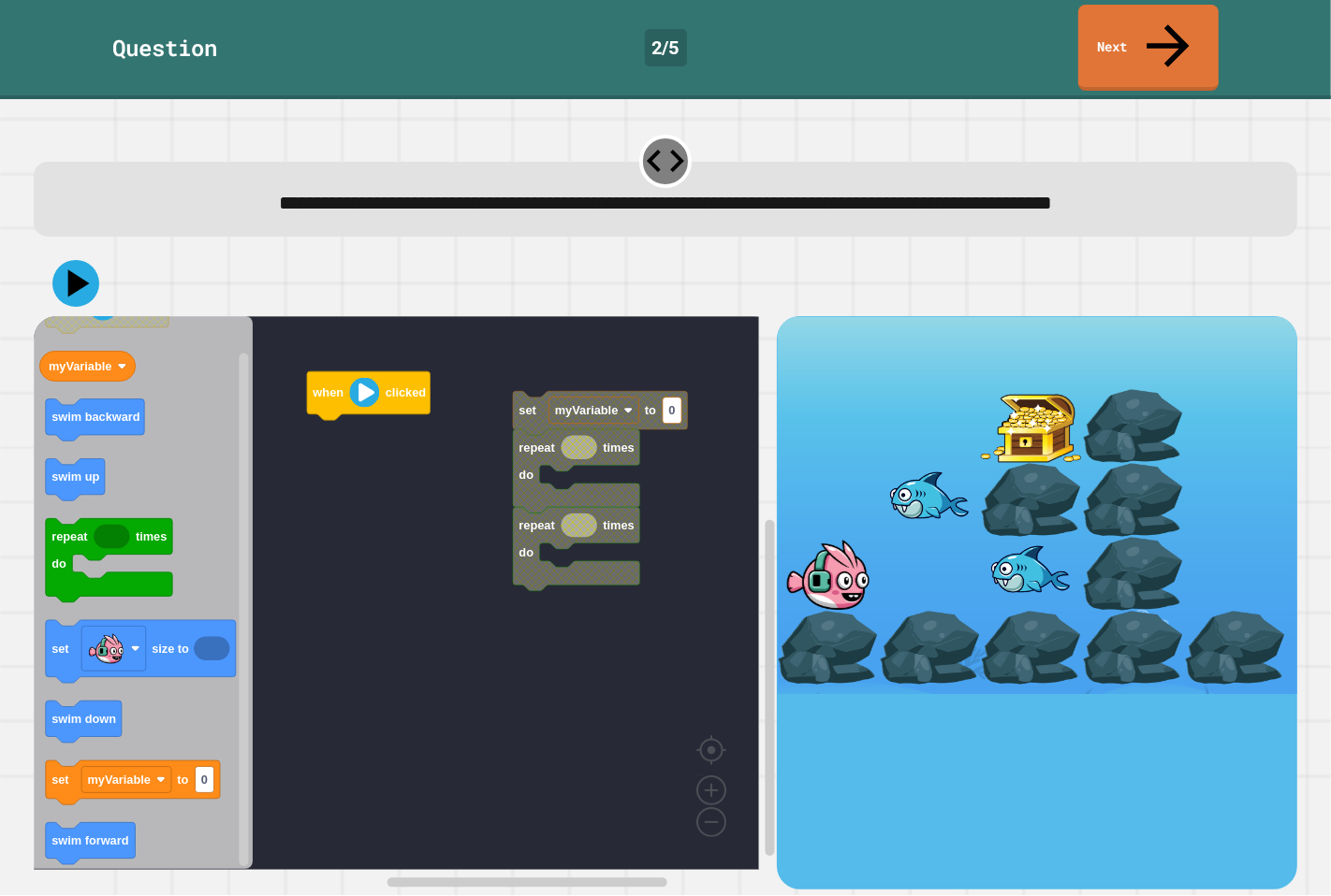
click at [294, 449] on div "when clicked repeat times do repeat times do set myVariable to 0 when clicked m…" at bounding box center [405, 603] width 744 height 574
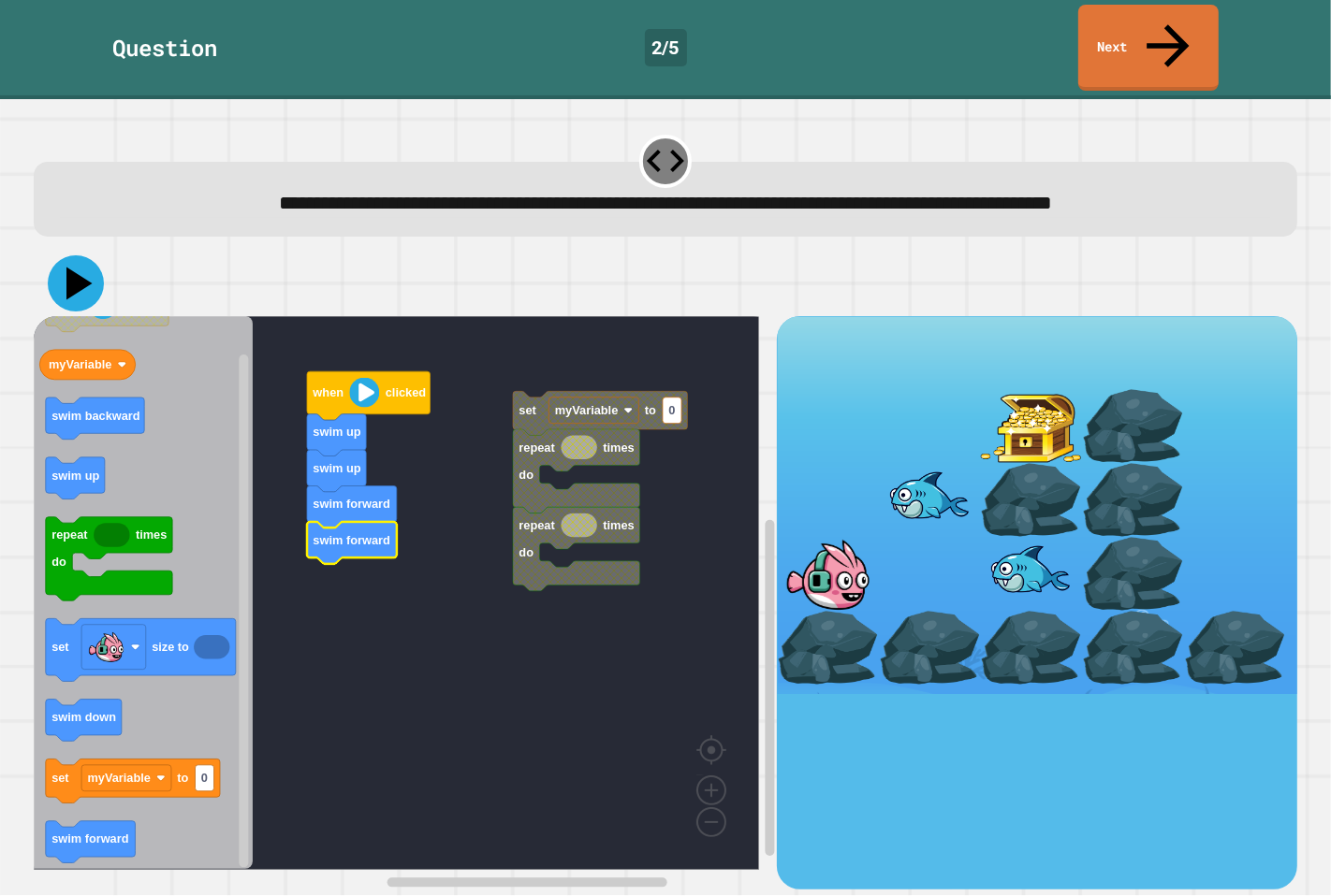
click at [81, 256] on icon at bounding box center [75, 283] width 56 height 56
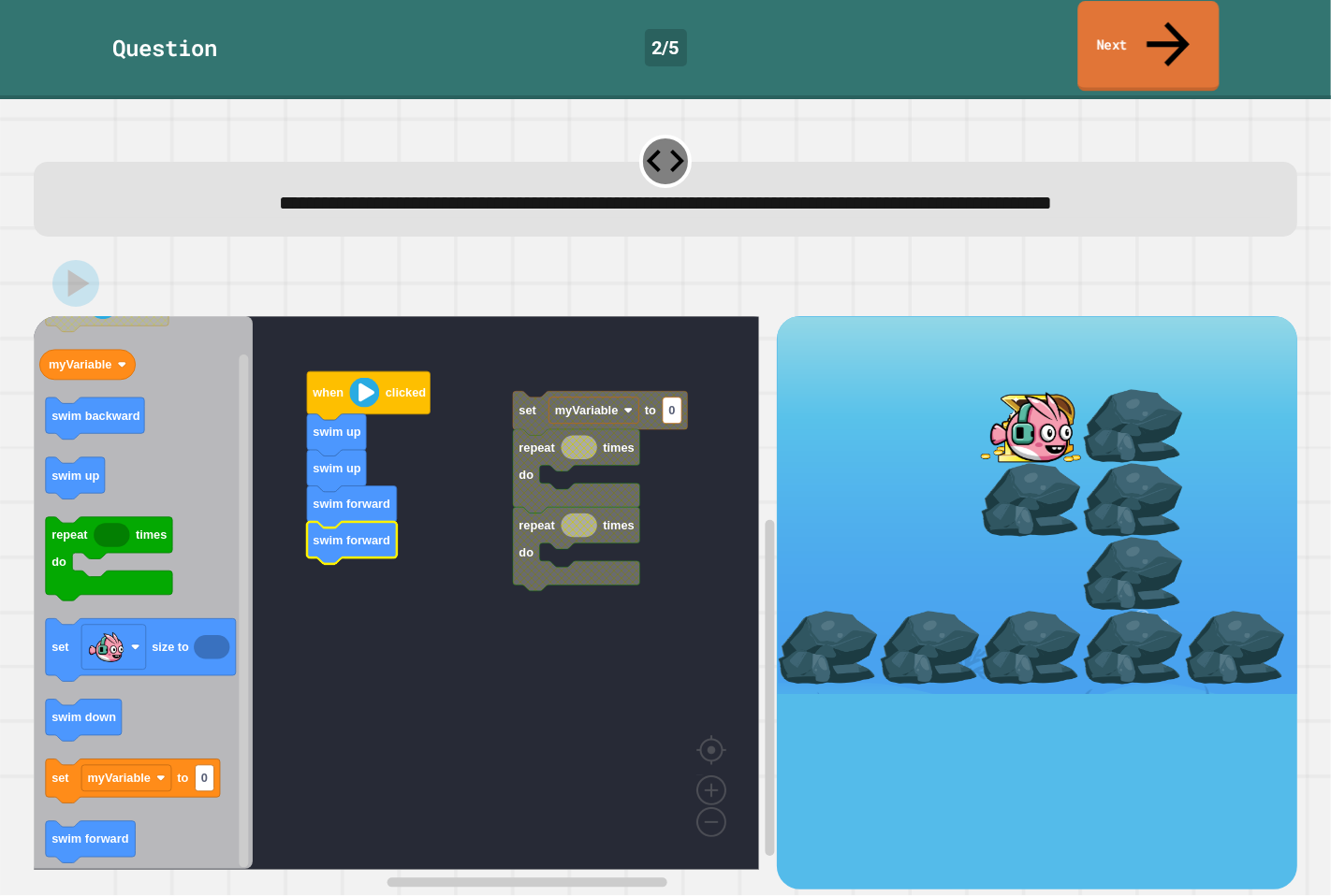
click at [1183, 25] on link "Next" at bounding box center [1148, 46] width 141 height 91
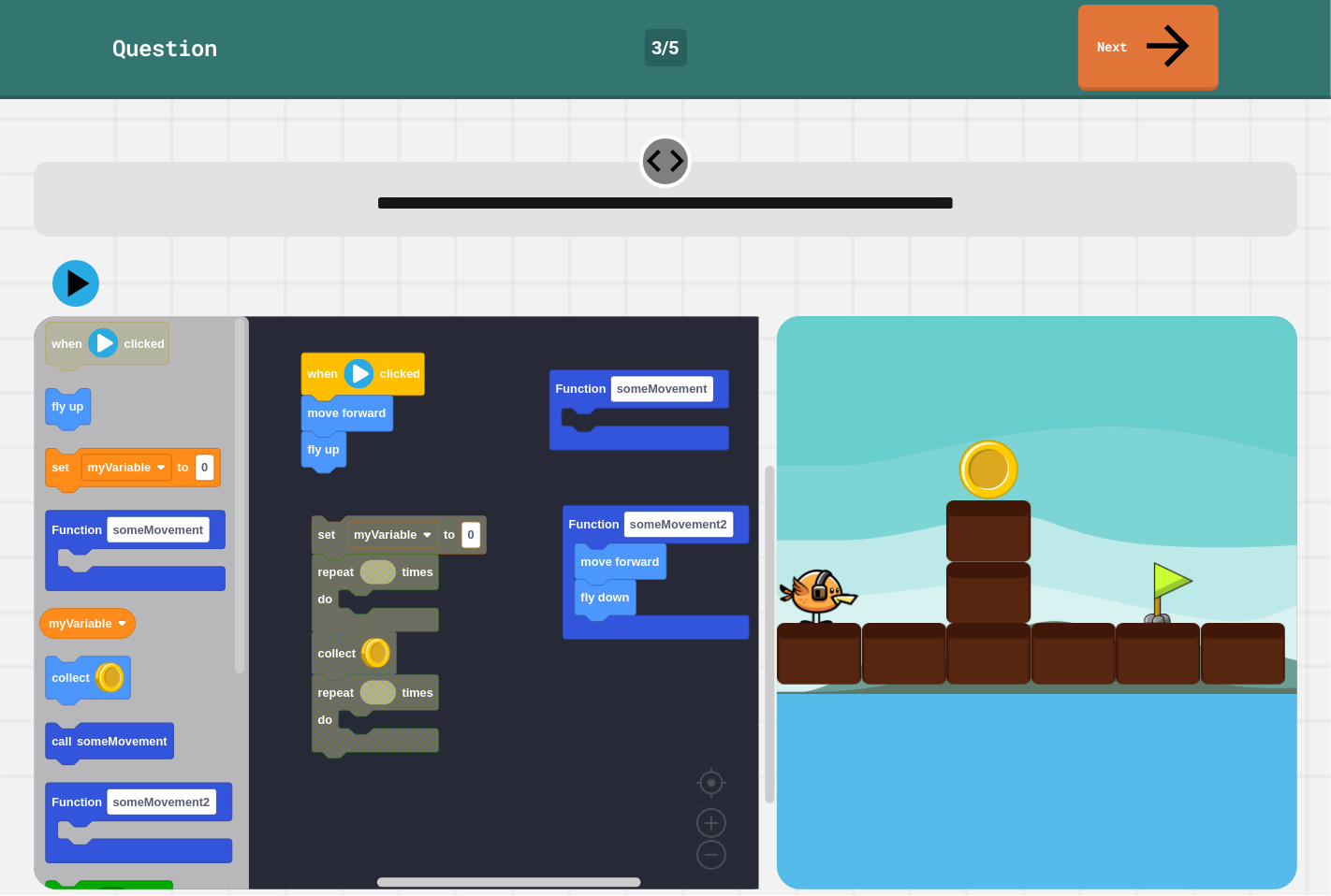
click at [142, 391] on icon "Blockly Workspace" at bounding box center [141, 609] width 215 height 586
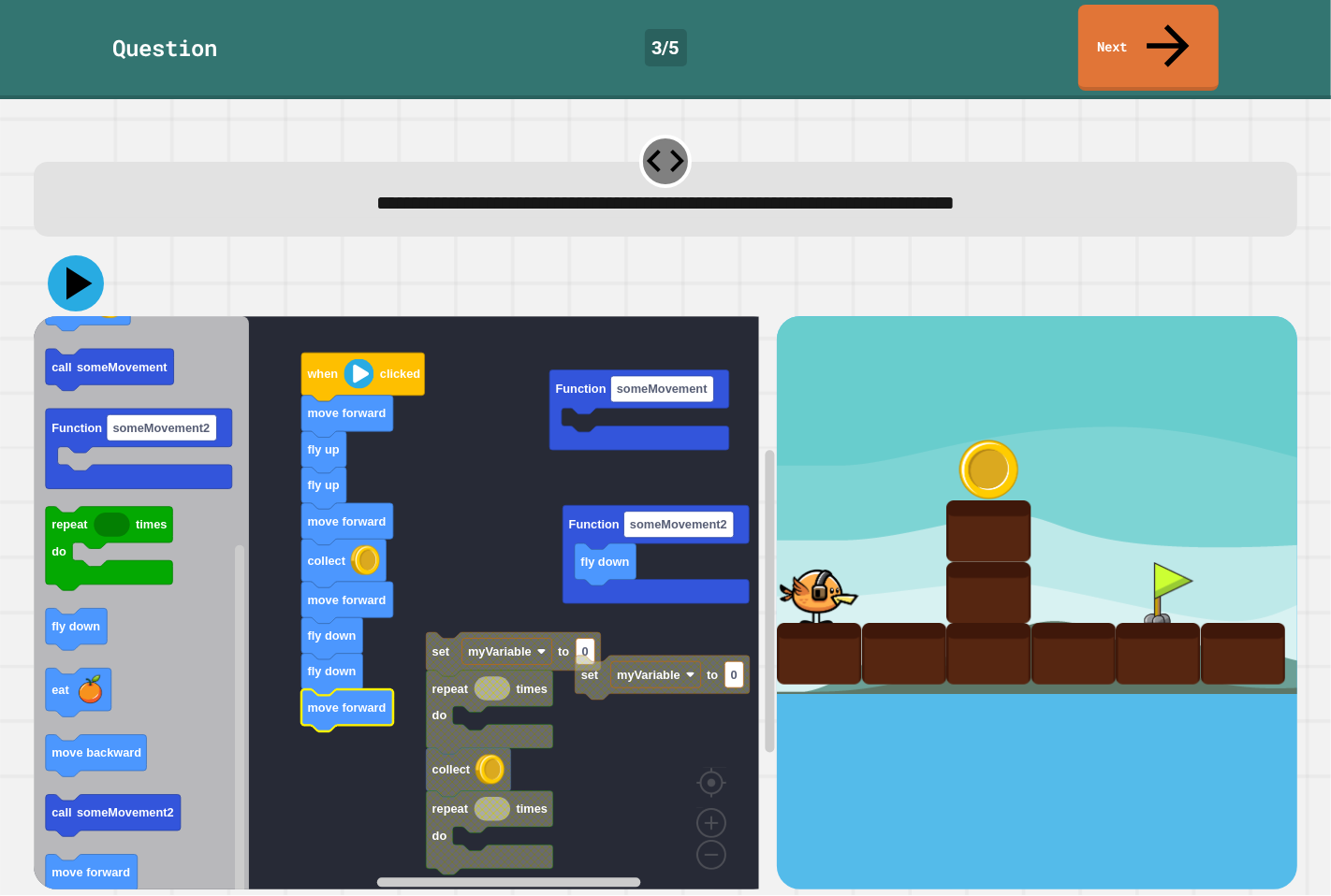
click at [73, 267] on icon at bounding box center [79, 283] width 26 height 32
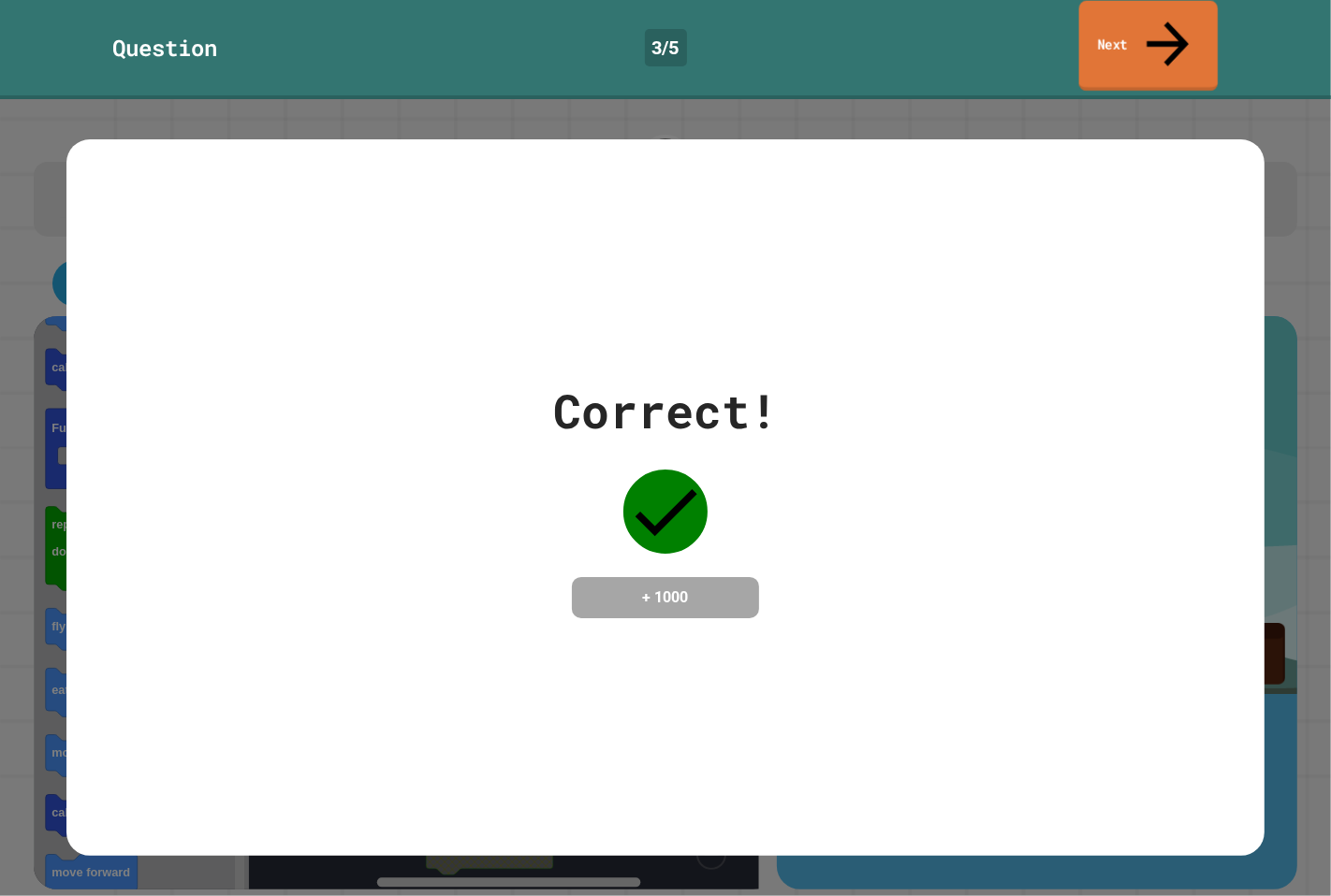
click at [1166, 5] on link "Next" at bounding box center [1148, 46] width 138 height 91
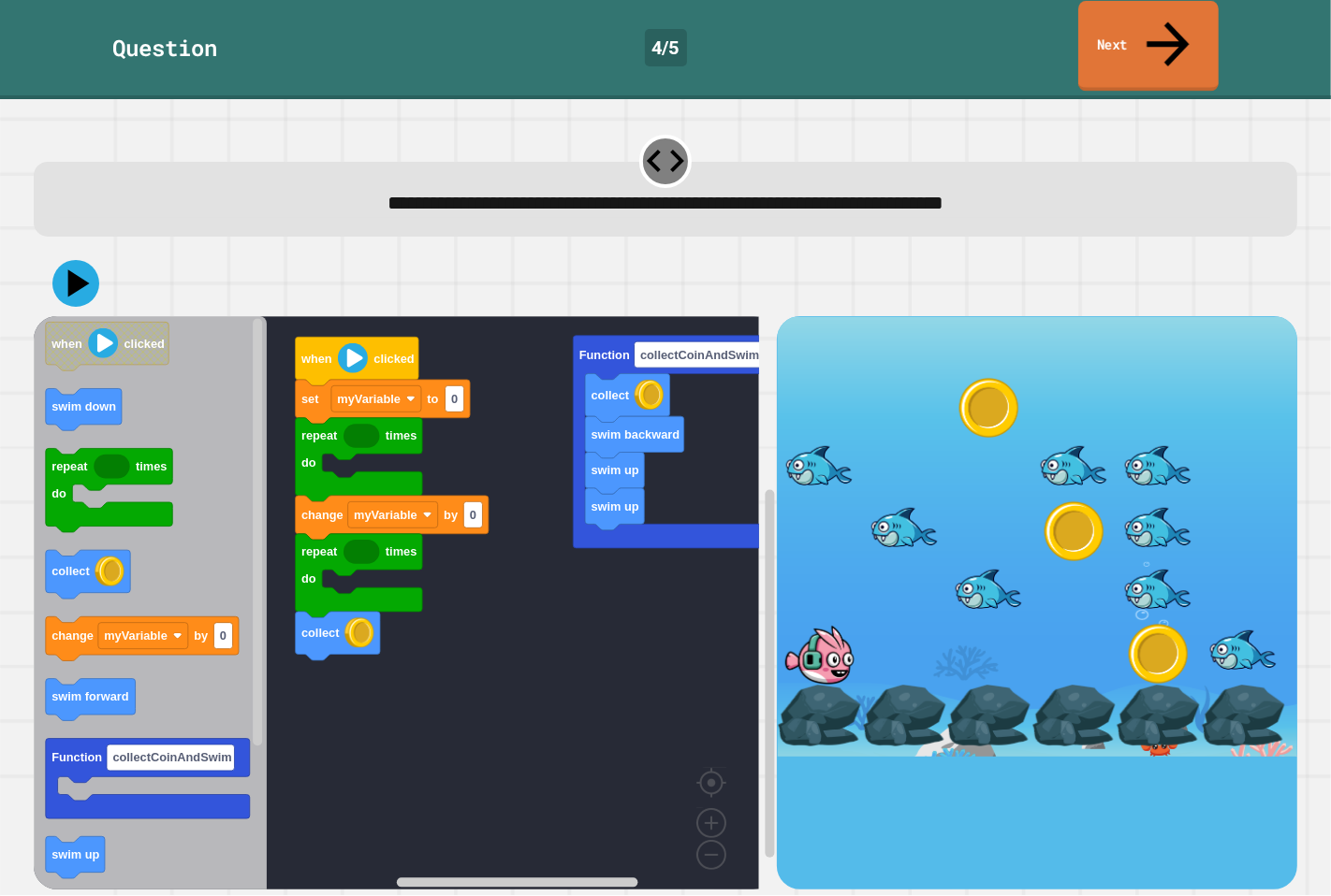
click at [1100, 14] on link "Next" at bounding box center [1148, 46] width 140 height 91
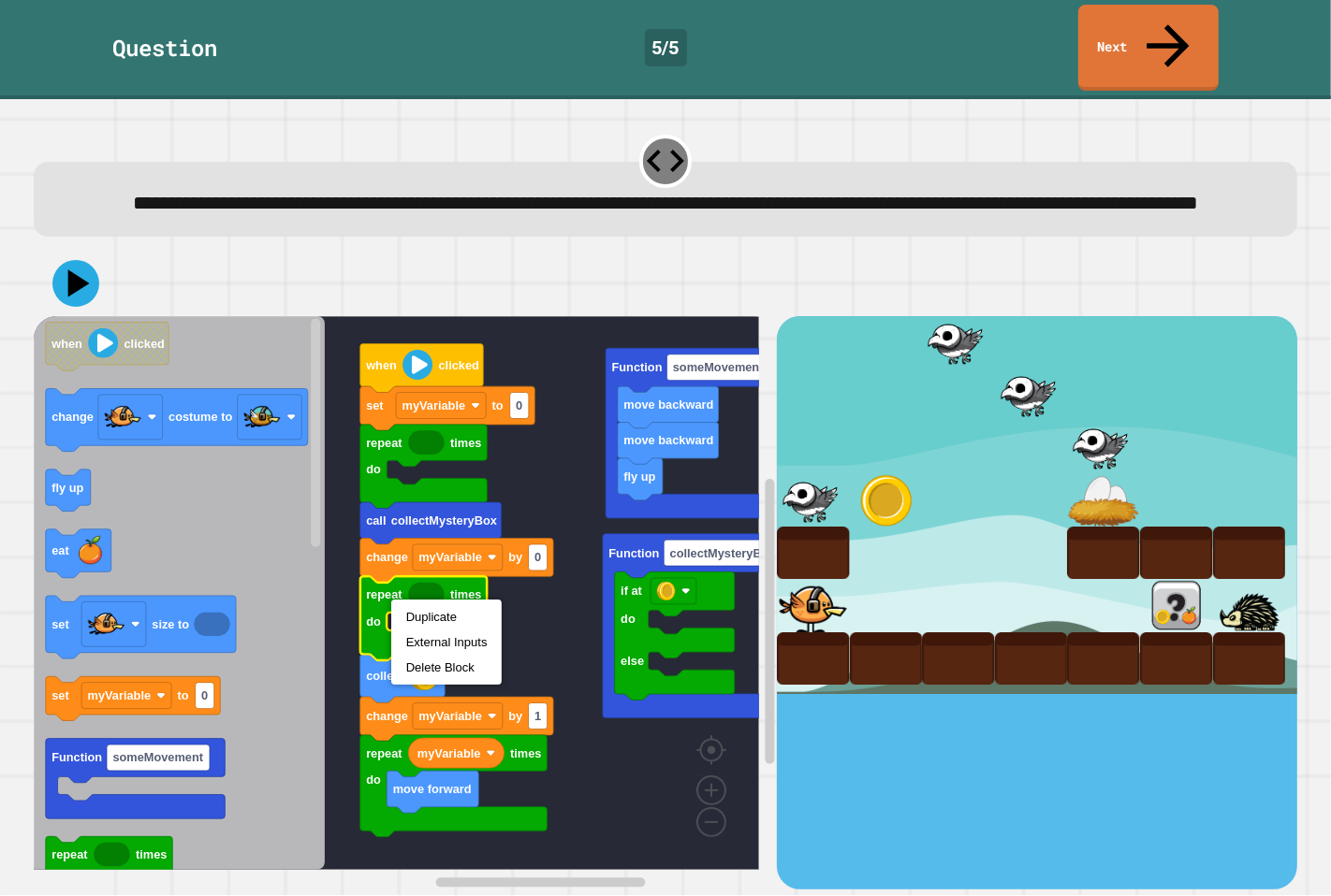
click at [564, 410] on rect "Blockly Workspace" at bounding box center [396, 593] width 726 height 554
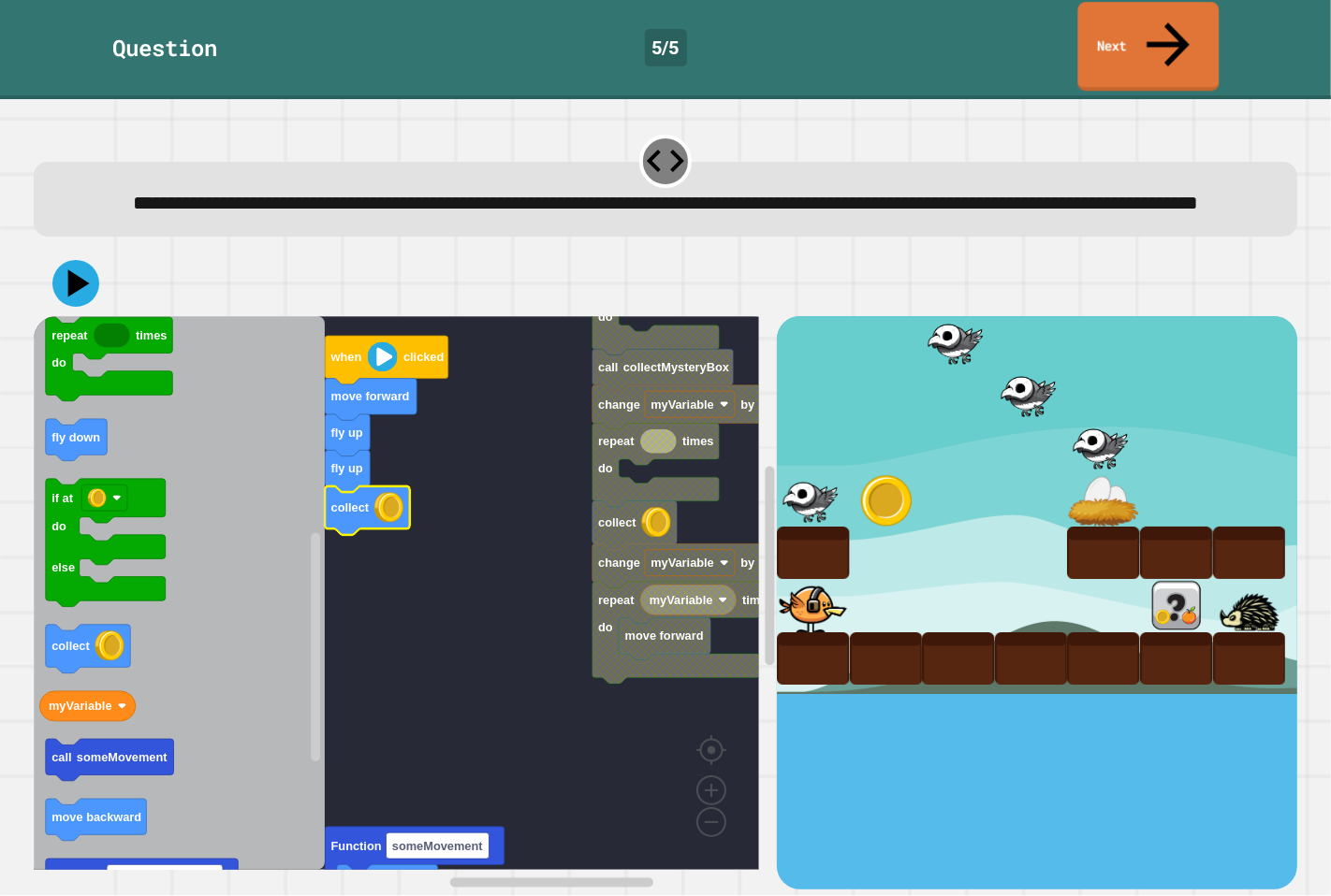
click at [1133, 10] on link "Next" at bounding box center [1149, 46] width 141 height 89
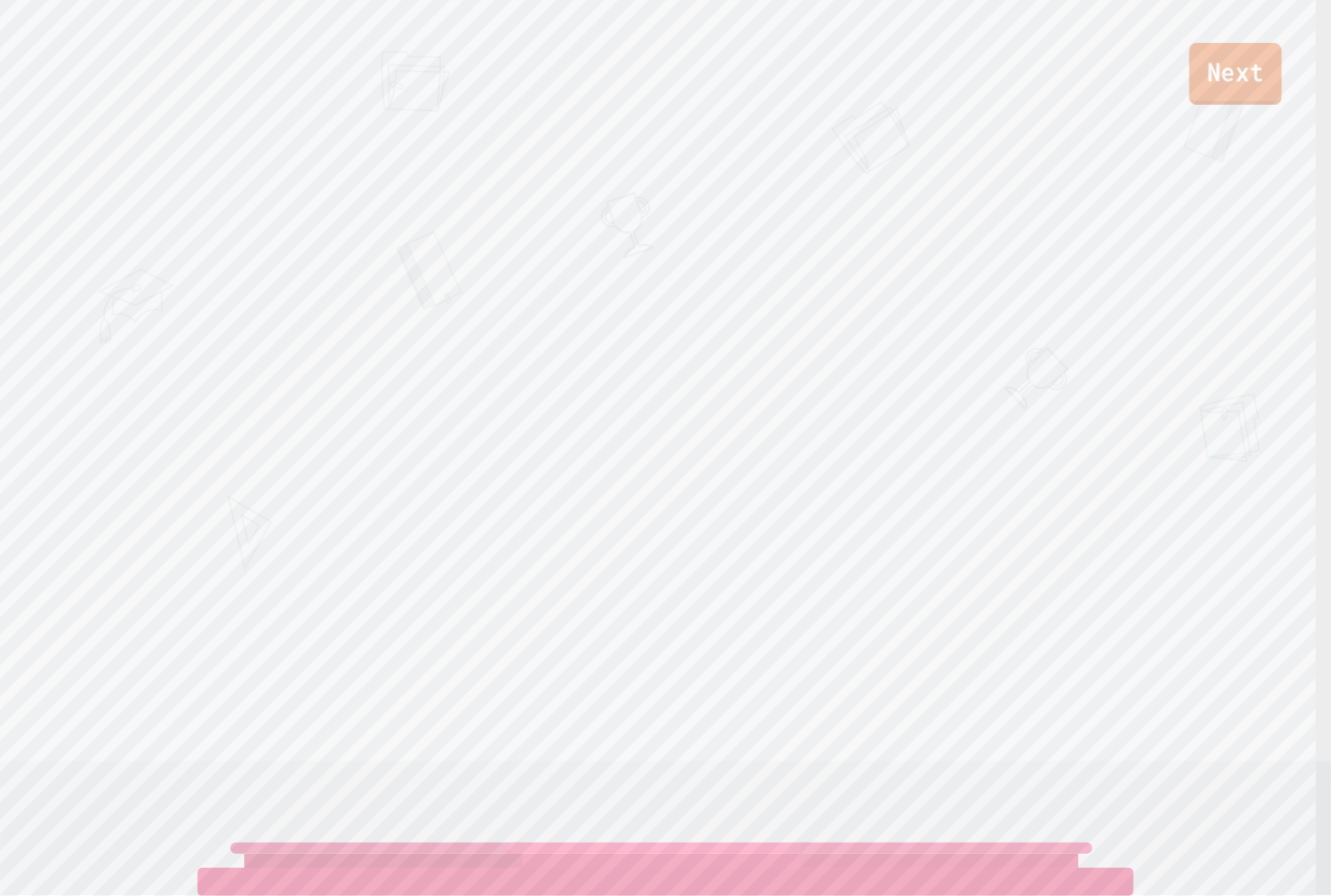
click at [1202, 67] on link "Next" at bounding box center [1236, 73] width 92 height 62
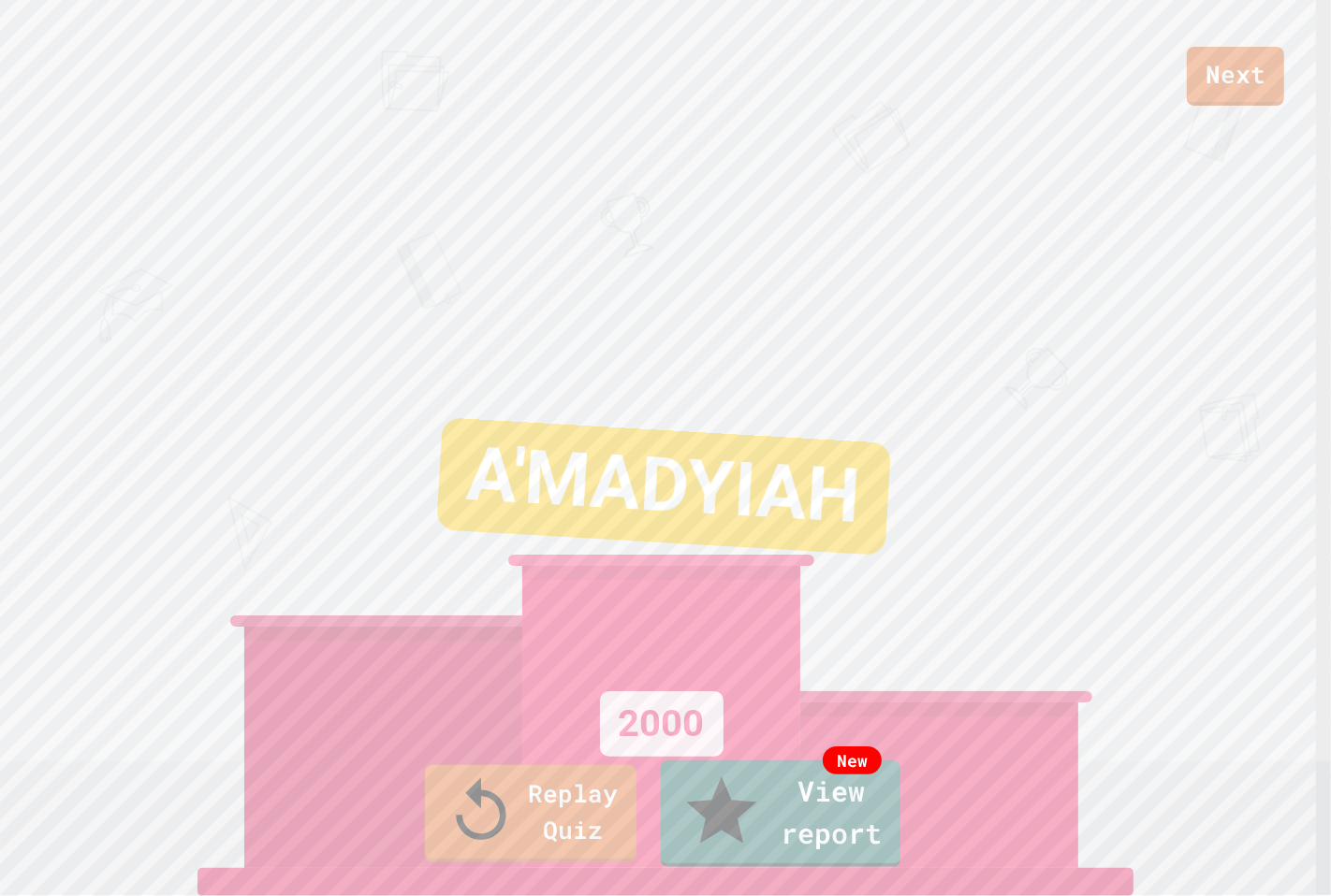
drag, startPoint x: 657, startPoint y: 546, endPoint x: 642, endPoint y: 527, distance: 24.2
